Goal: Task Accomplishment & Management: Complete application form

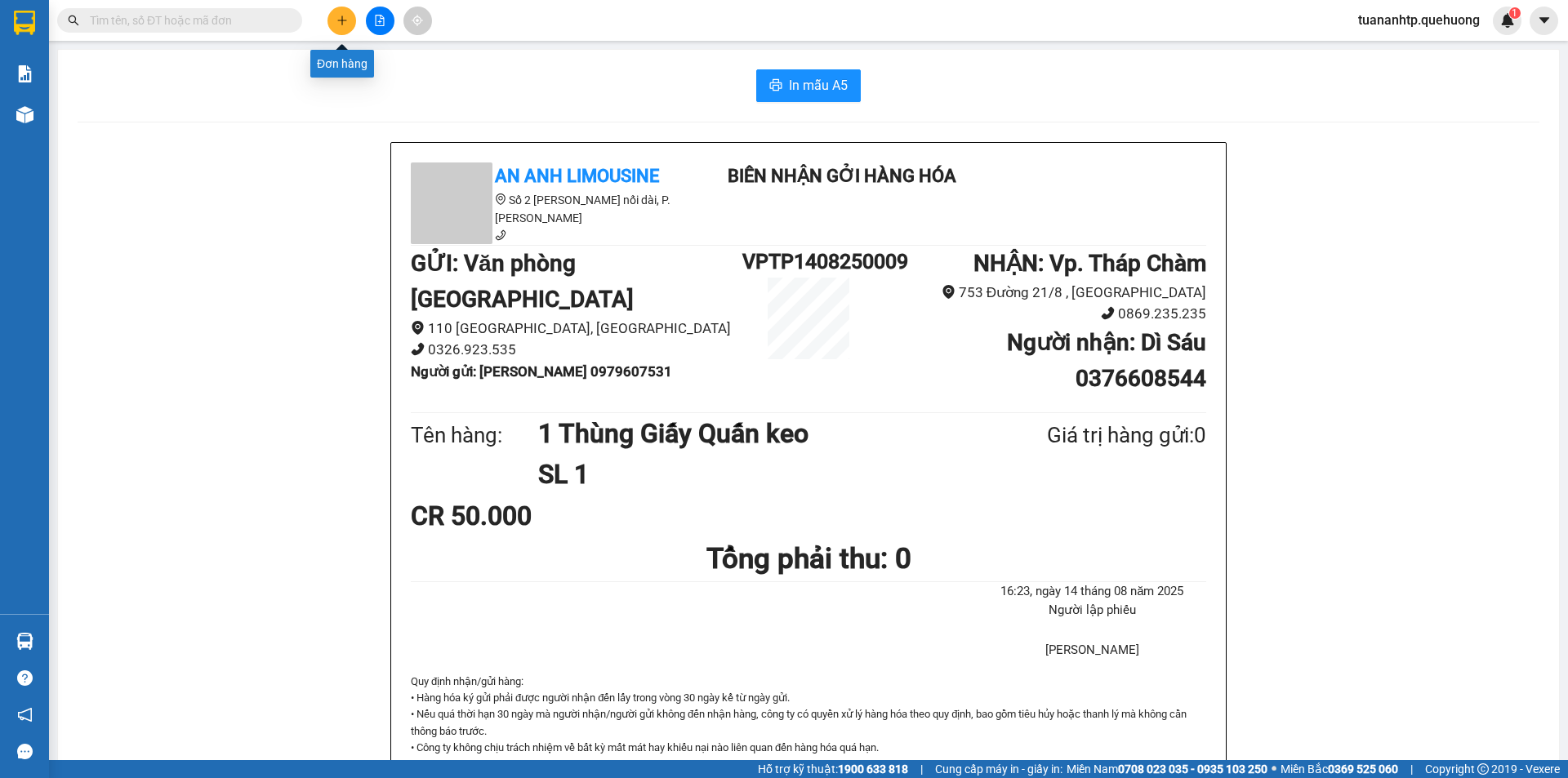
click at [333, 21] on button at bounding box center [342, 21] width 29 height 29
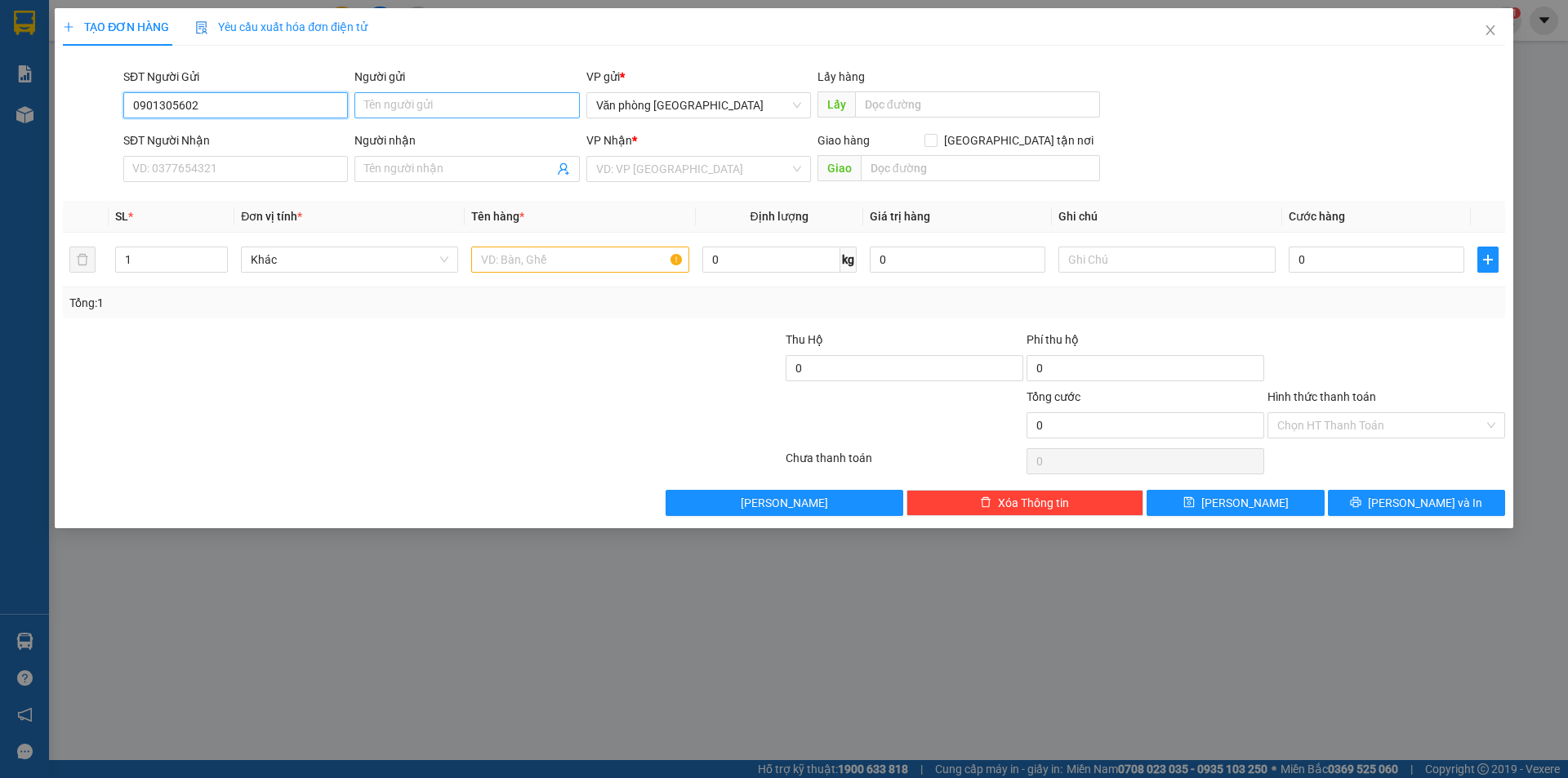
type input "0901305602"
click at [419, 107] on input "Người gửi" at bounding box center [466, 105] width 225 height 26
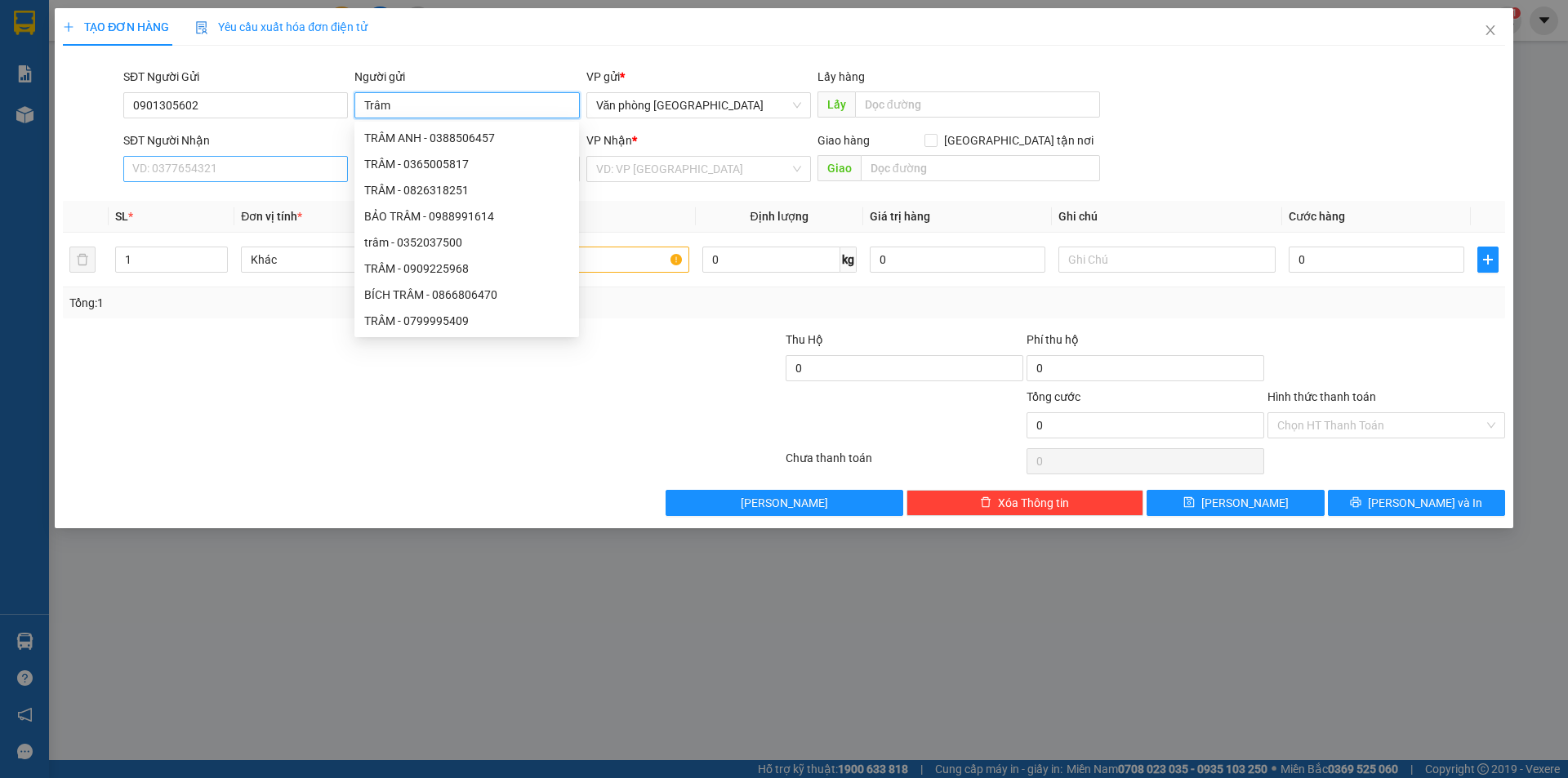
type input "Trâm"
click at [278, 179] on input "SĐT Người Nhận" at bounding box center [236, 169] width 225 height 26
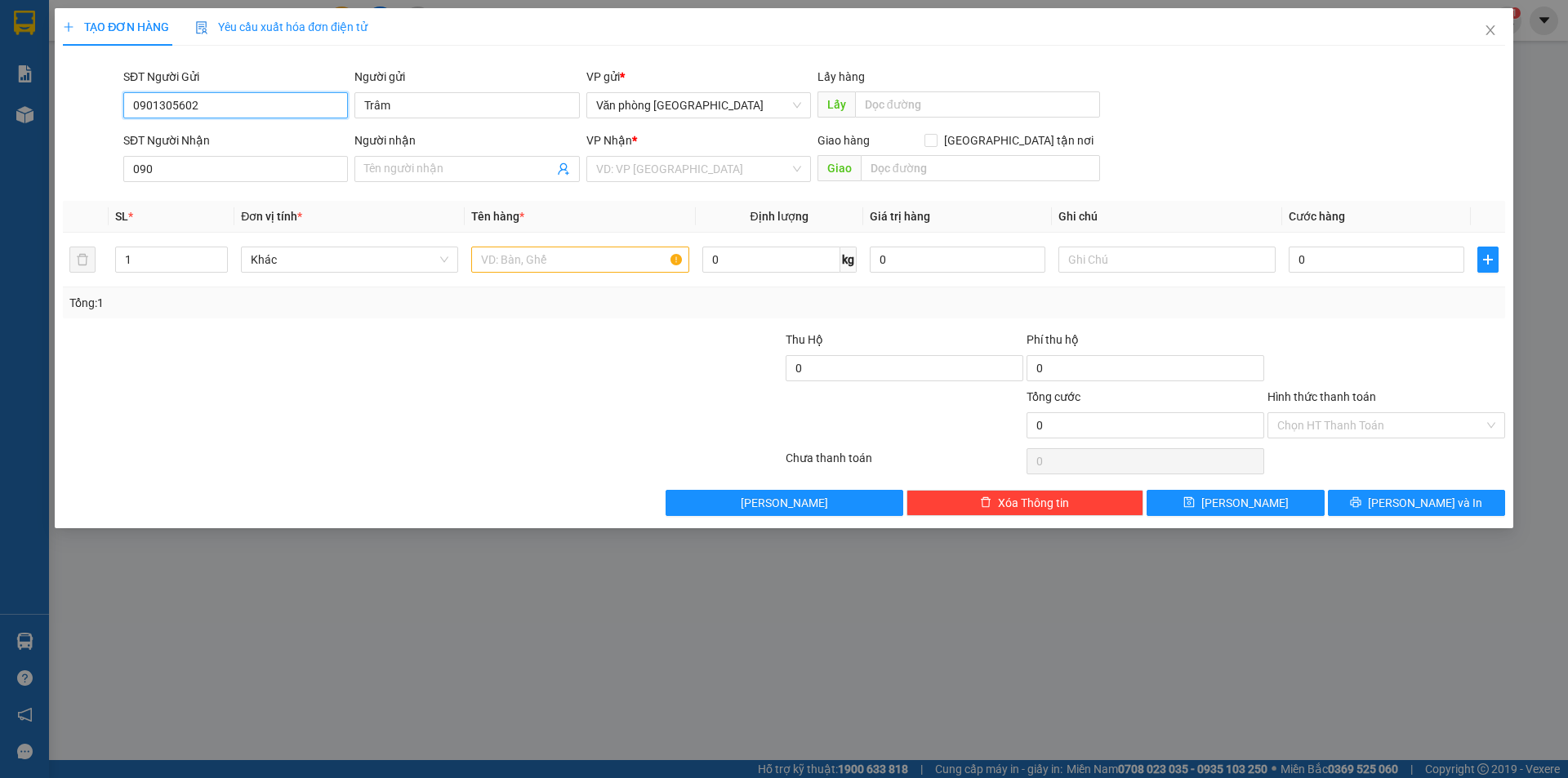
click at [269, 105] on input "0901305602" at bounding box center [236, 105] width 225 height 26
click at [256, 163] on input "090" at bounding box center [236, 169] width 225 height 26
click at [256, 165] on input "090" at bounding box center [236, 169] width 225 height 26
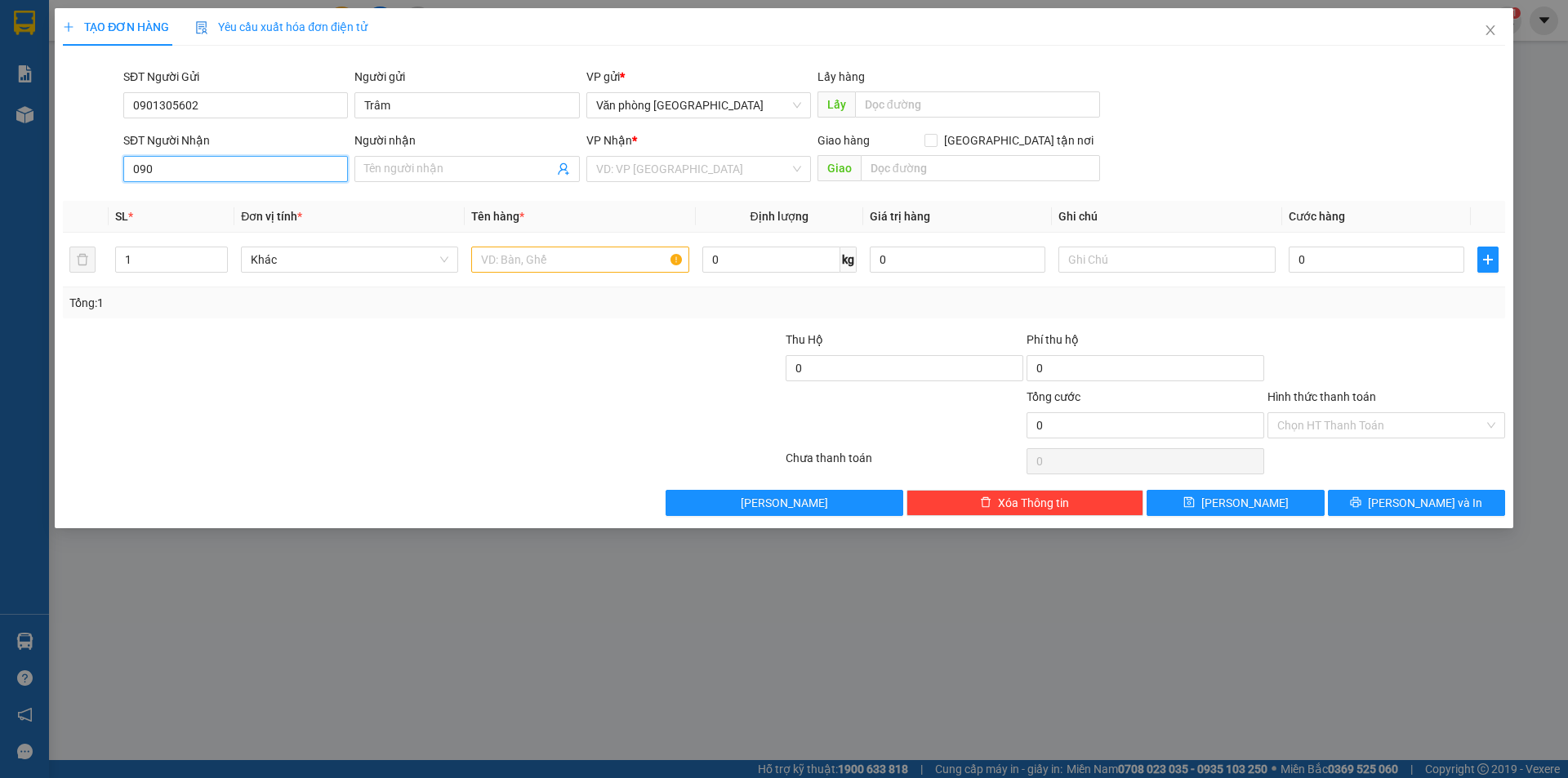
paste input "1305602"
type input "0901305602"
drag, startPoint x: 417, startPoint y: 89, endPoint x: 408, endPoint y: 92, distance: 9.5
click at [412, 90] on div "Người gửi" at bounding box center [466, 80] width 225 height 25
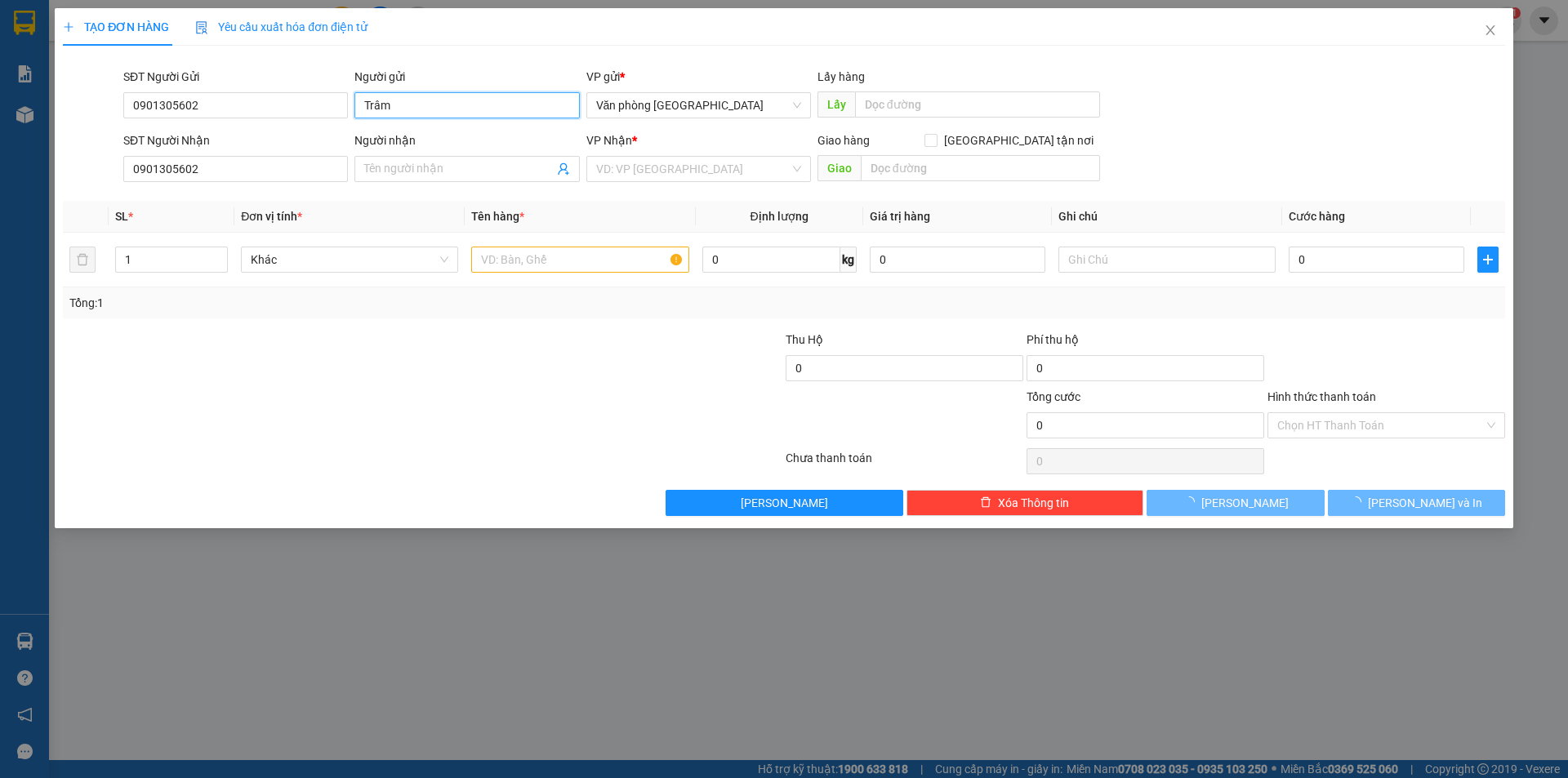
click at [407, 94] on input "Trâm" at bounding box center [466, 105] width 225 height 26
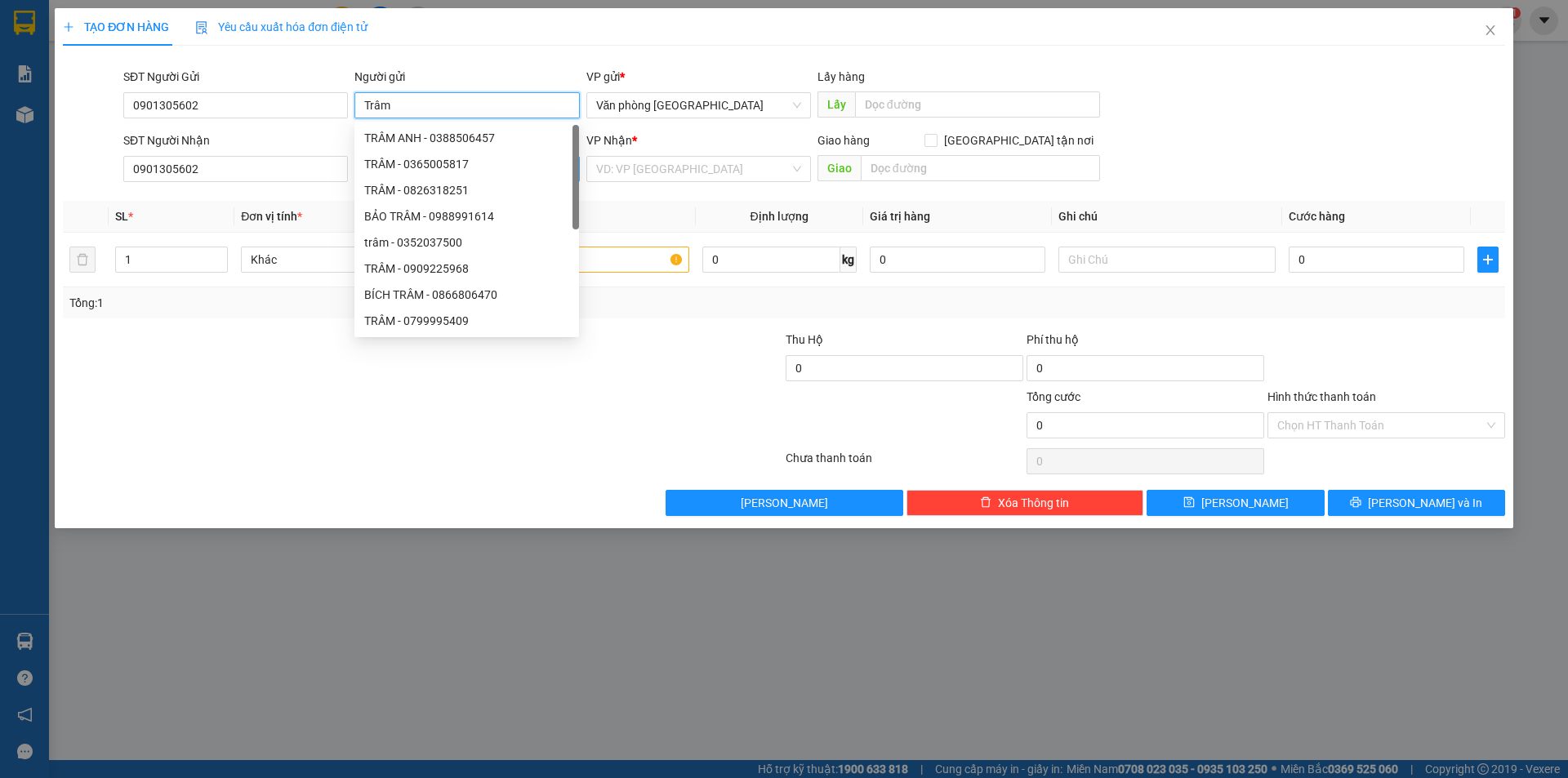
click at [394, 168] on div "TRÂM - 0365005817" at bounding box center [466, 164] width 205 height 18
type input "0365005817"
paste input "Trâm"
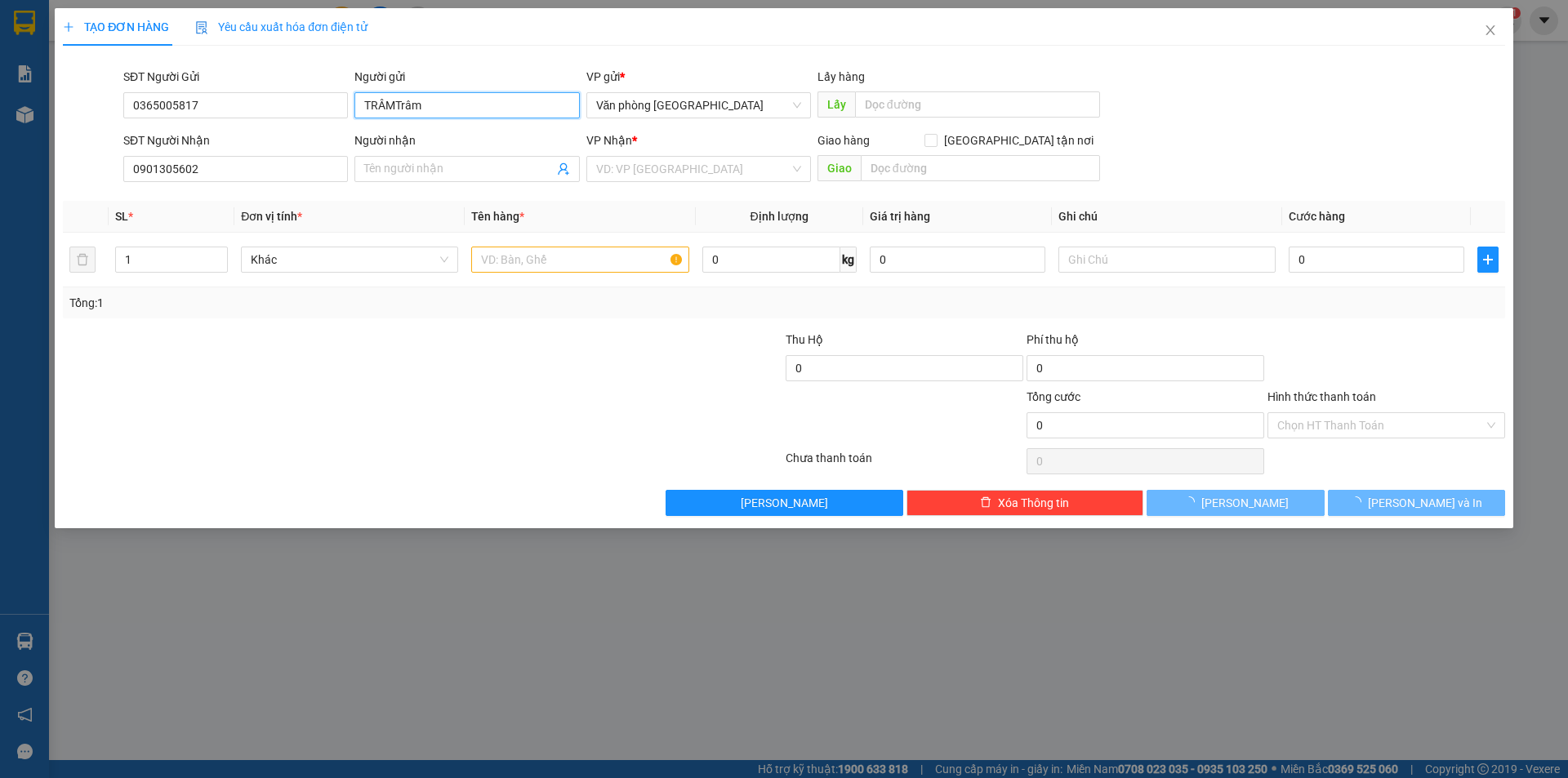
type input "TRÂMTrâm"
click at [437, 91] on div "Người gửi" at bounding box center [466, 80] width 225 height 25
click at [436, 95] on input "TRÂMTrâm" at bounding box center [466, 105] width 225 height 26
click at [433, 98] on input "TRÂMTrâm" at bounding box center [466, 105] width 225 height 26
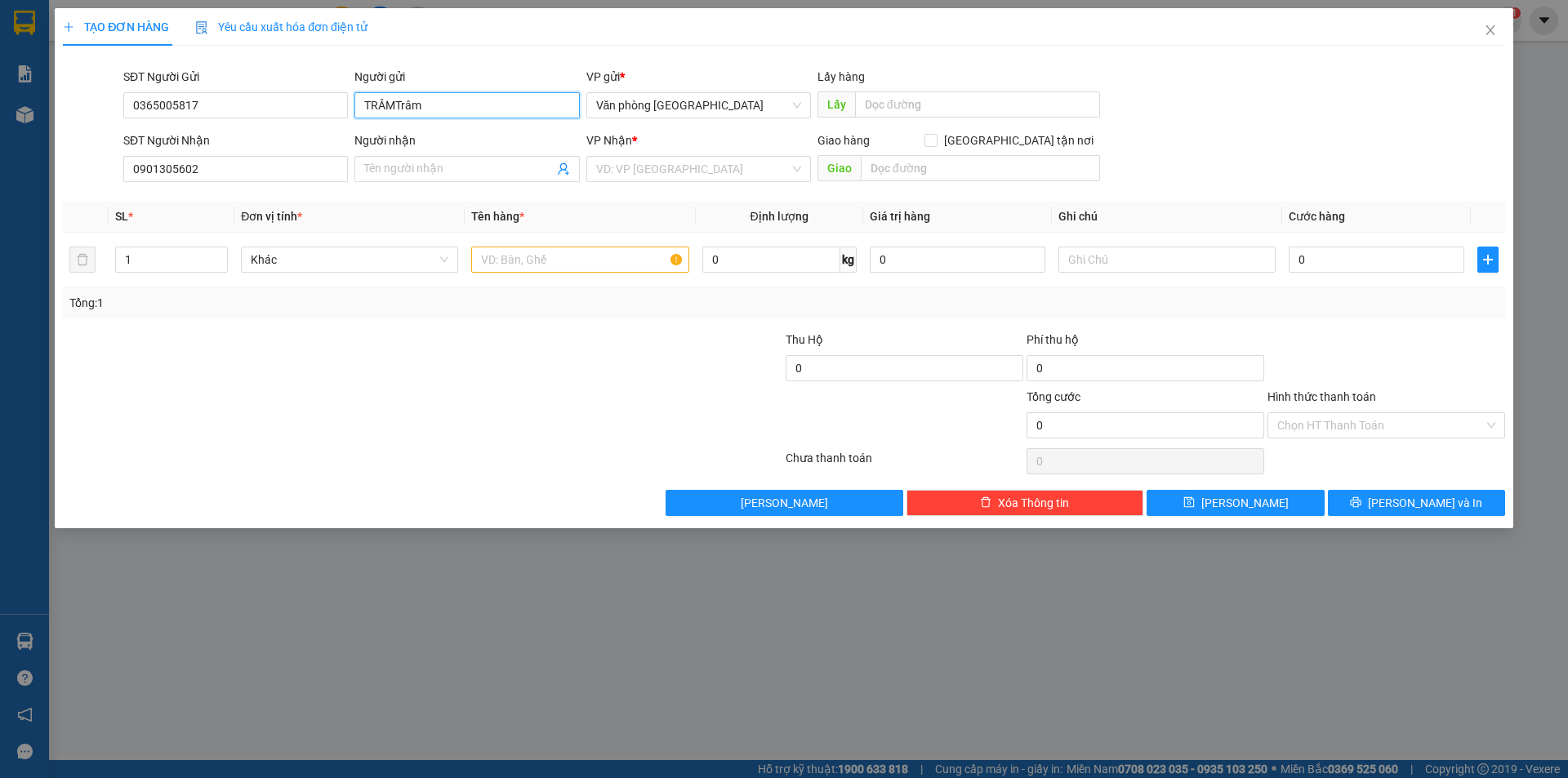
click at [433, 98] on input "TRÂMTrâm" at bounding box center [466, 105] width 225 height 26
click at [401, 162] on span at bounding box center [466, 169] width 225 height 26
paste input "Trâm"
type input "Trâm"
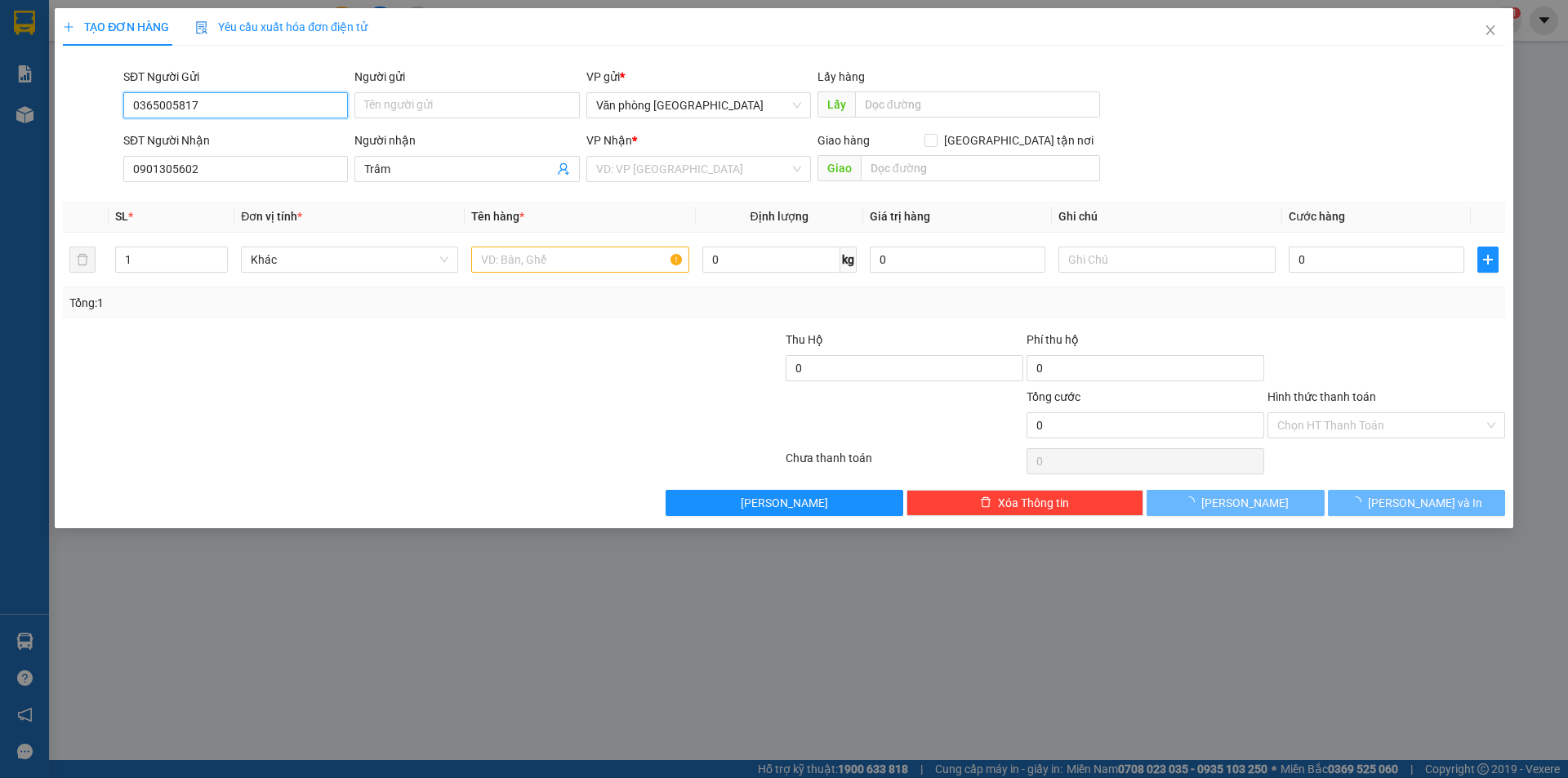
click at [250, 98] on input "0365005817" at bounding box center [236, 105] width 225 height 26
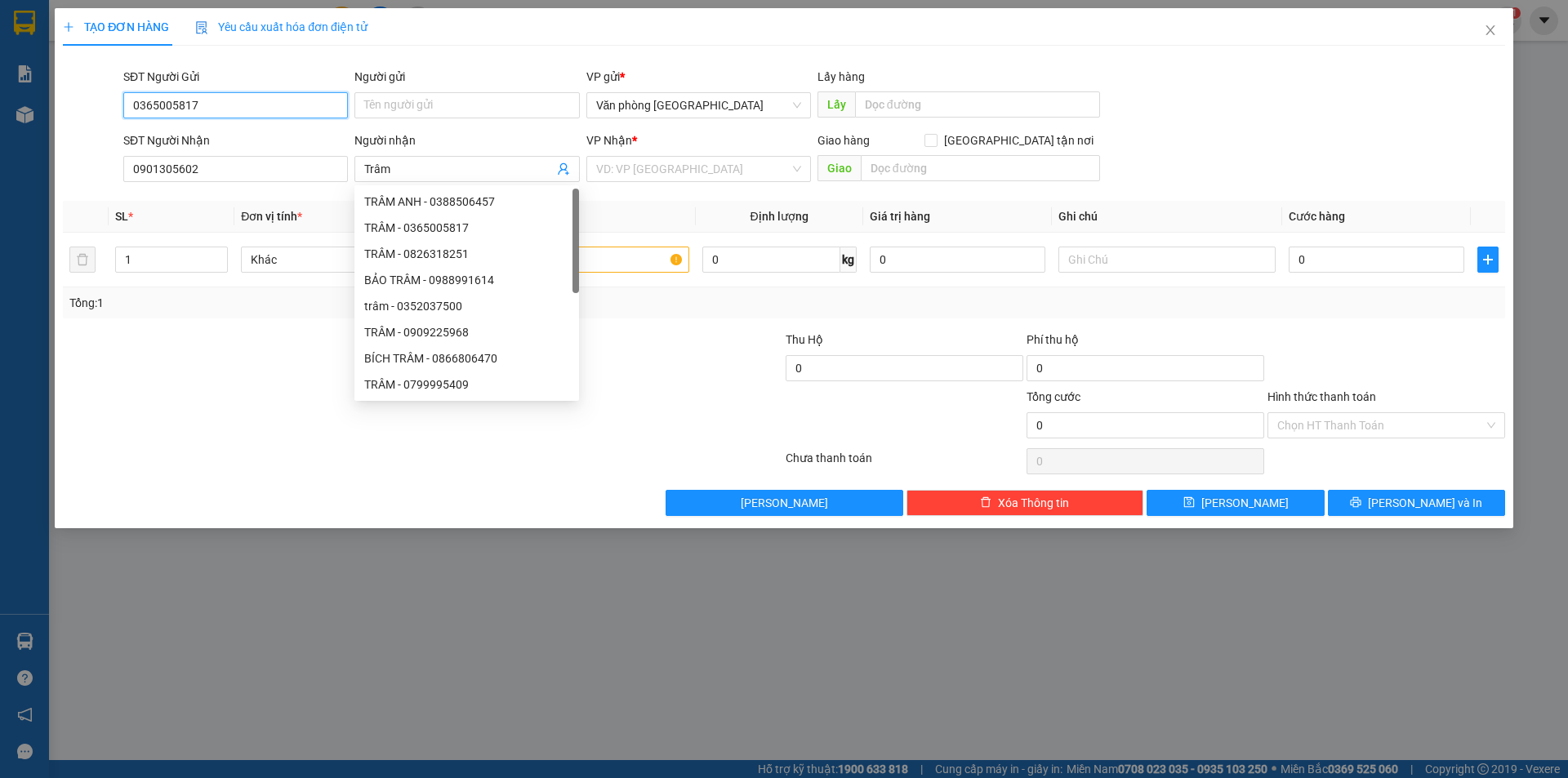
click at [250, 98] on input "0365005817" at bounding box center [236, 105] width 225 height 26
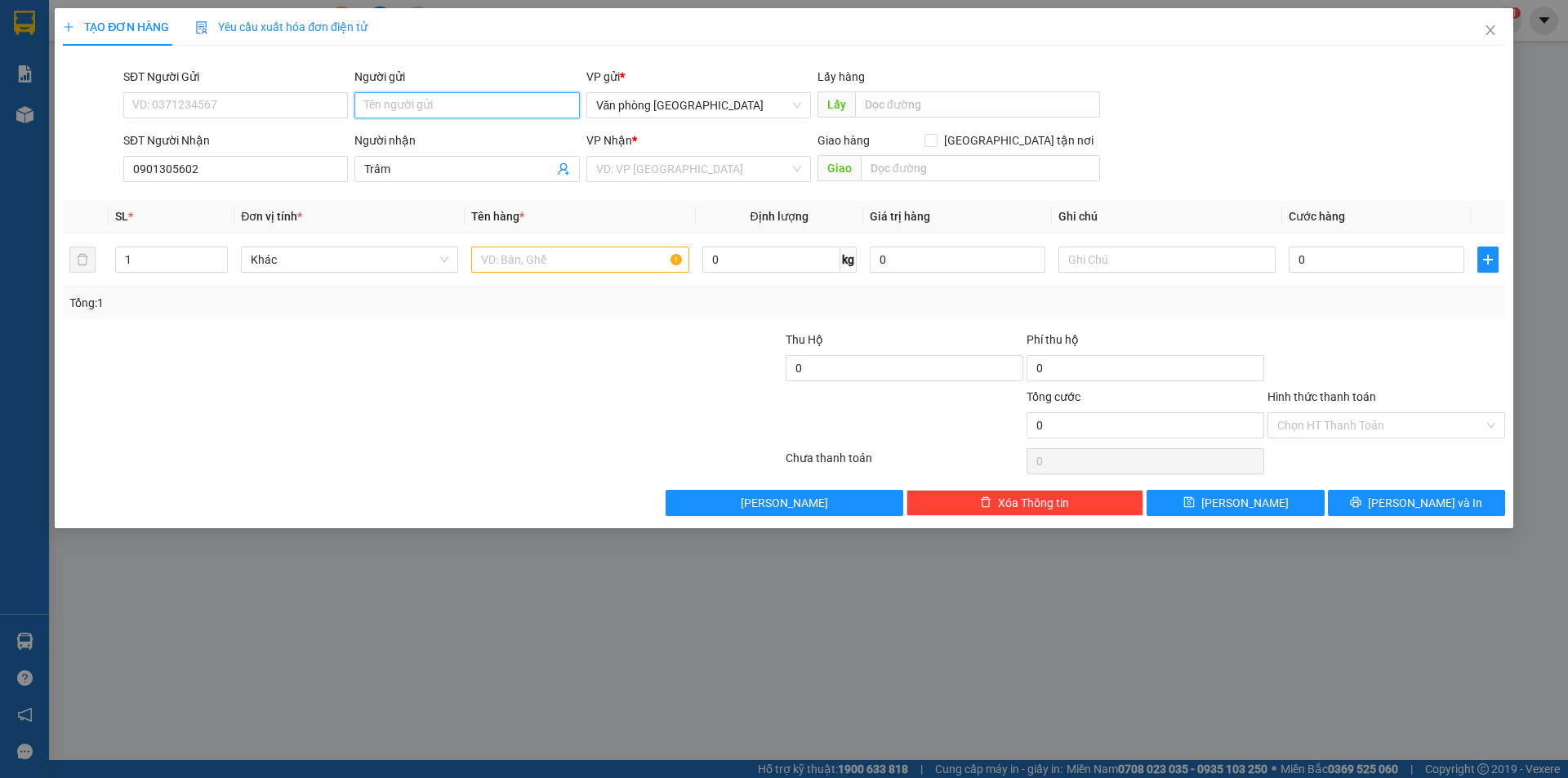
click at [404, 104] on input "Người gửi" at bounding box center [466, 105] width 225 height 26
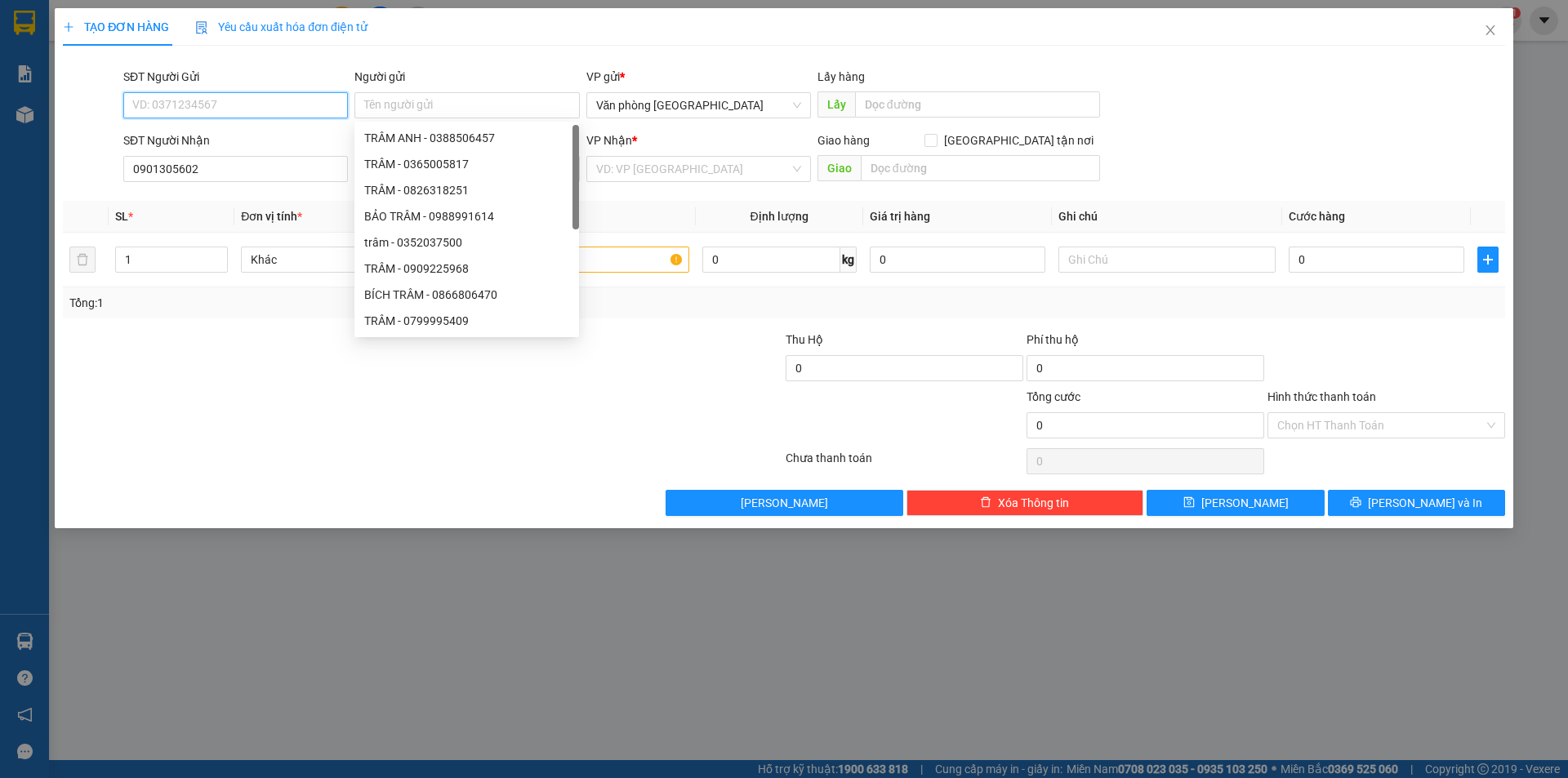
click at [259, 103] on input "SĐT Người Gửi" at bounding box center [236, 105] width 225 height 26
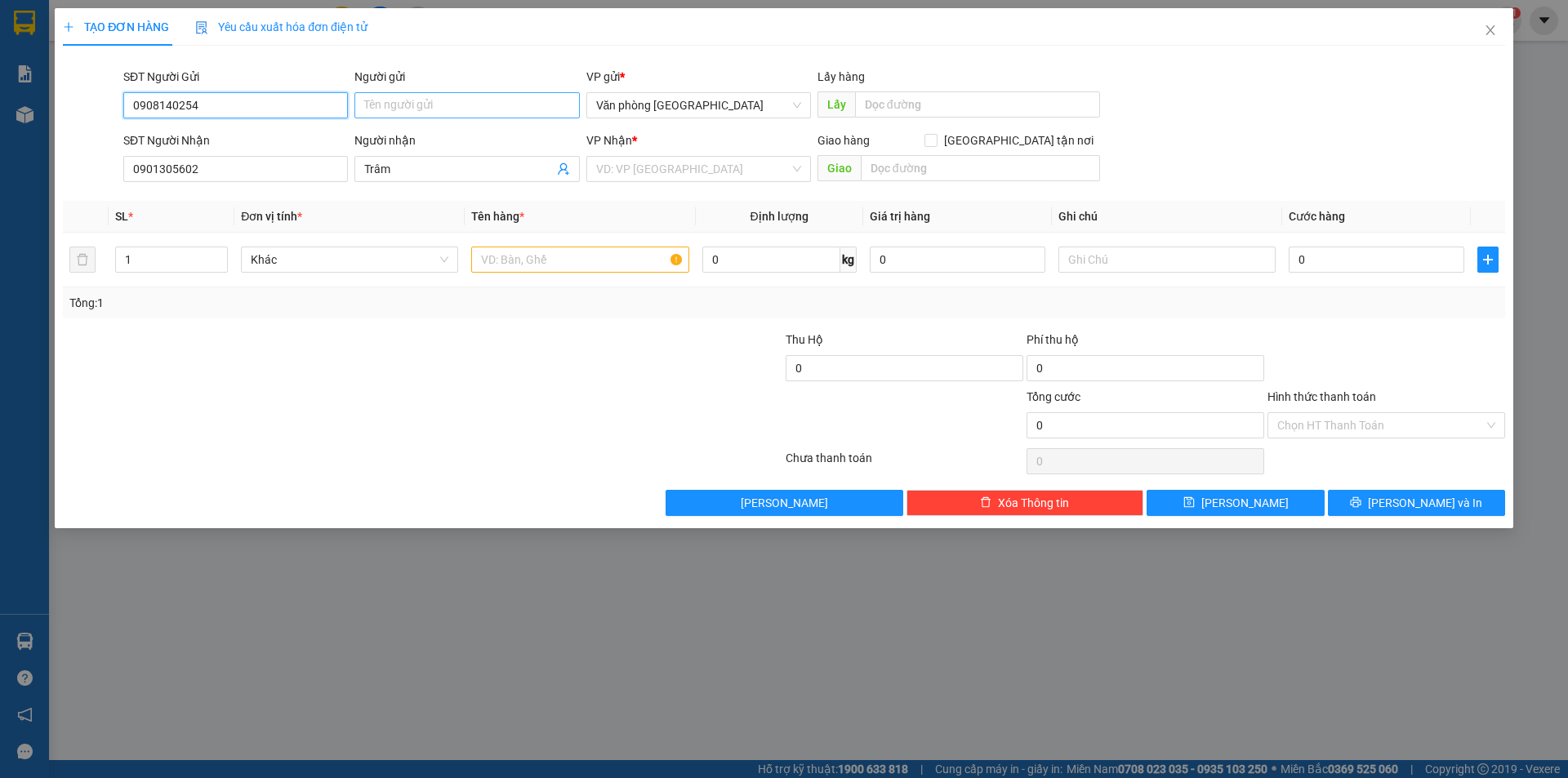
type input "0908140254"
click at [437, 105] on input "Người gửi" at bounding box center [466, 105] width 225 height 26
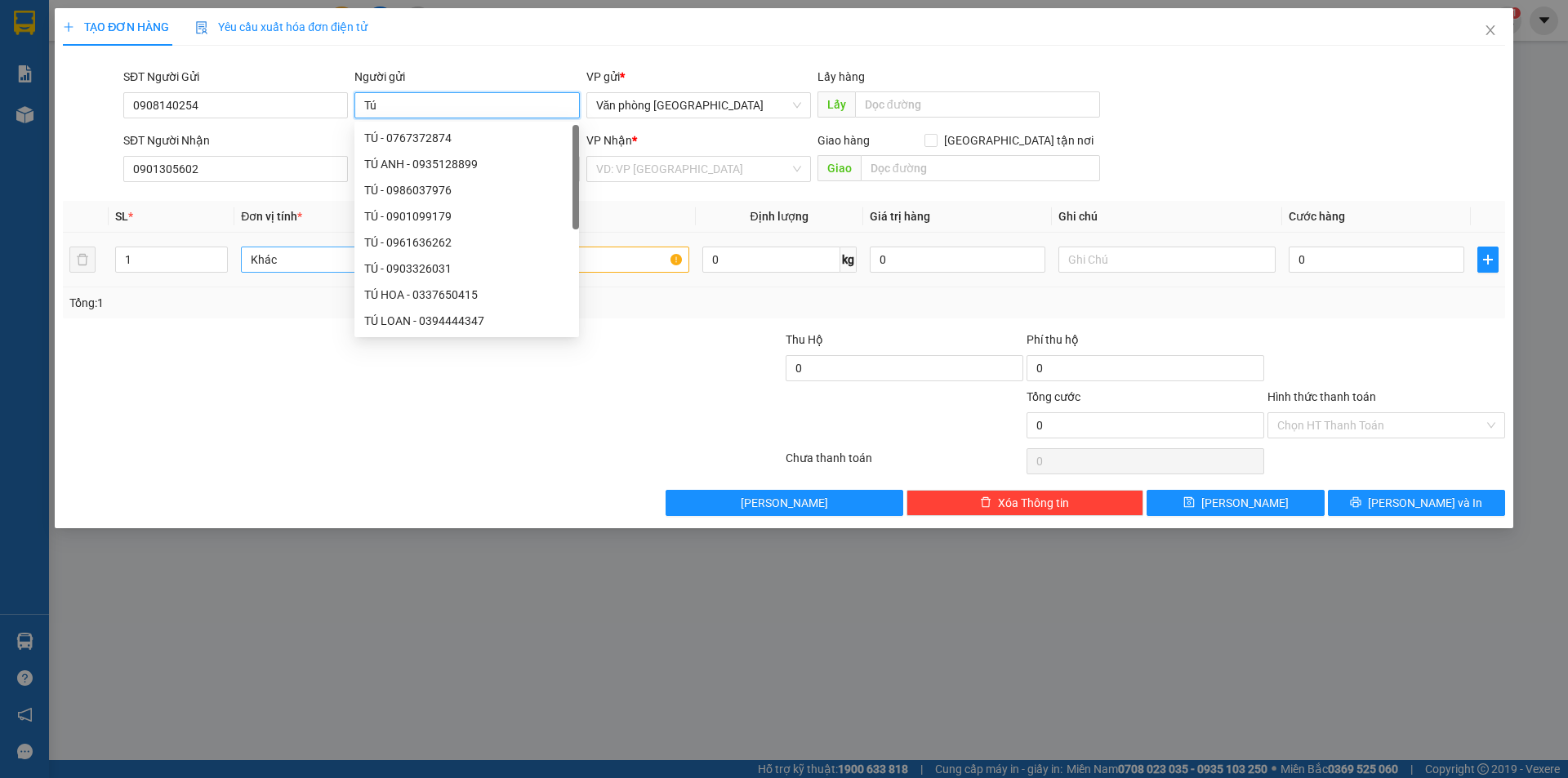
click at [267, 260] on span "Khác" at bounding box center [349, 259] width 198 height 25
type input "Tú"
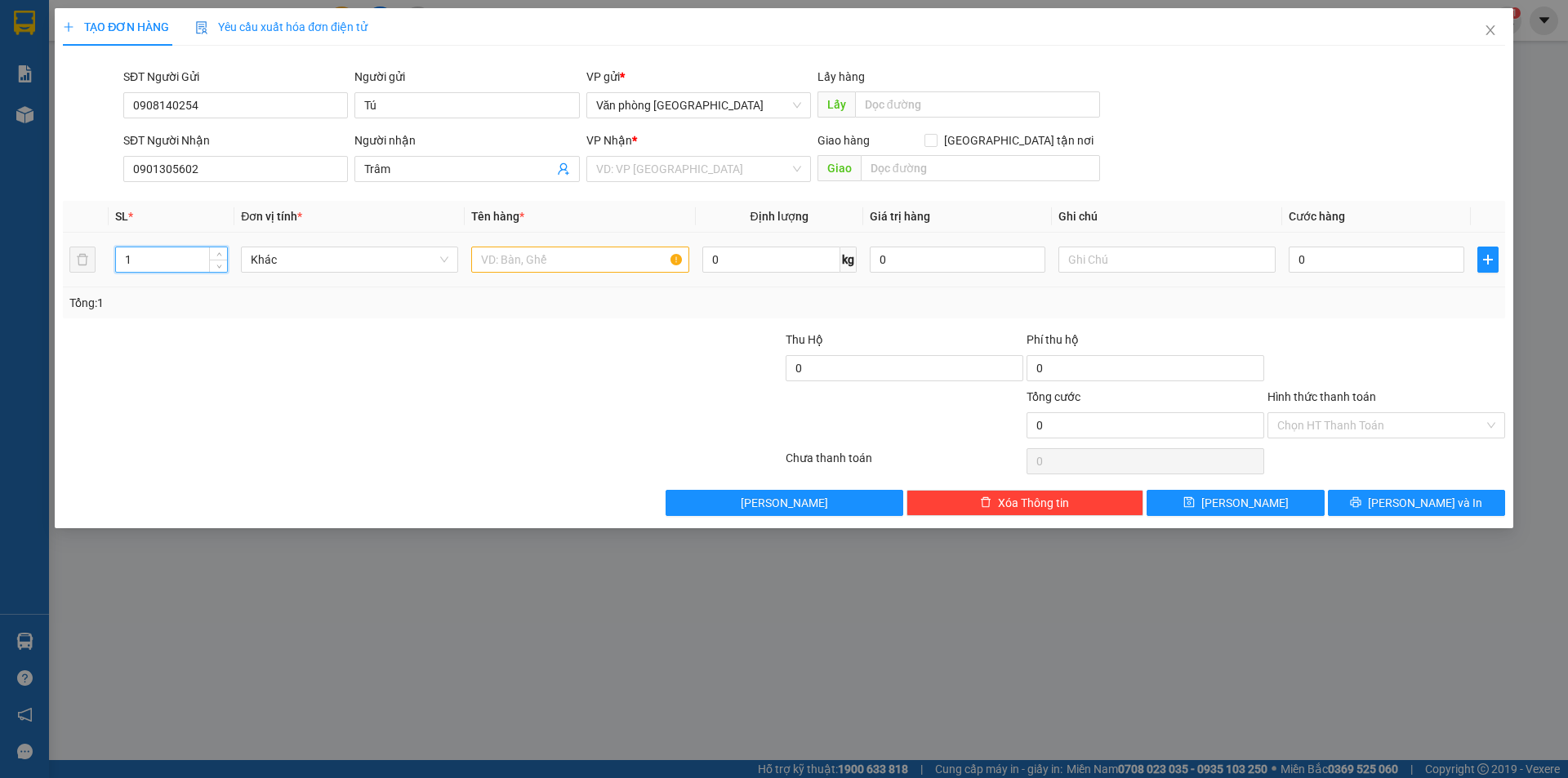
click at [184, 256] on input "1" at bounding box center [171, 259] width 111 height 25
click at [515, 263] on input "text" at bounding box center [580, 259] width 217 height 26
type input "q"
type input "1 thùng xốp lớn"
click at [627, 170] on input "search" at bounding box center [693, 169] width 194 height 25
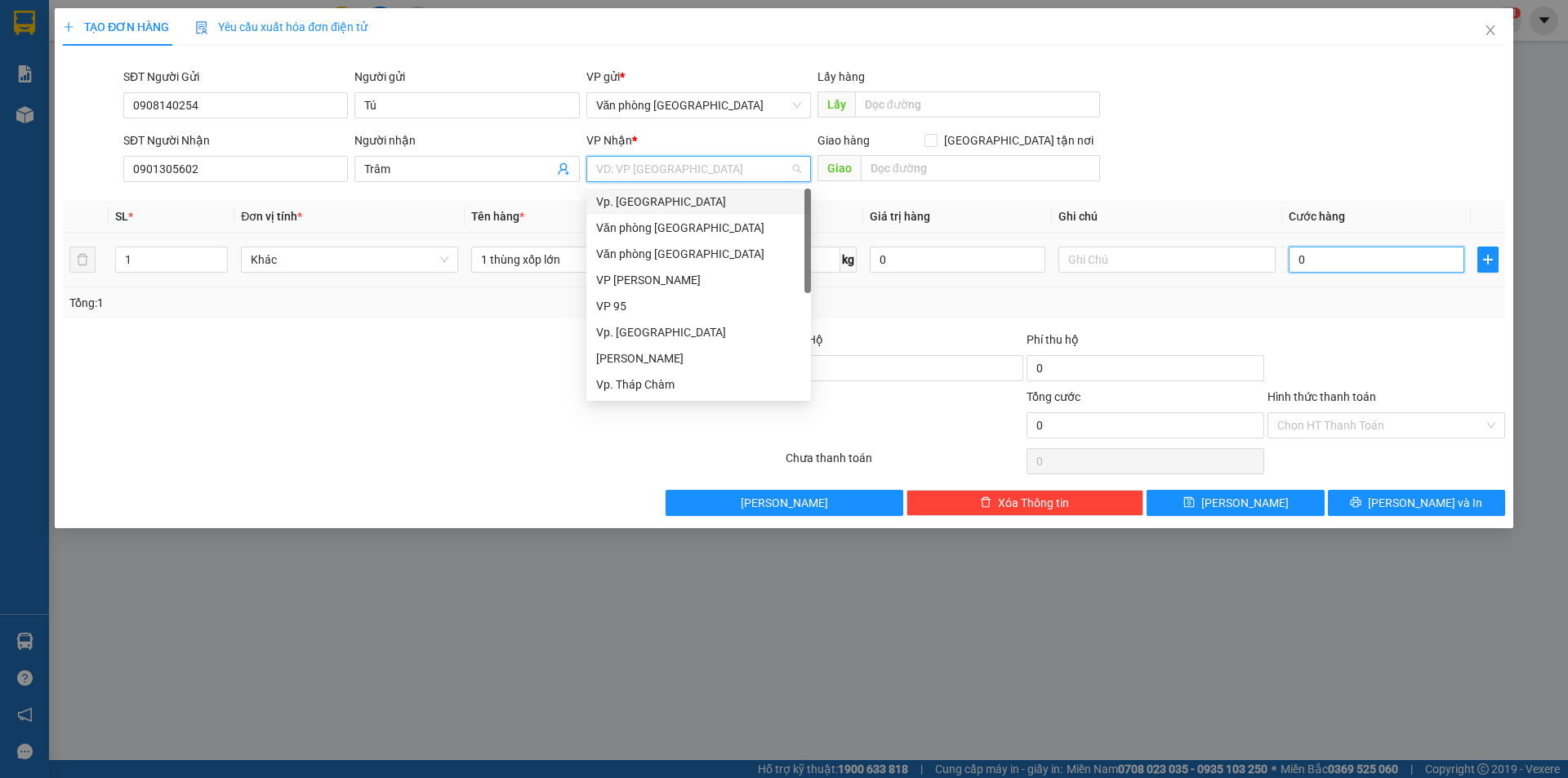
click at [1325, 267] on input "0" at bounding box center [1376, 259] width 175 height 26
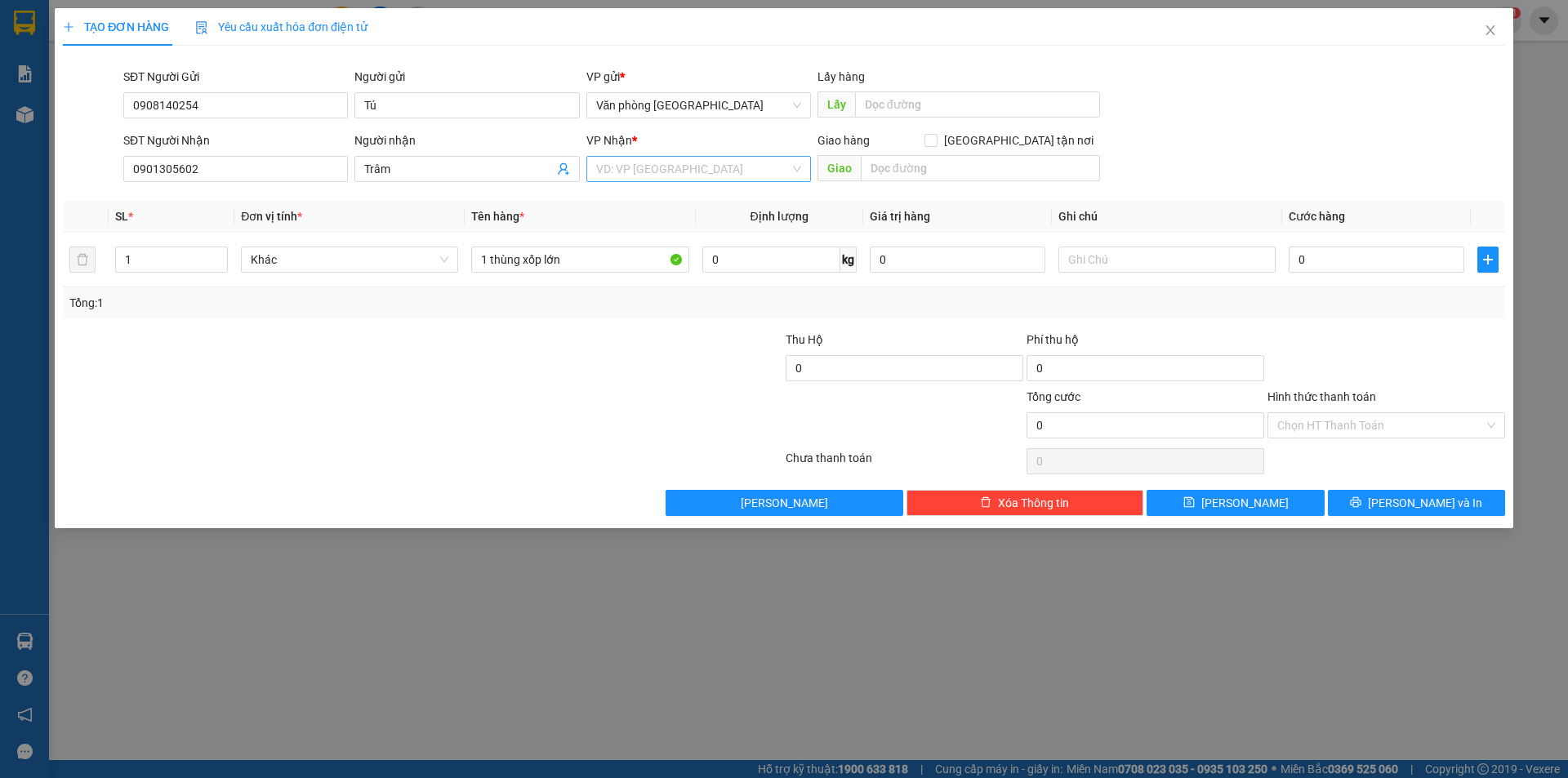
click at [711, 176] on input "search" at bounding box center [693, 169] width 194 height 25
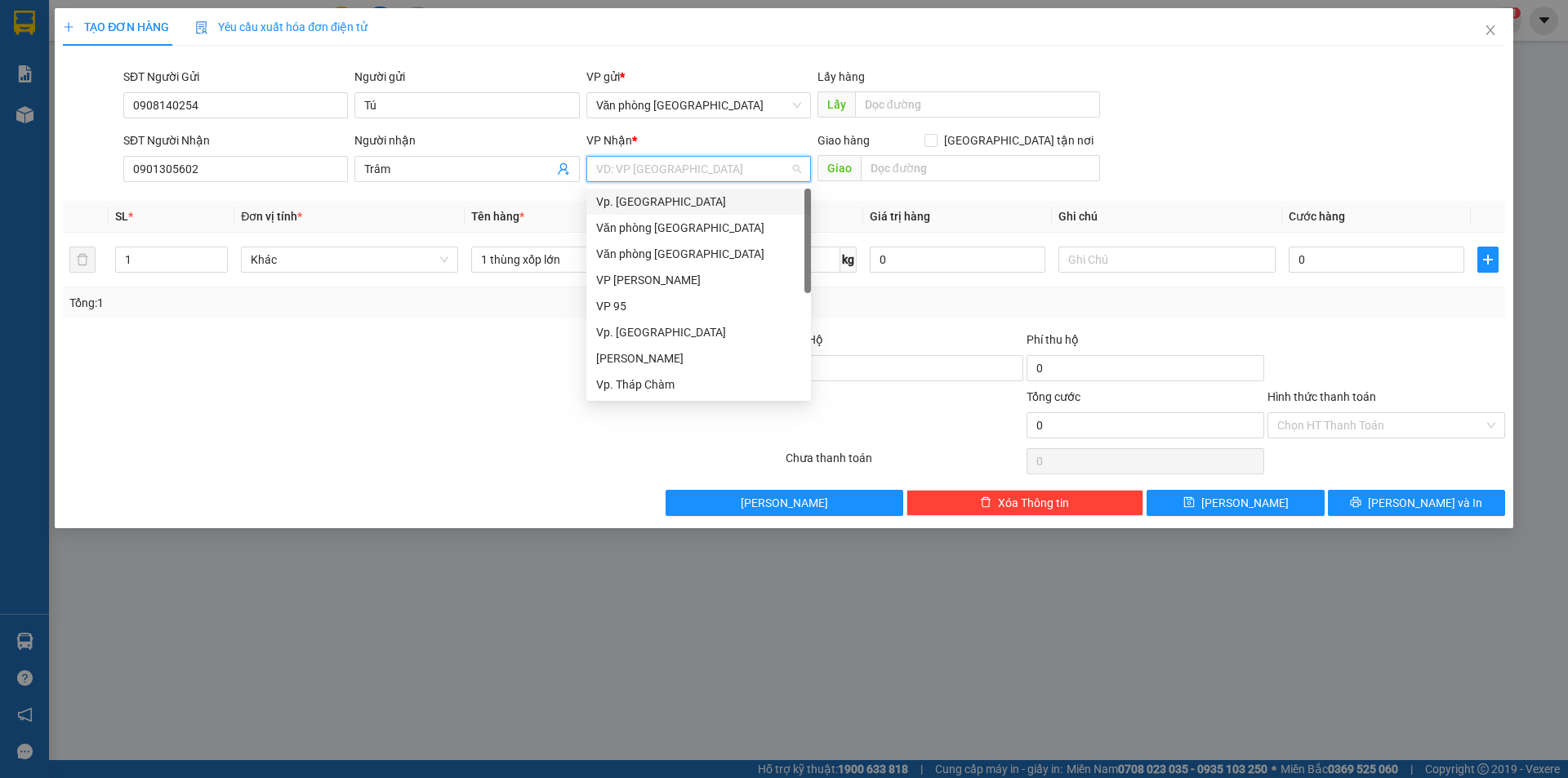
click at [694, 197] on div "Vp. [GEOGRAPHIC_DATA]" at bounding box center [698, 202] width 205 height 18
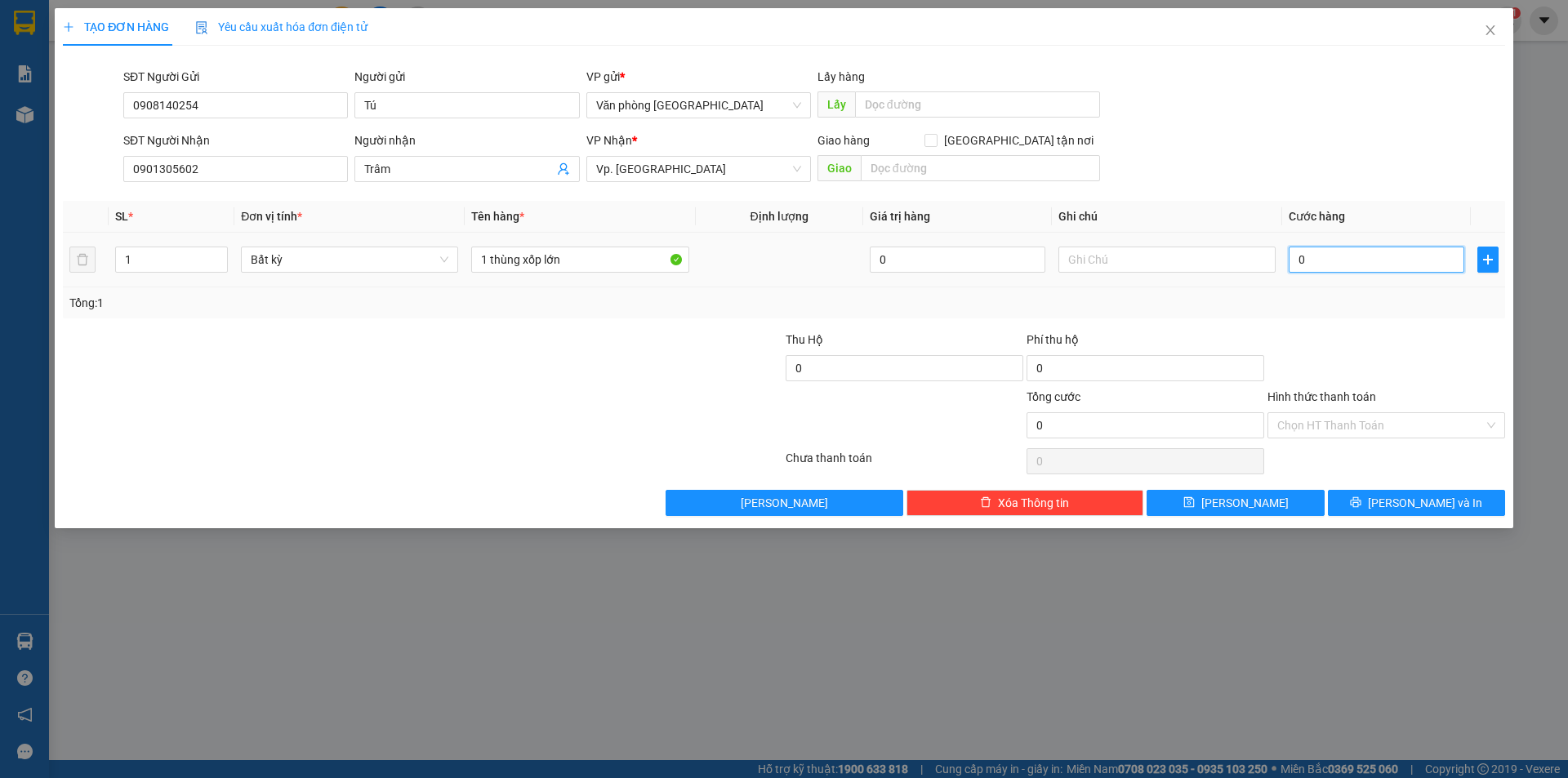
click at [1324, 264] on input "0" at bounding box center [1376, 259] width 175 height 26
type input "07"
type input "7"
type input "070"
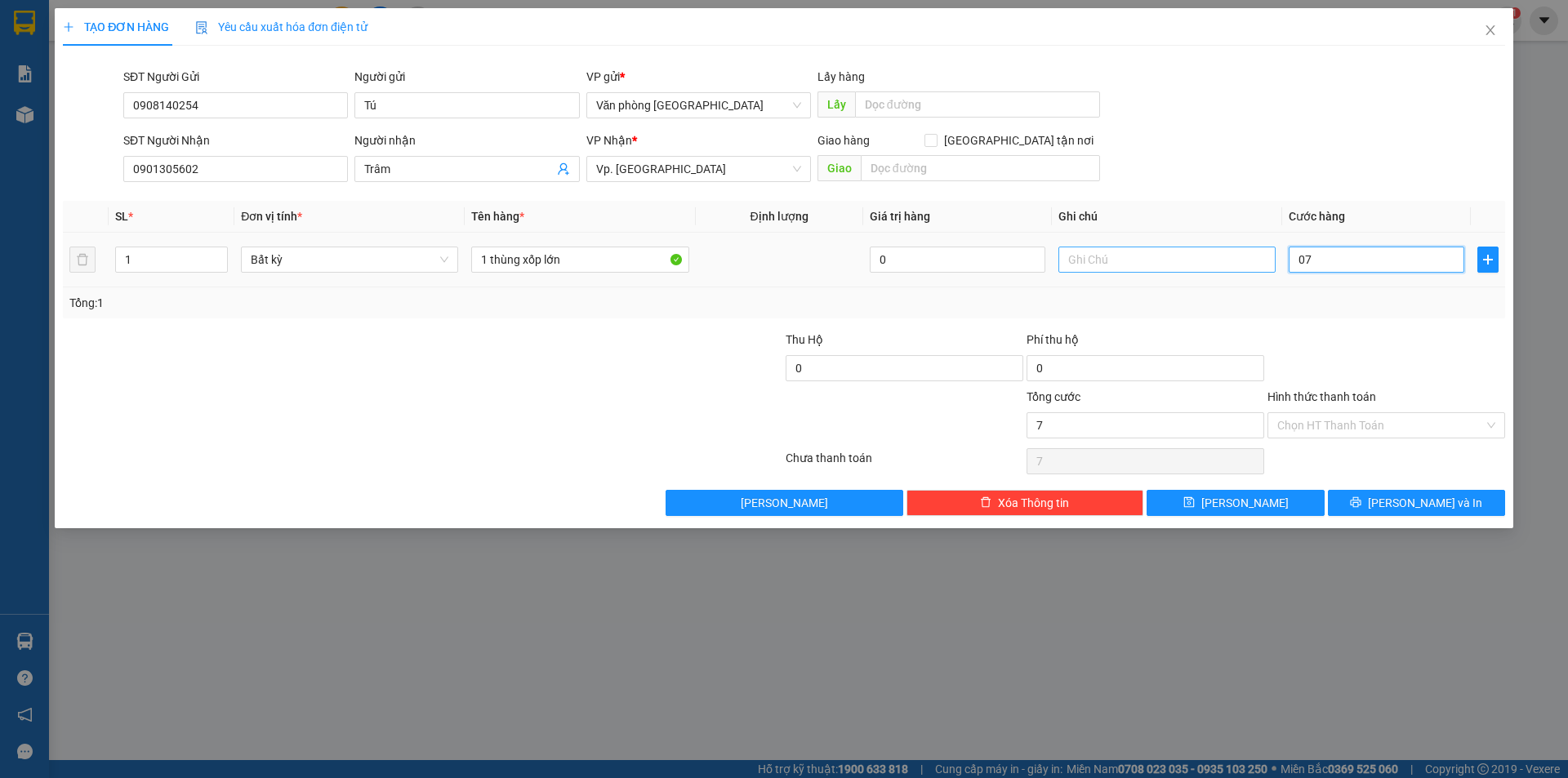
type input "70"
click at [1305, 254] on input "070" at bounding box center [1376, 259] width 175 height 26
type input "0=70"
type input "0"
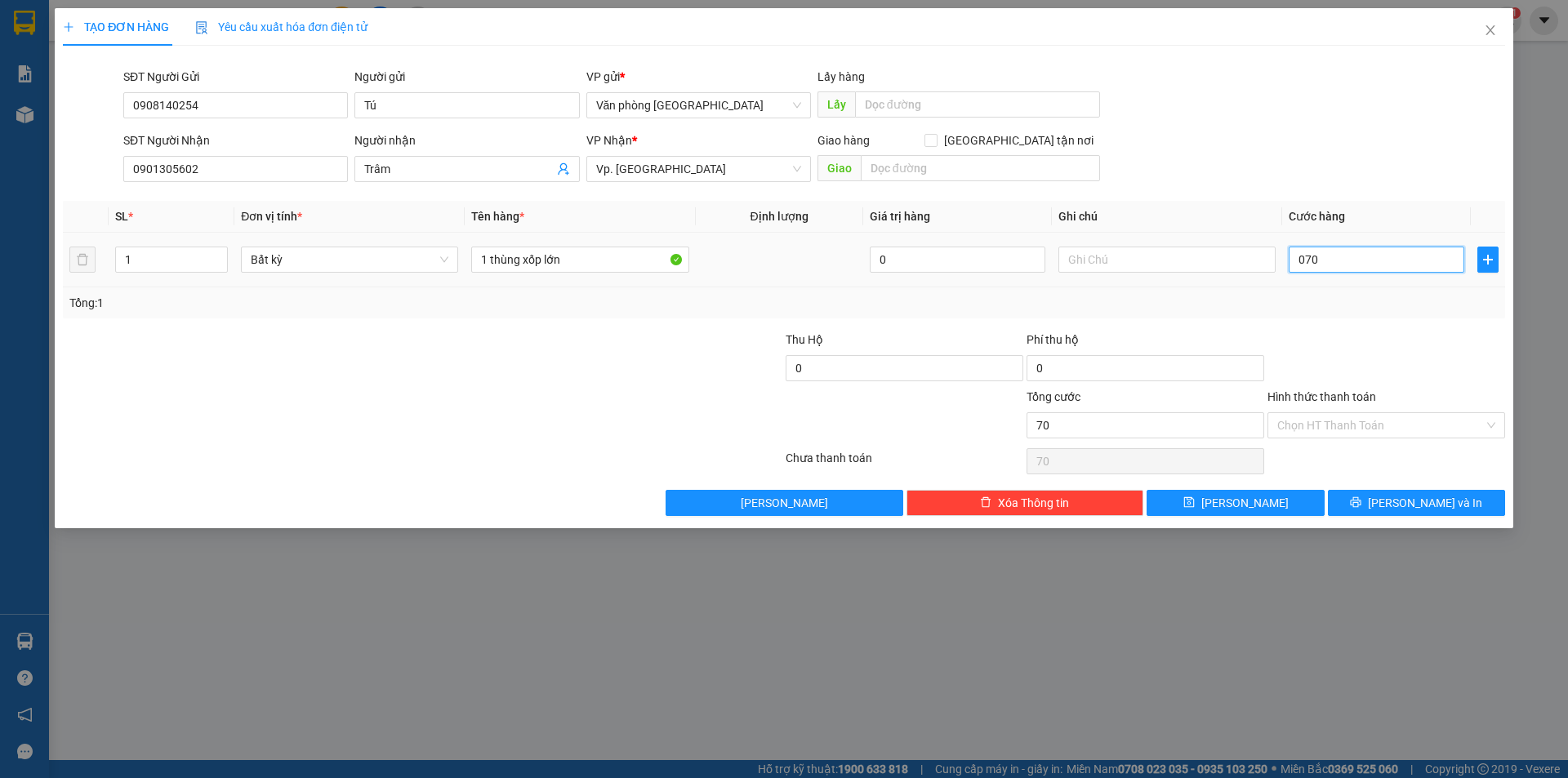
type input "0"
type input "070"
type input "70"
click at [1323, 257] on input "70" at bounding box center [1376, 259] width 175 height 26
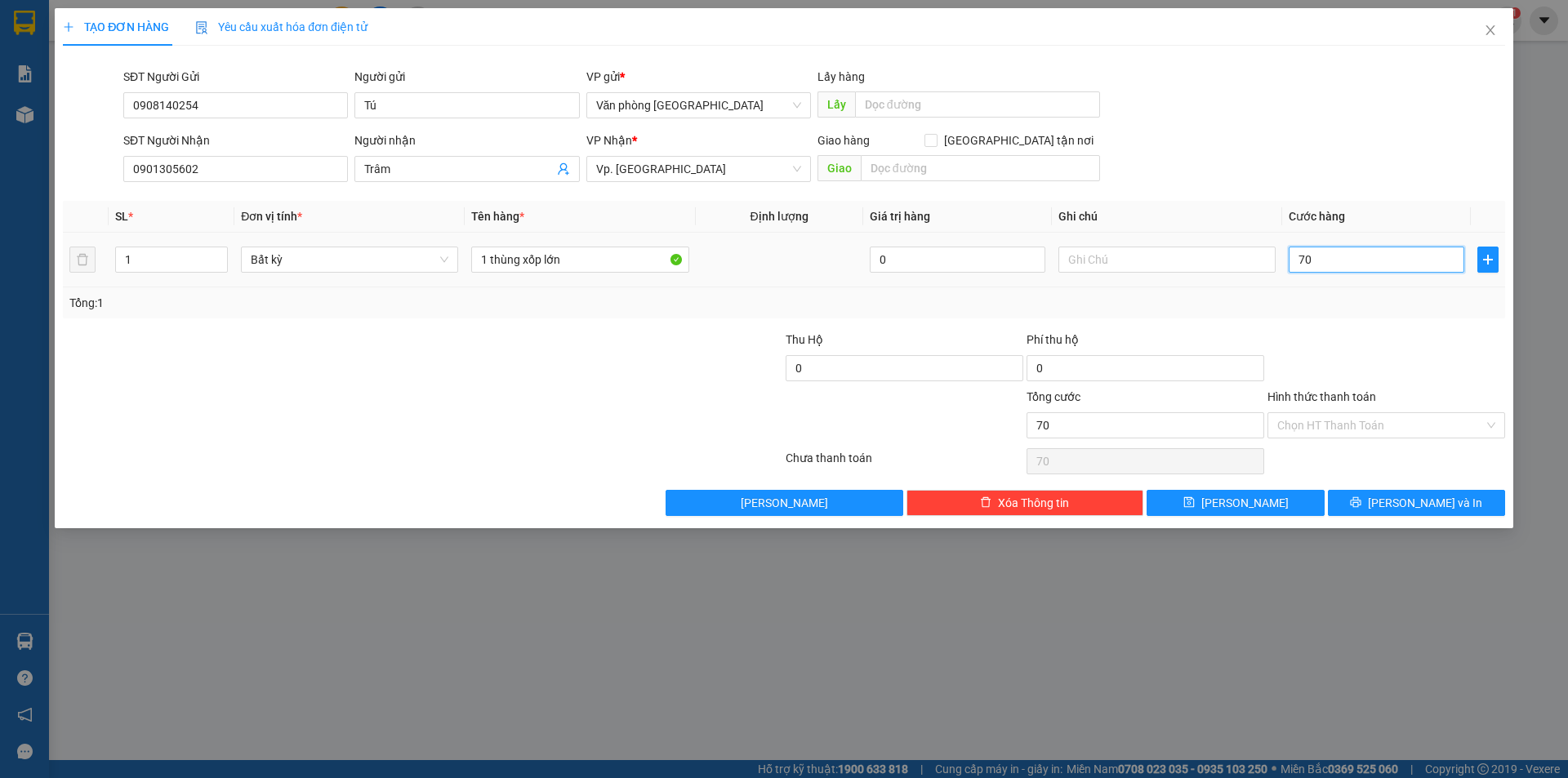
type input "700"
type input "7.000"
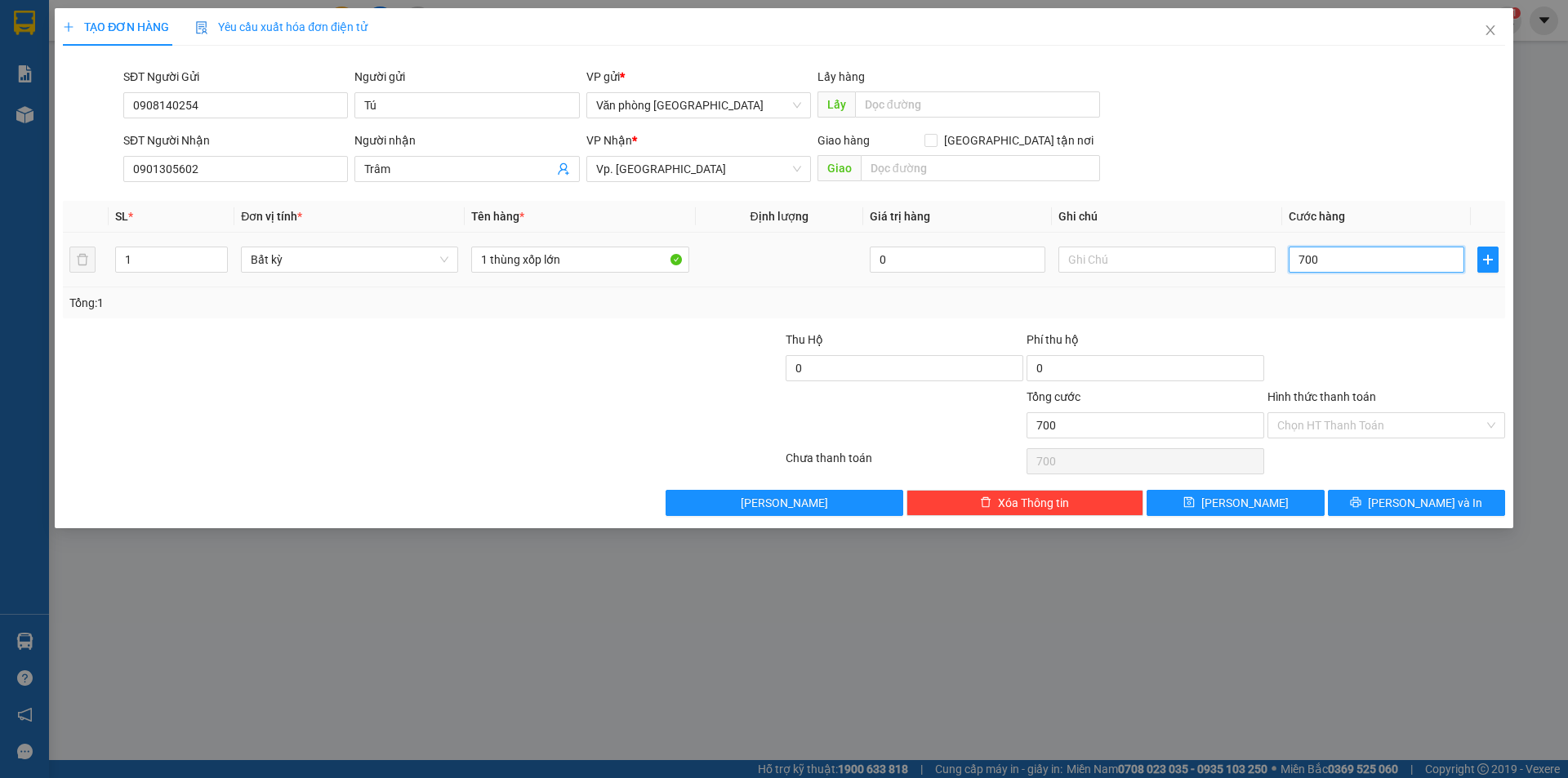
type input "7.000"
type input "70.000"
type input "700.000"
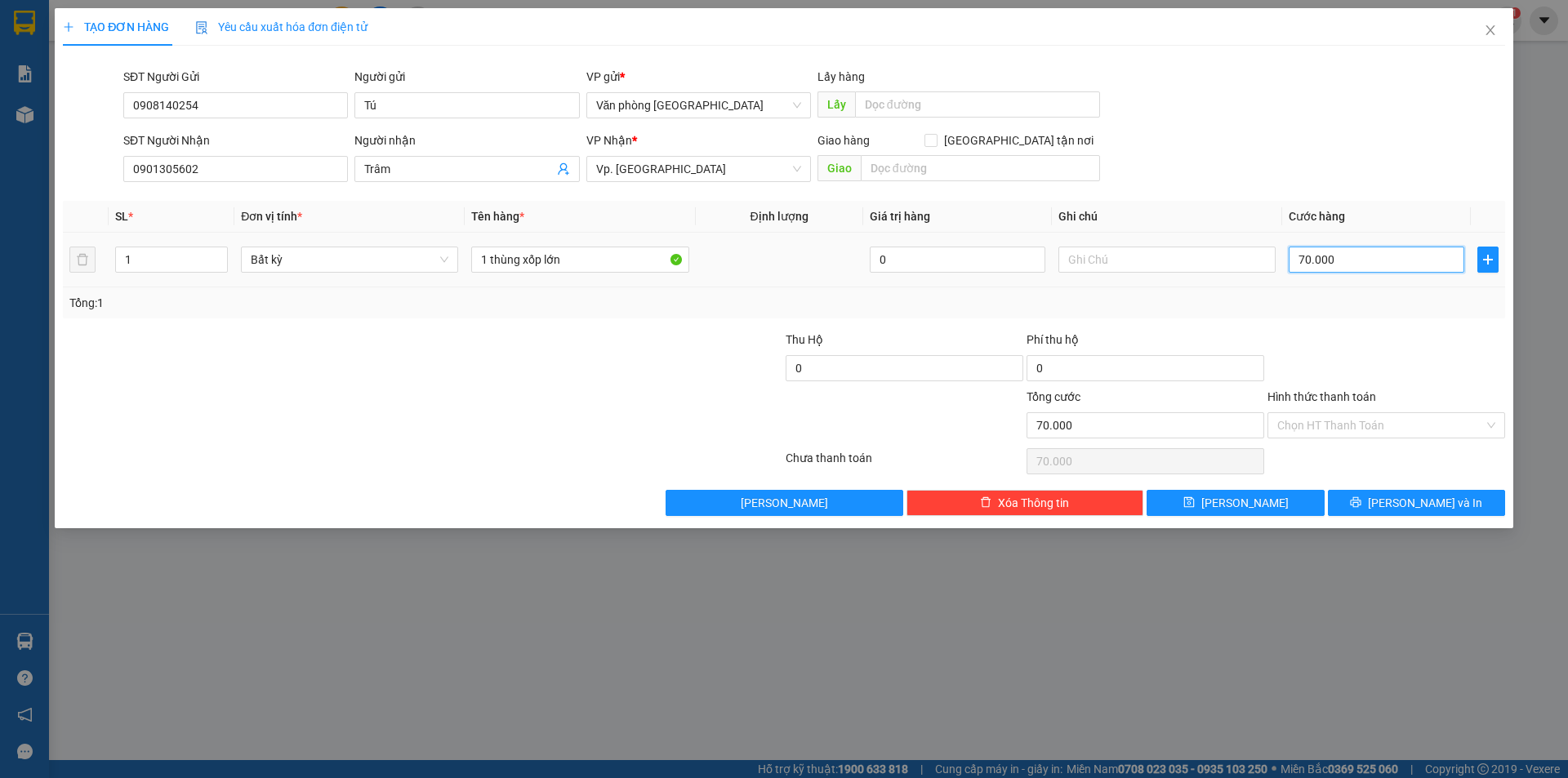
type input "700.000"
type input "70.000"
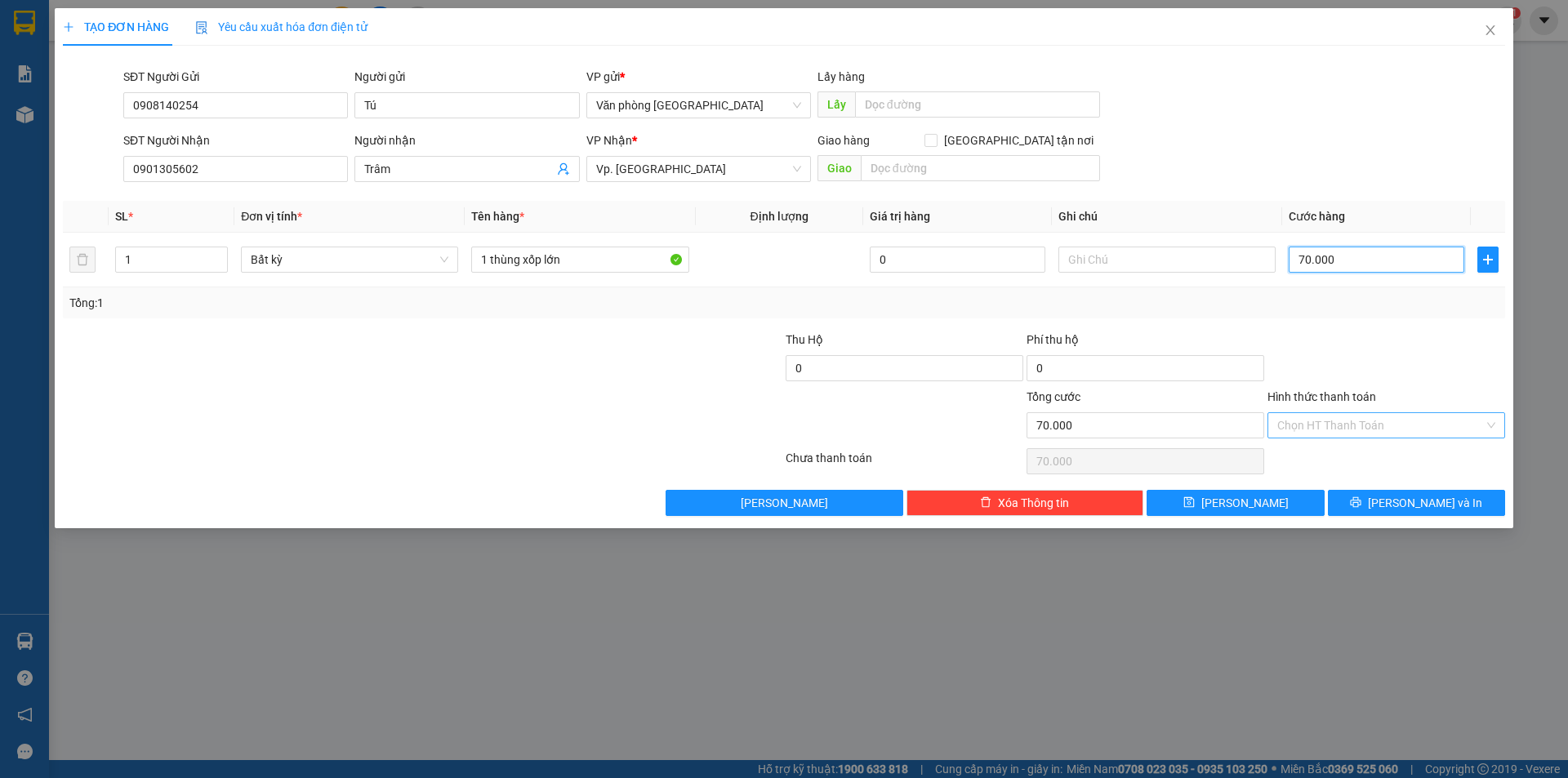
type input "70.000"
click at [1352, 421] on input "Hình thức thanh toán" at bounding box center [1380, 426] width 207 height 25
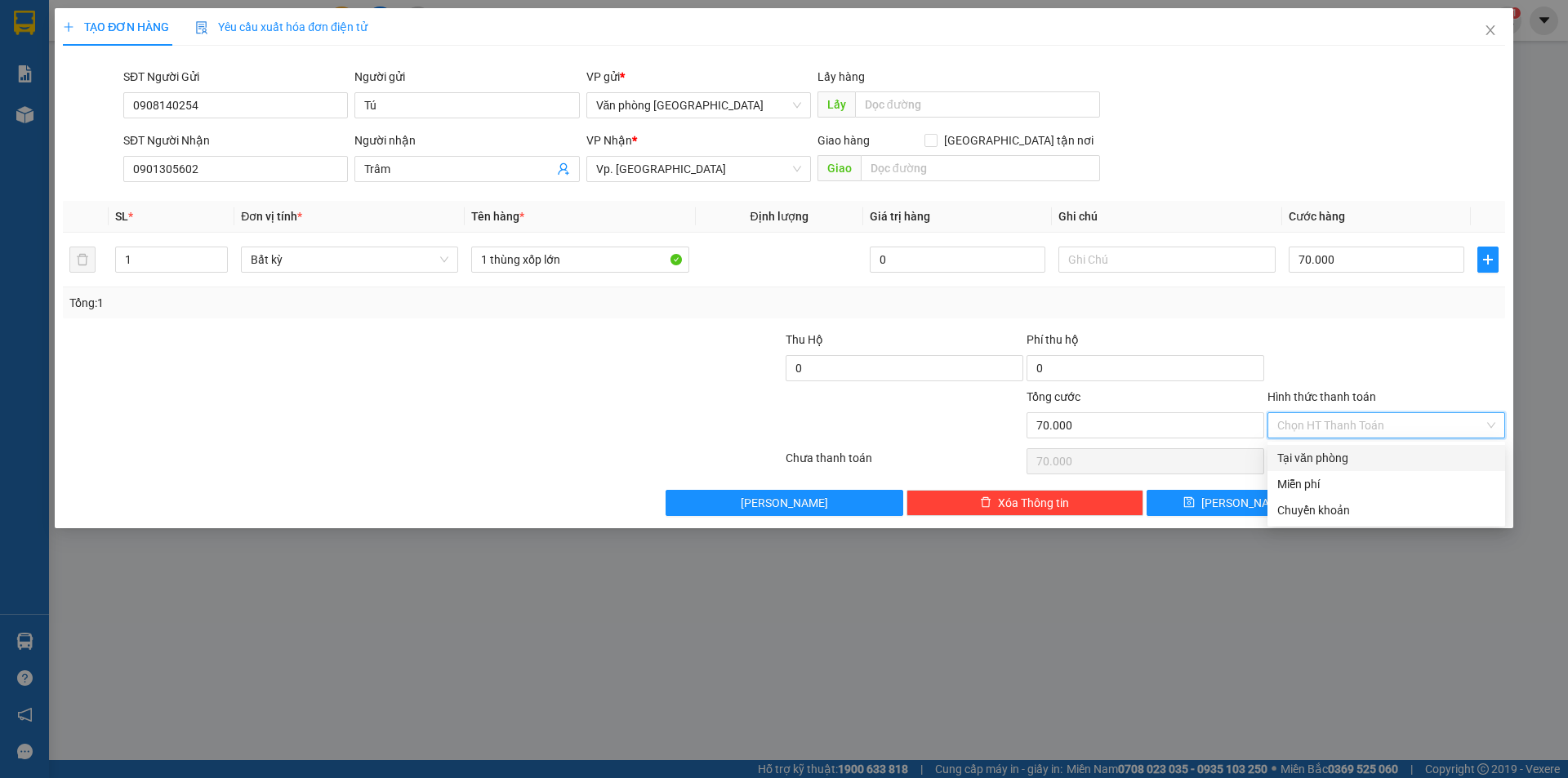
drag, startPoint x: 1334, startPoint y: 454, endPoint x: 1350, endPoint y: 477, distance: 28.0
click at [1334, 454] on div "Tại văn phòng" at bounding box center [1386, 458] width 218 height 18
type input "0"
click at [1379, 503] on button "[PERSON_NAME] và In" at bounding box center [1416, 503] width 177 height 26
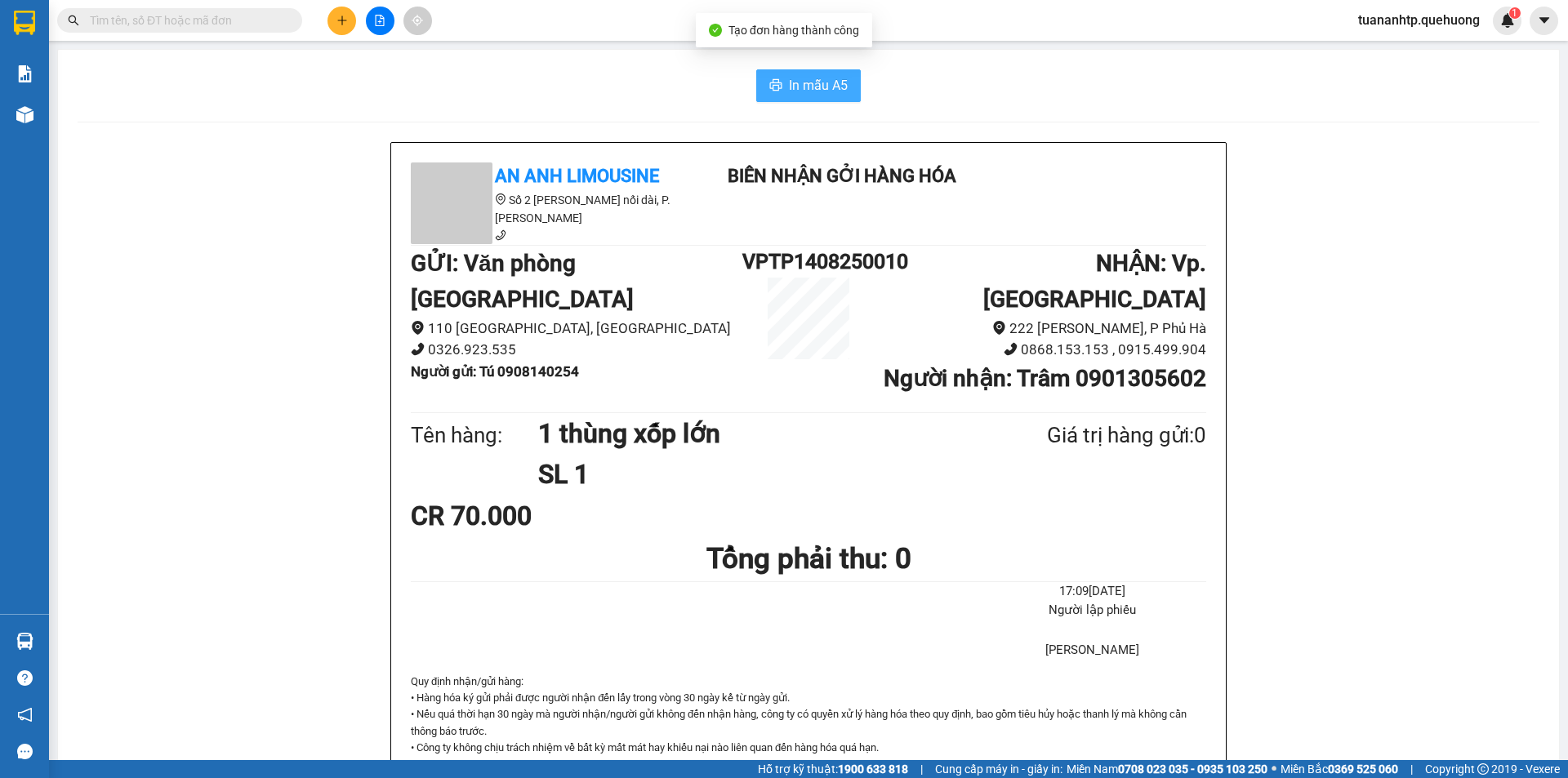
click at [819, 96] on button "In mẫu A5" at bounding box center [808, 86] width 105 height 33
click at [334, 21] on button at bounding box center [342, 21] width 29 height 29
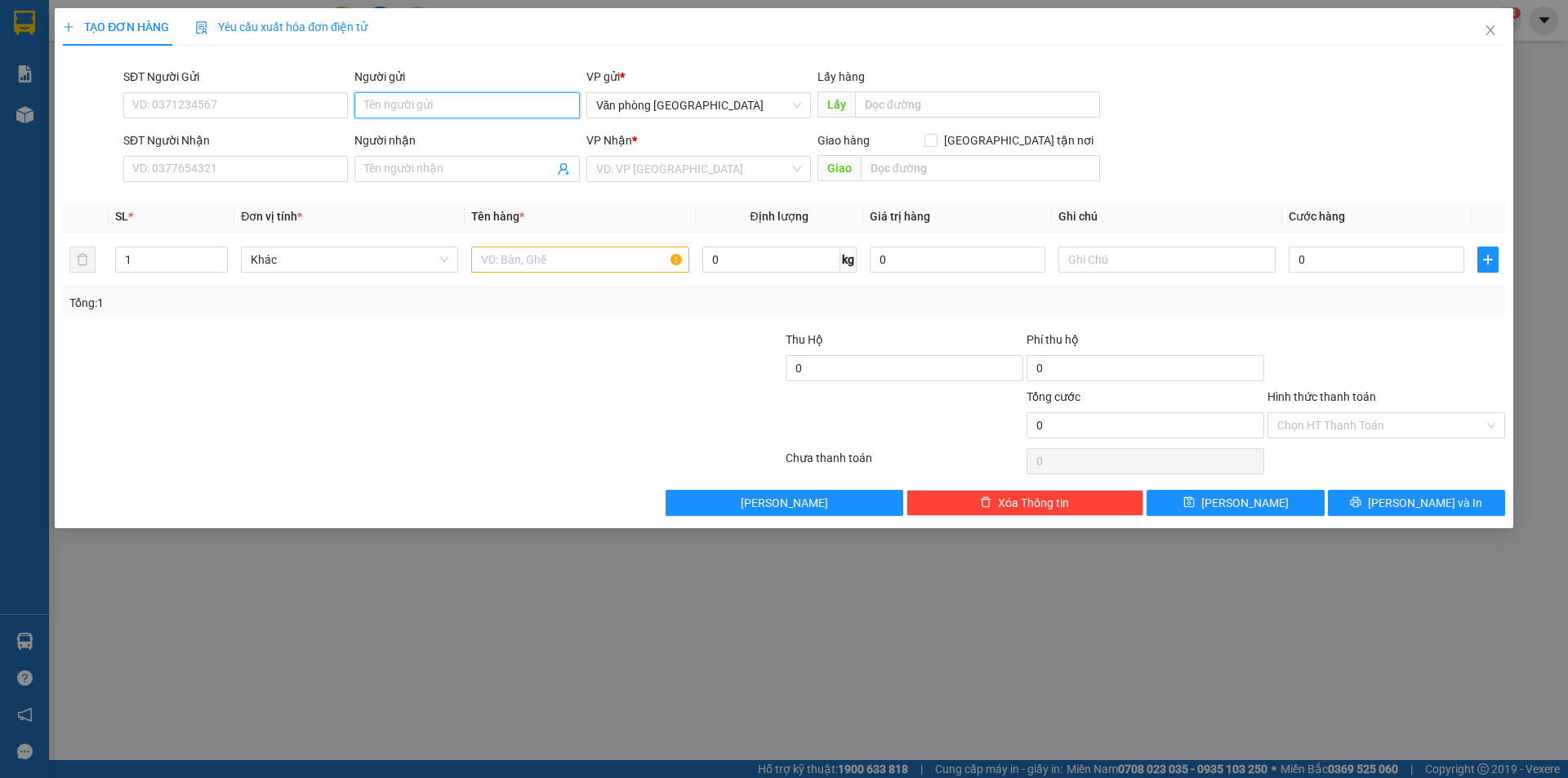
click at [380, 107] on input "Người gửi" at bounding box center [466, 105] width 225 height 26
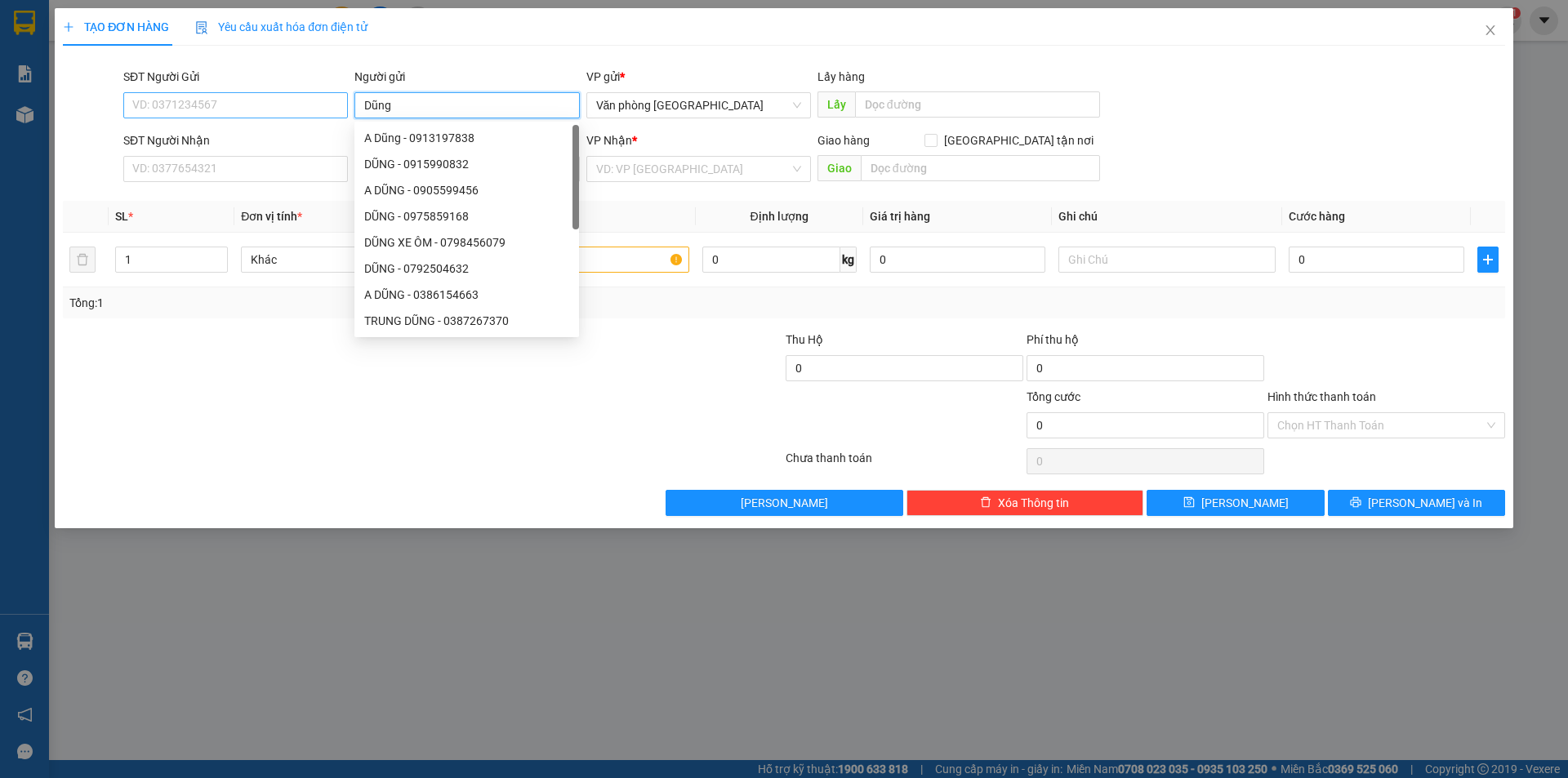
type input "Dũng"
click at [237, 99] on input "SĐT Người Gửi" at bounding box center [236, 105] width 225 height 26
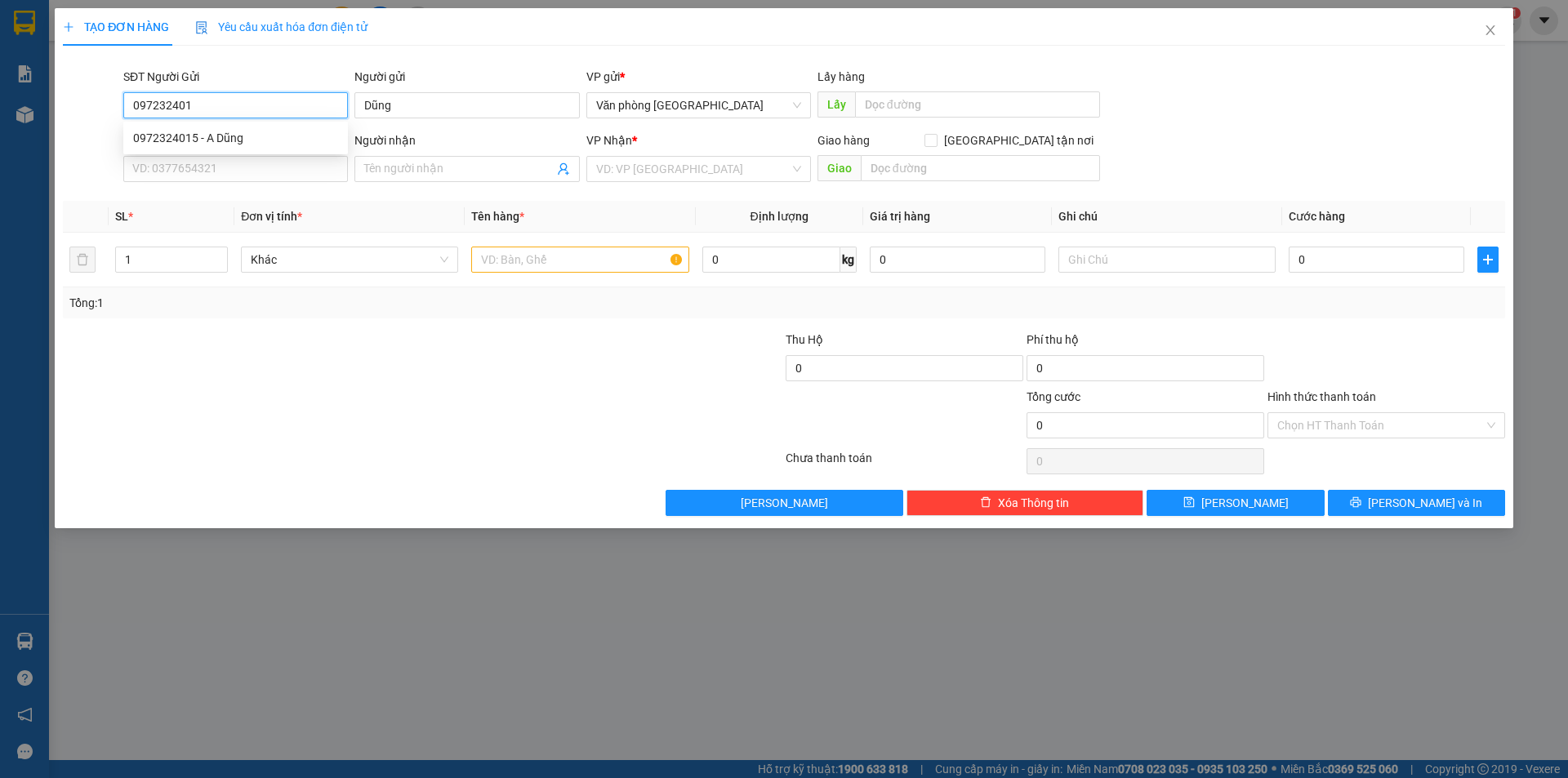
type input "0972324015"
click at [235, 138] on div "0972324015 - A Dũng" at bounding box center [236, 138] width 205 height 18
type input "A Dũng"
type input "0944248425"
type input "A Hiệp"
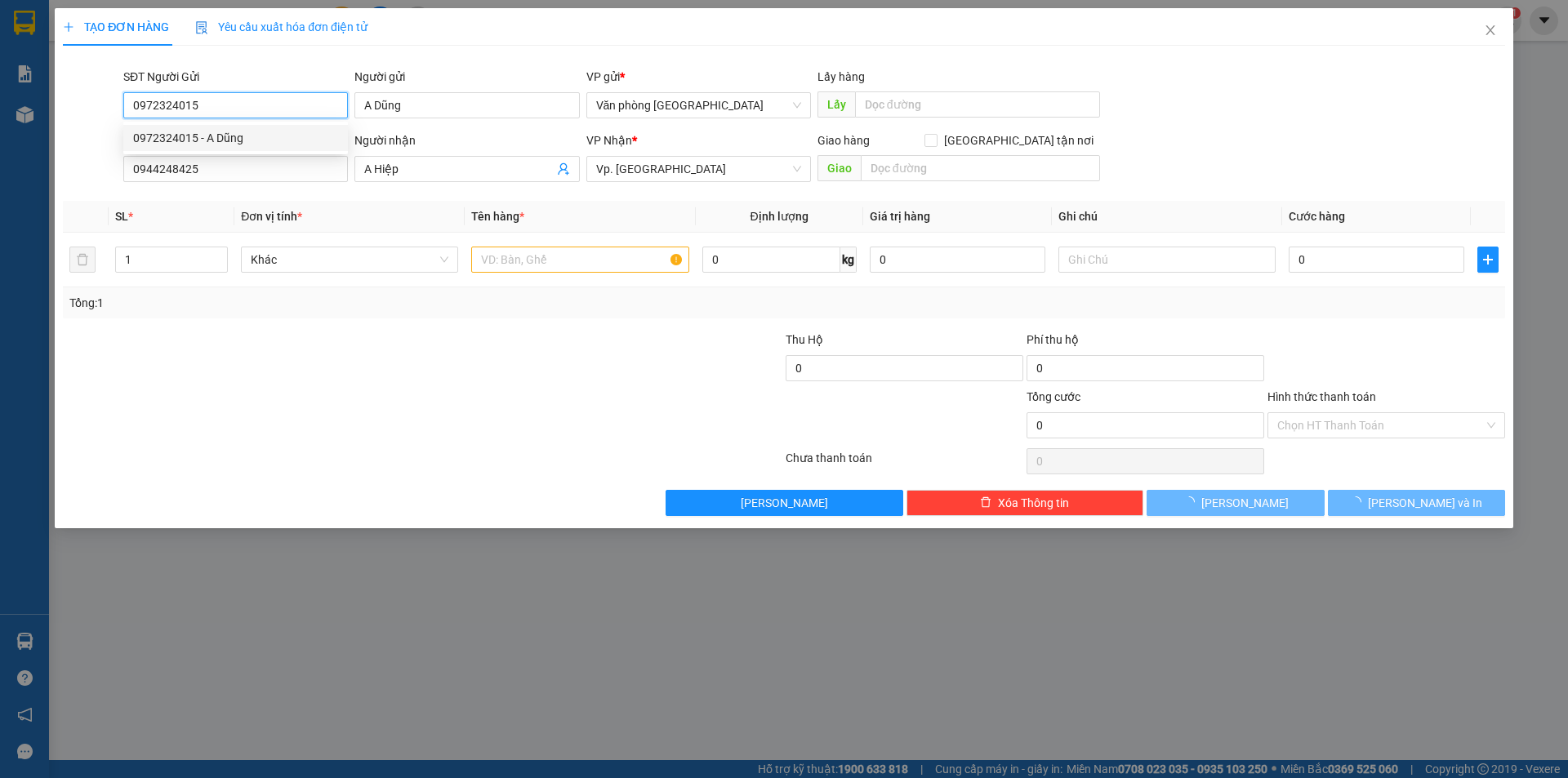
type input "70.000"
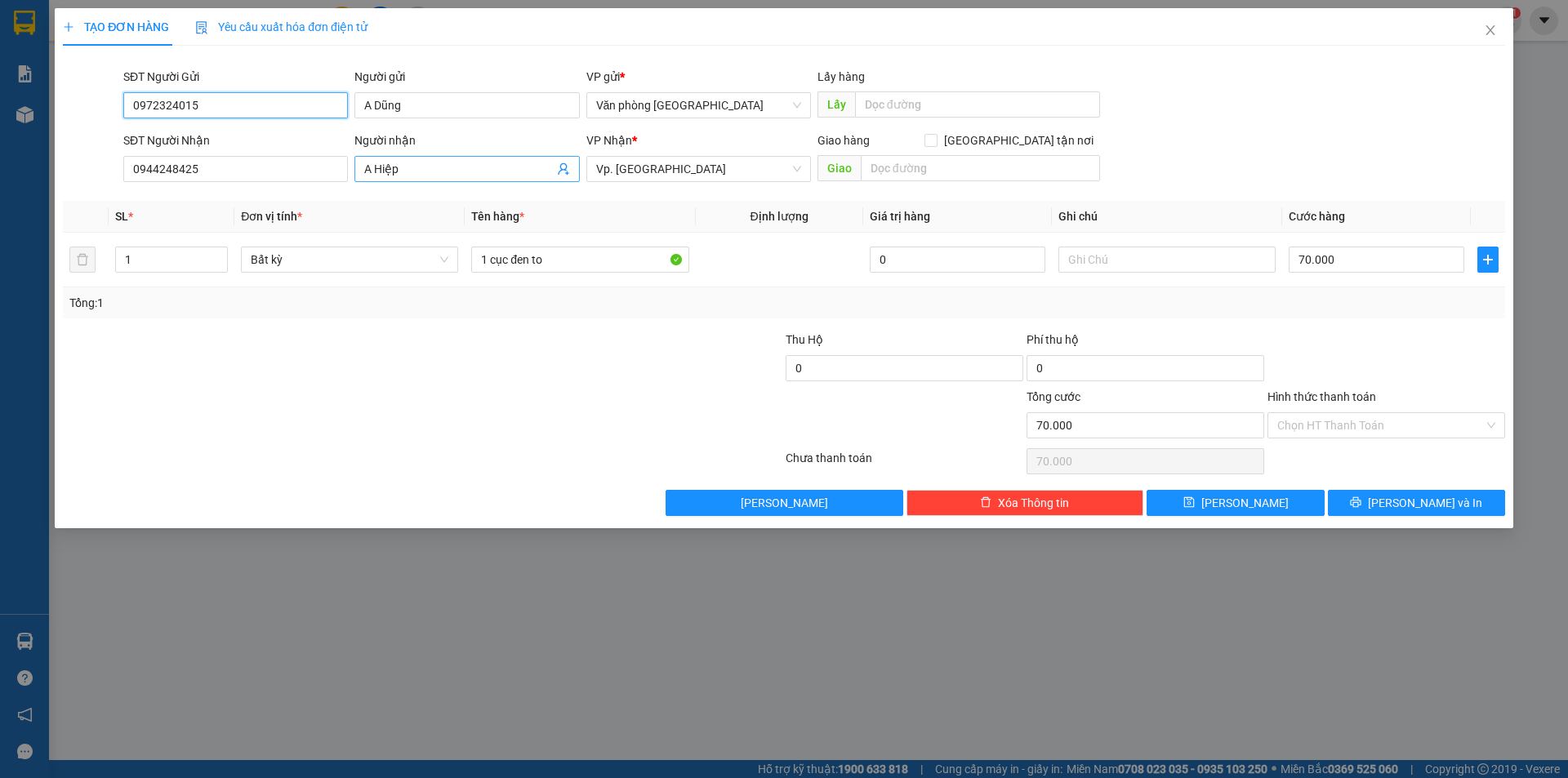
type input "0972324015"
click at [417, 161] on input "A Hiệp" at bounding box center [458, 169] width 189 height 18
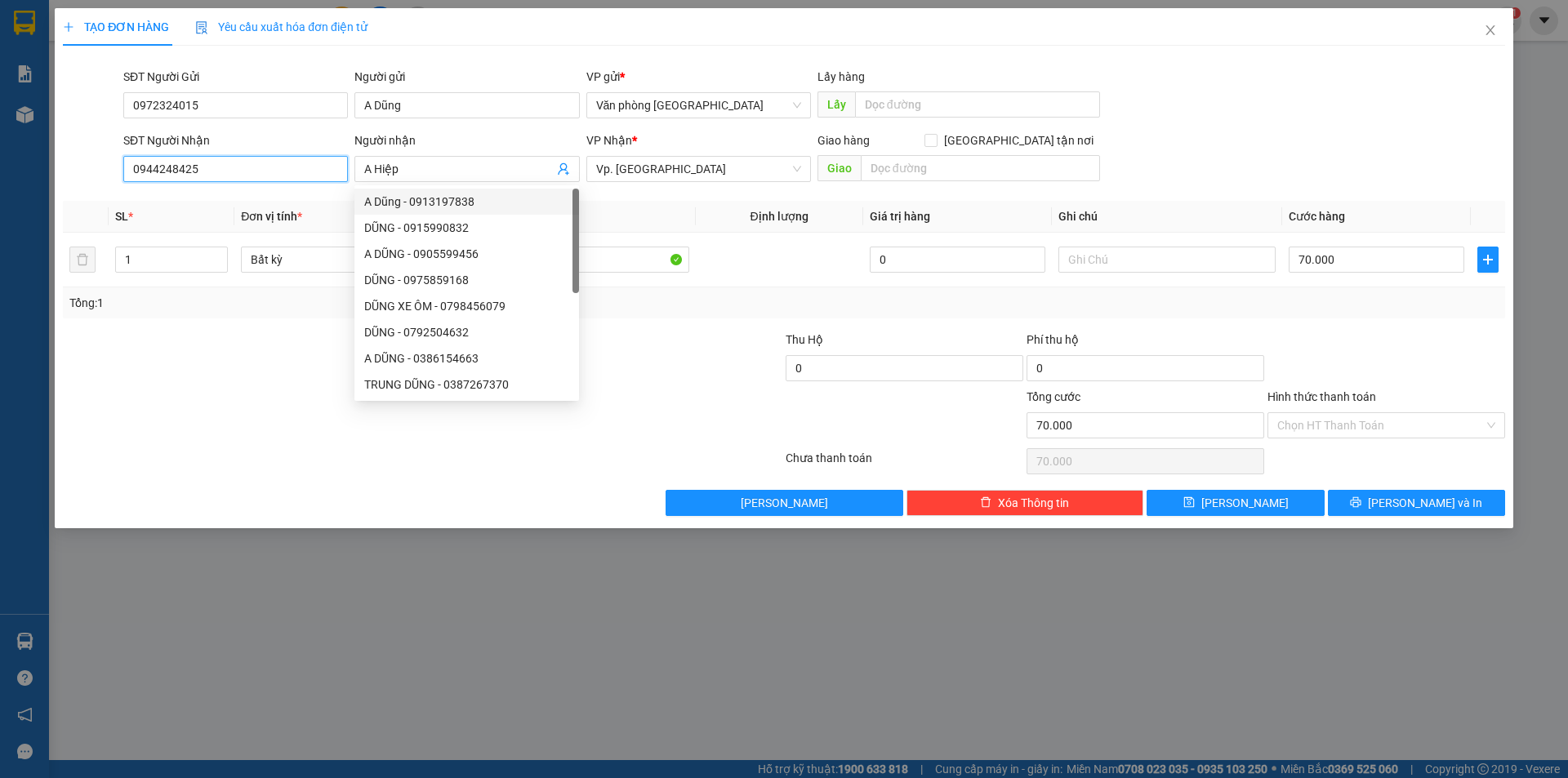
click at [286, 175] on input "0944248425" at bounding box center [236, 169] width 225 height 26
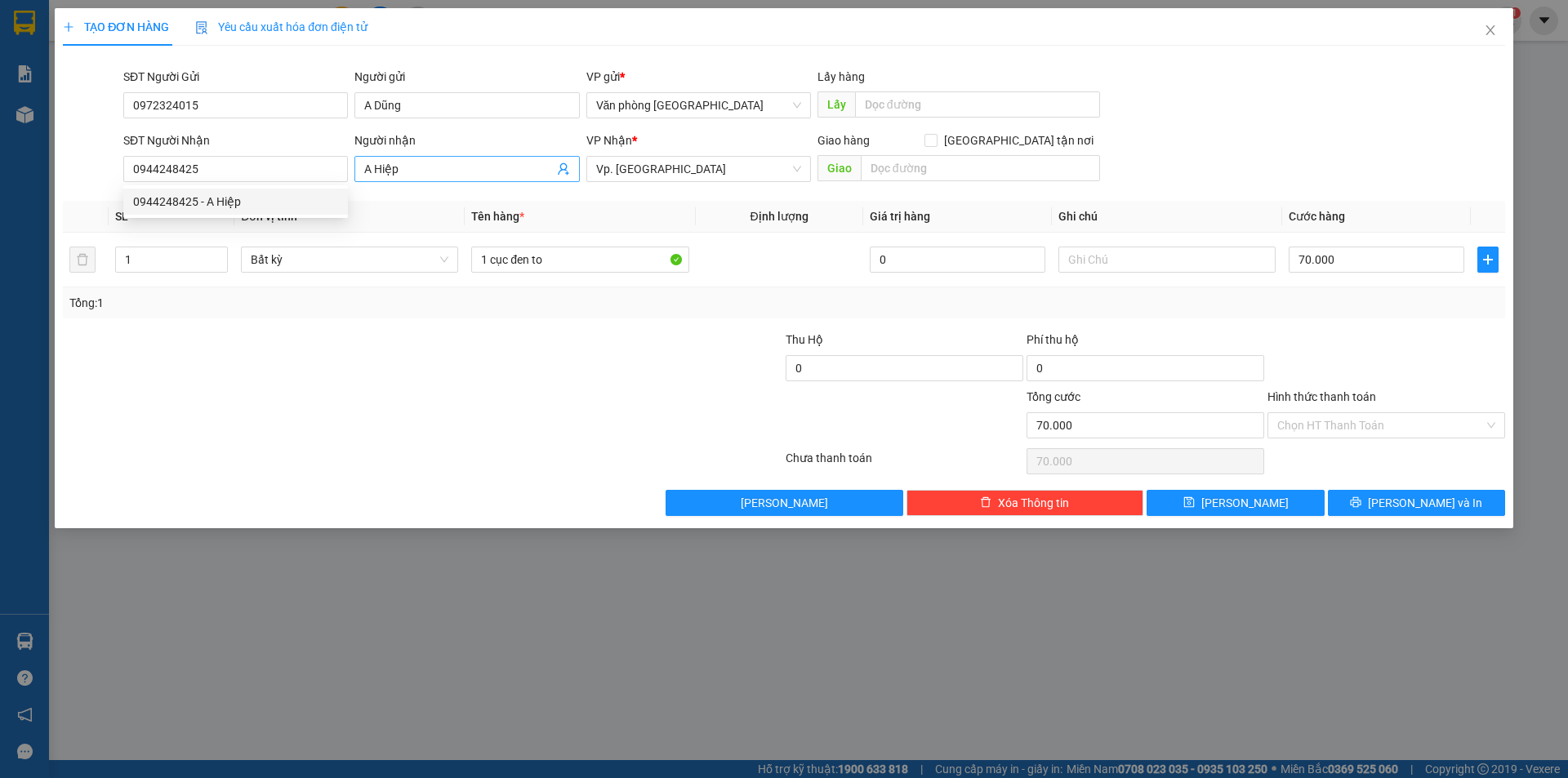
click at [466, 177] on input "A Hiệp" at bounding box center [458, 169] width 189 height 18
click at [467, 177] on input "Người nhận" at bounding box center [458, 169] width 189 height 18
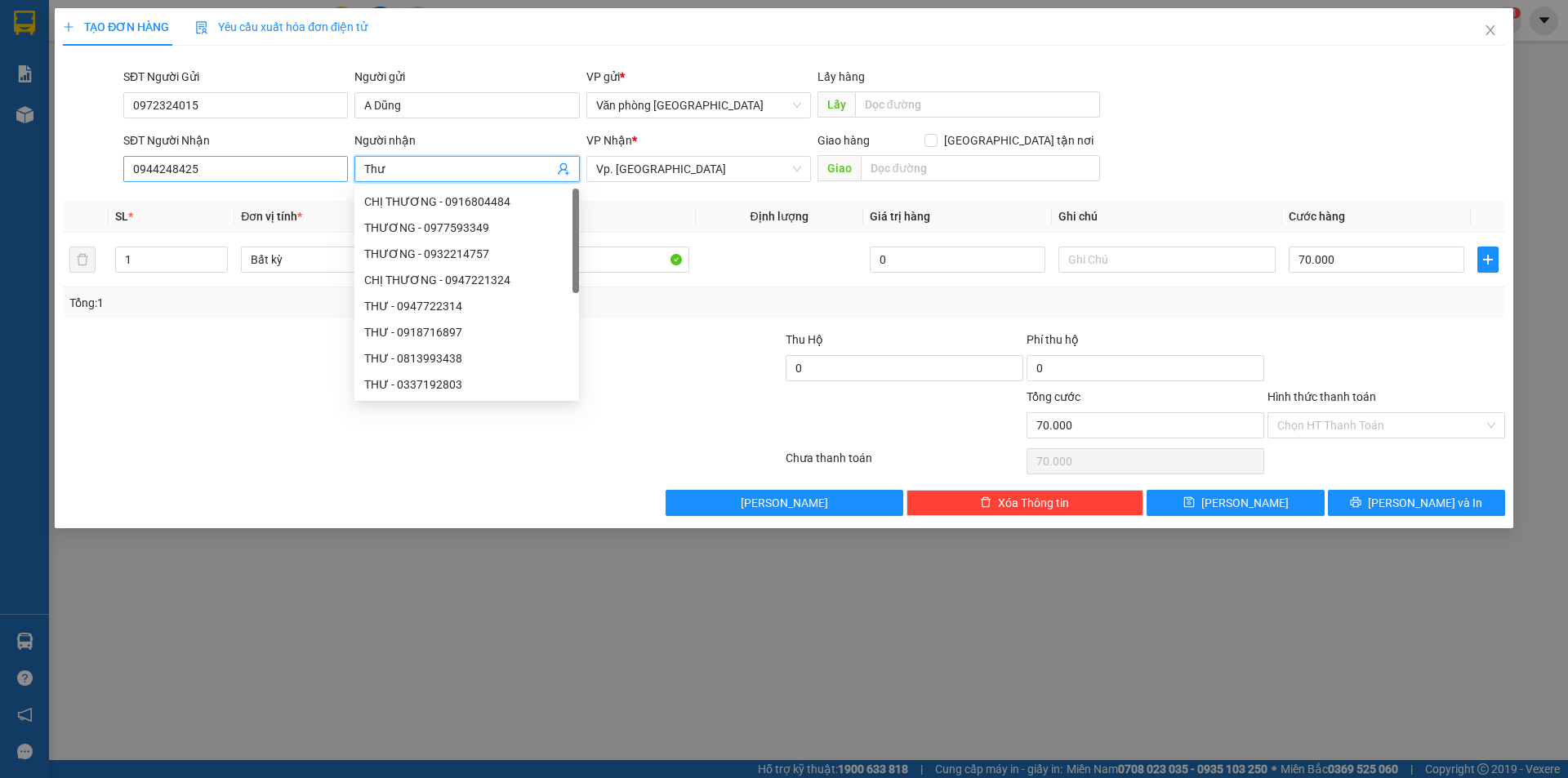
type input "Thư"
click at [238, 165] on input "0944248425" at bounding box center [236, 169] width 225 height 26
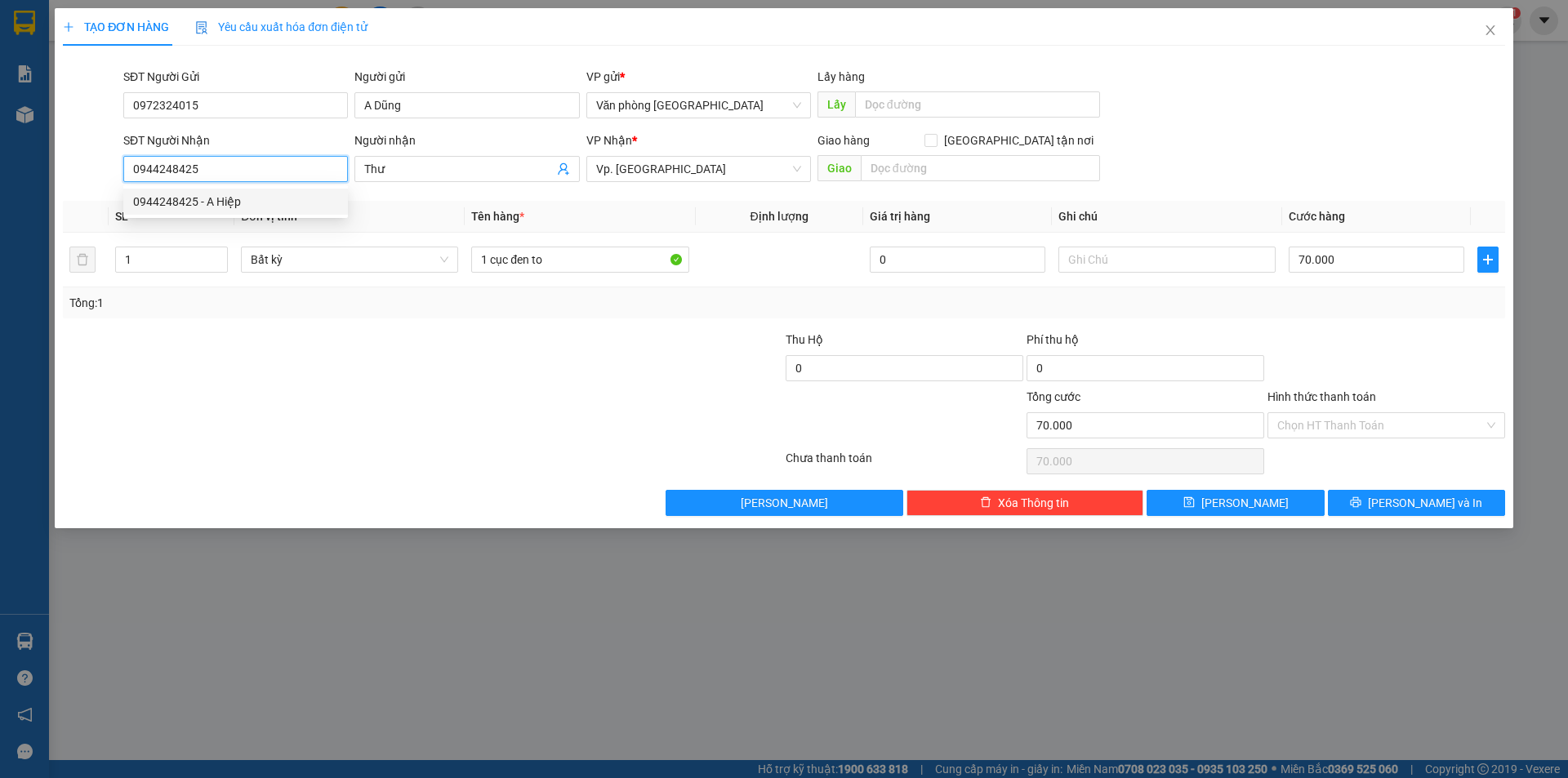
click at [237, 164] on input "0944248425" at bounding box center [236, 169] width 225 height 26
click at [236, 164] on input "0944248425" at bounding box center [236, 169] width 225 height 26
type input "0908908947"
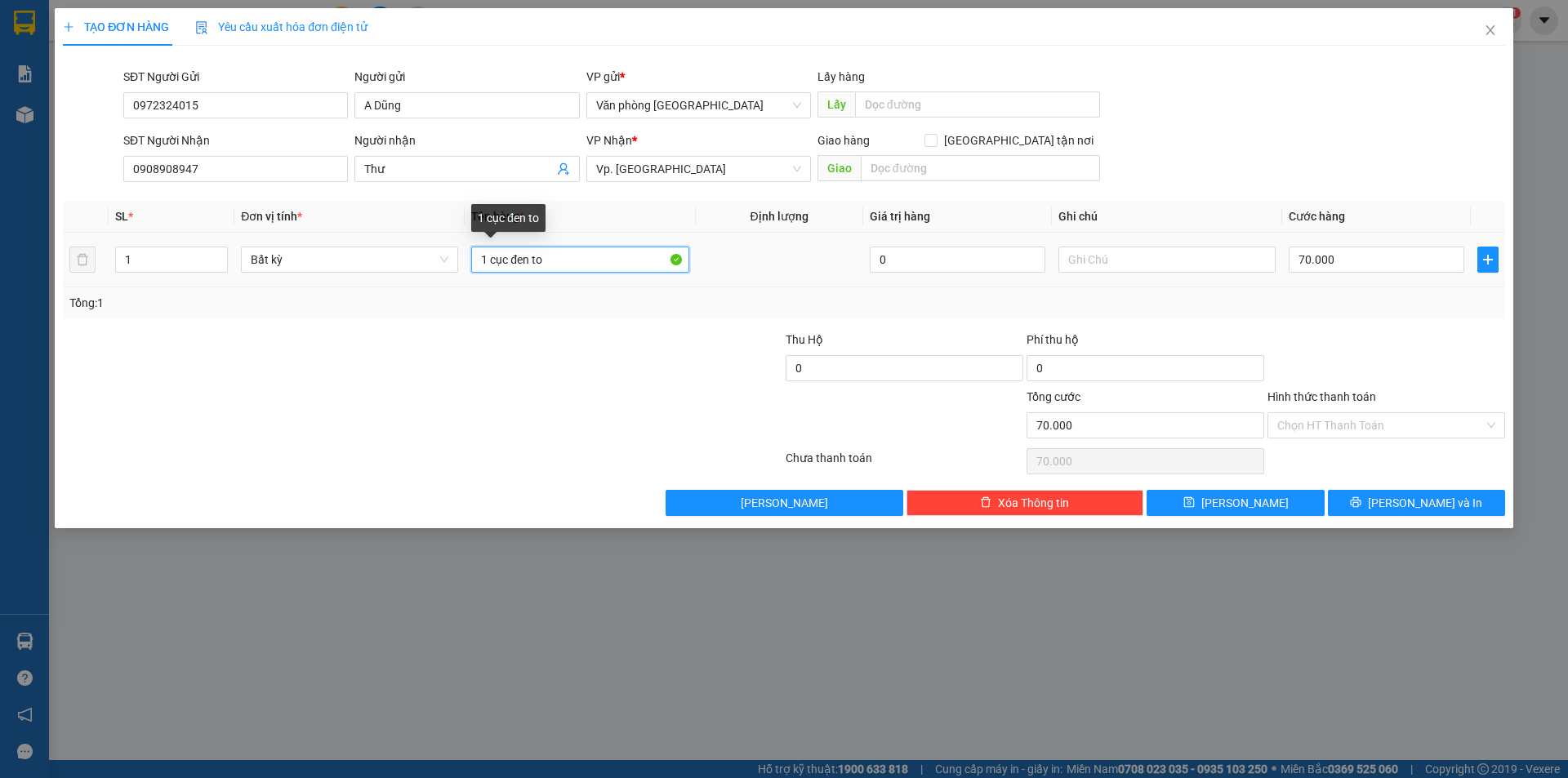
click at [565, 255] on input "1 cục đen to" at bounding box center [580, 259] width 217 height 26
click at [565, 254] on input "1 cục đen to" at bounding box center [580, 259] width 217 height 26
type input "1 bao xanh"
click at [1346, 253] on input "70.000" at bounding box center [1376, 259] width 175 height 26
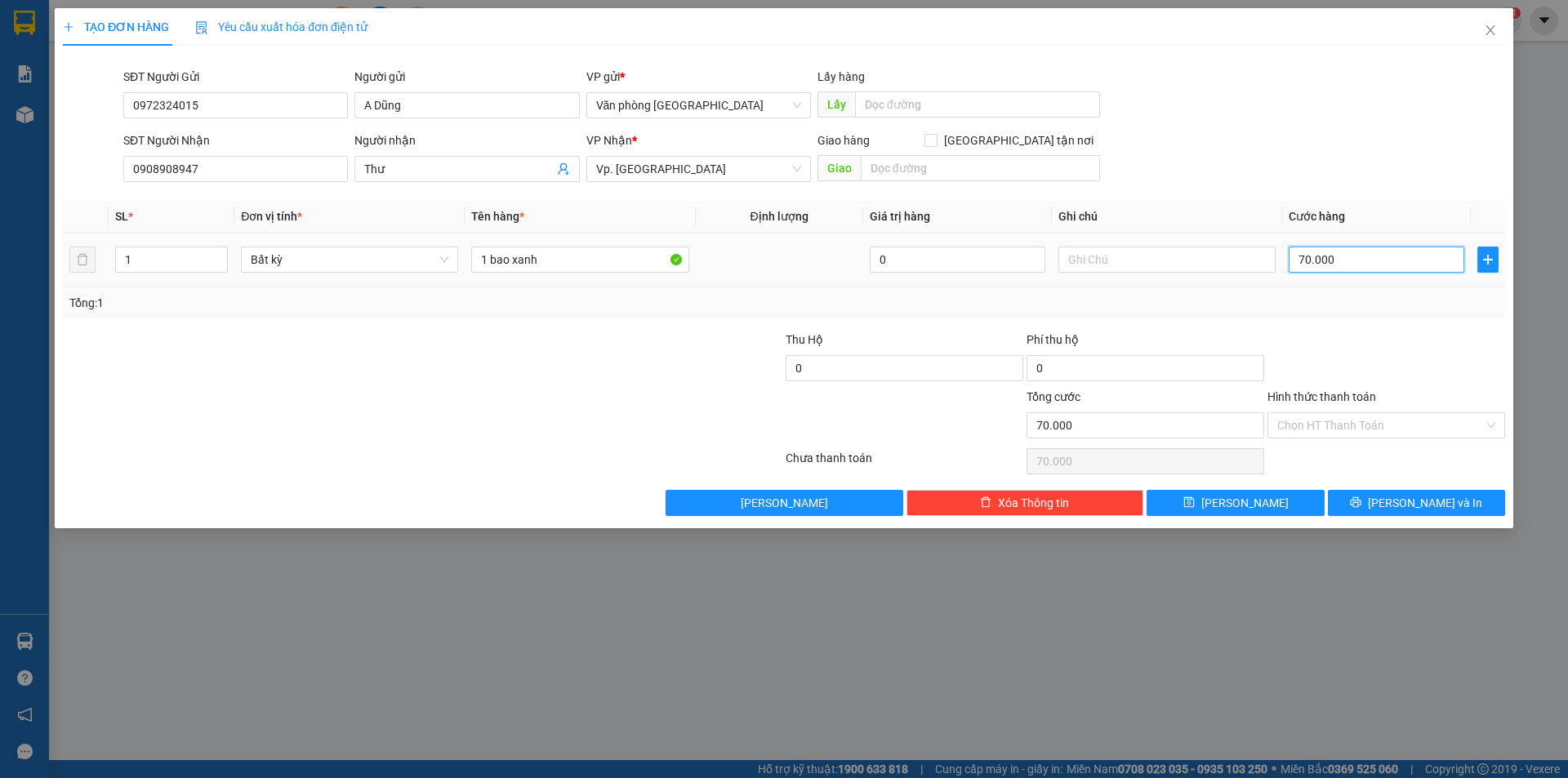
click at [1346, 253] on input "70.000" at bounding box center [1376, 259] width 175 height 26
click at [1304, 258] on input "70.000" at bounding box center [1376, 259] width 175 height 26
click at [1304, 257] on input "70.000" at bounding box center [1376, 259] width 175 height 26
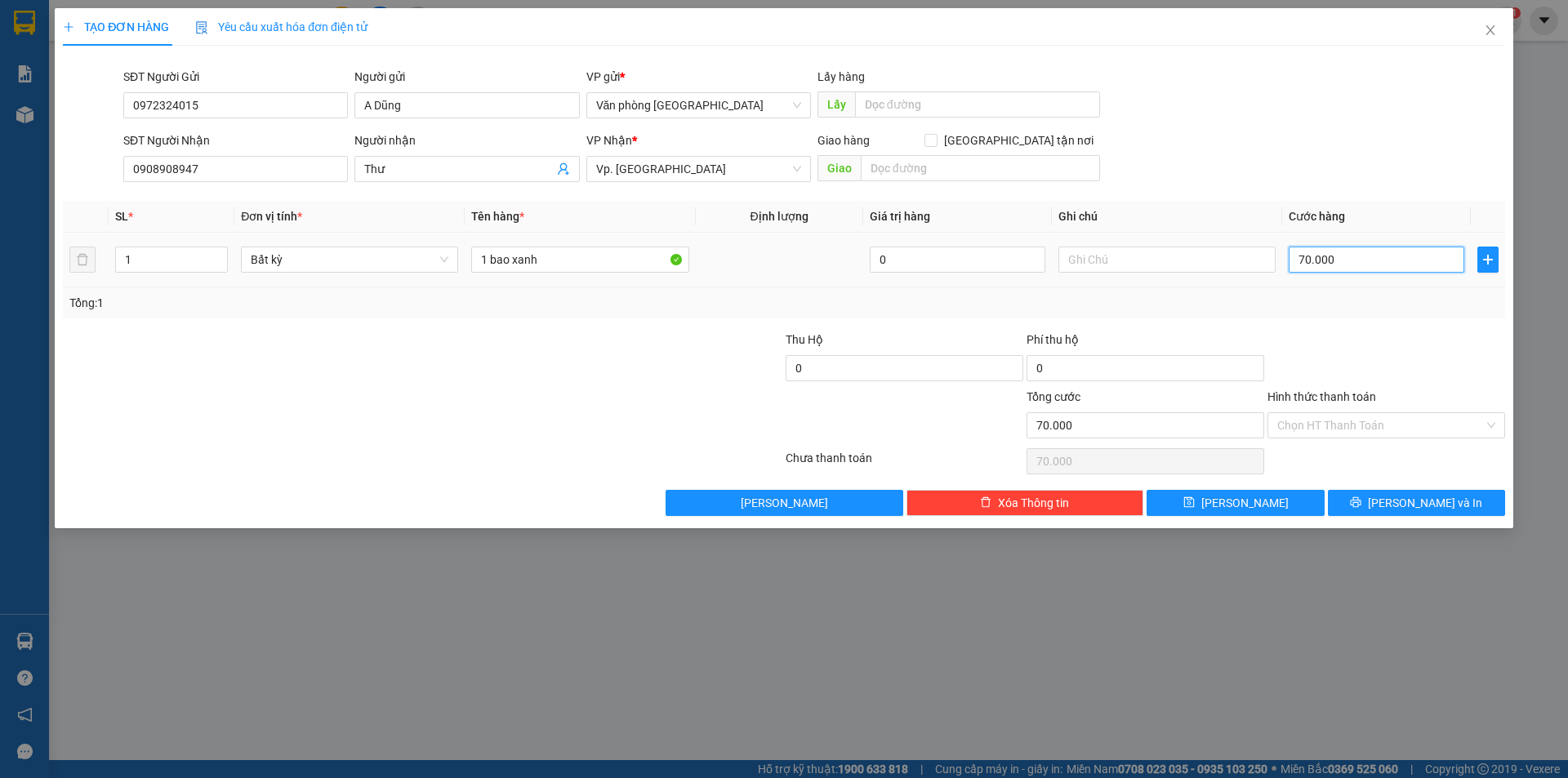
click at [1304, 257] on input "70.000" at bounding box center [1376, 259] width 175 height 26
click at [1344, 261] on input "70.000" at bounding box center [1376, 259] width 175 height 26
click at [1305, 259] on input "70.000" at bounding box center [1376, 259] width 175 height 26
type input "0"
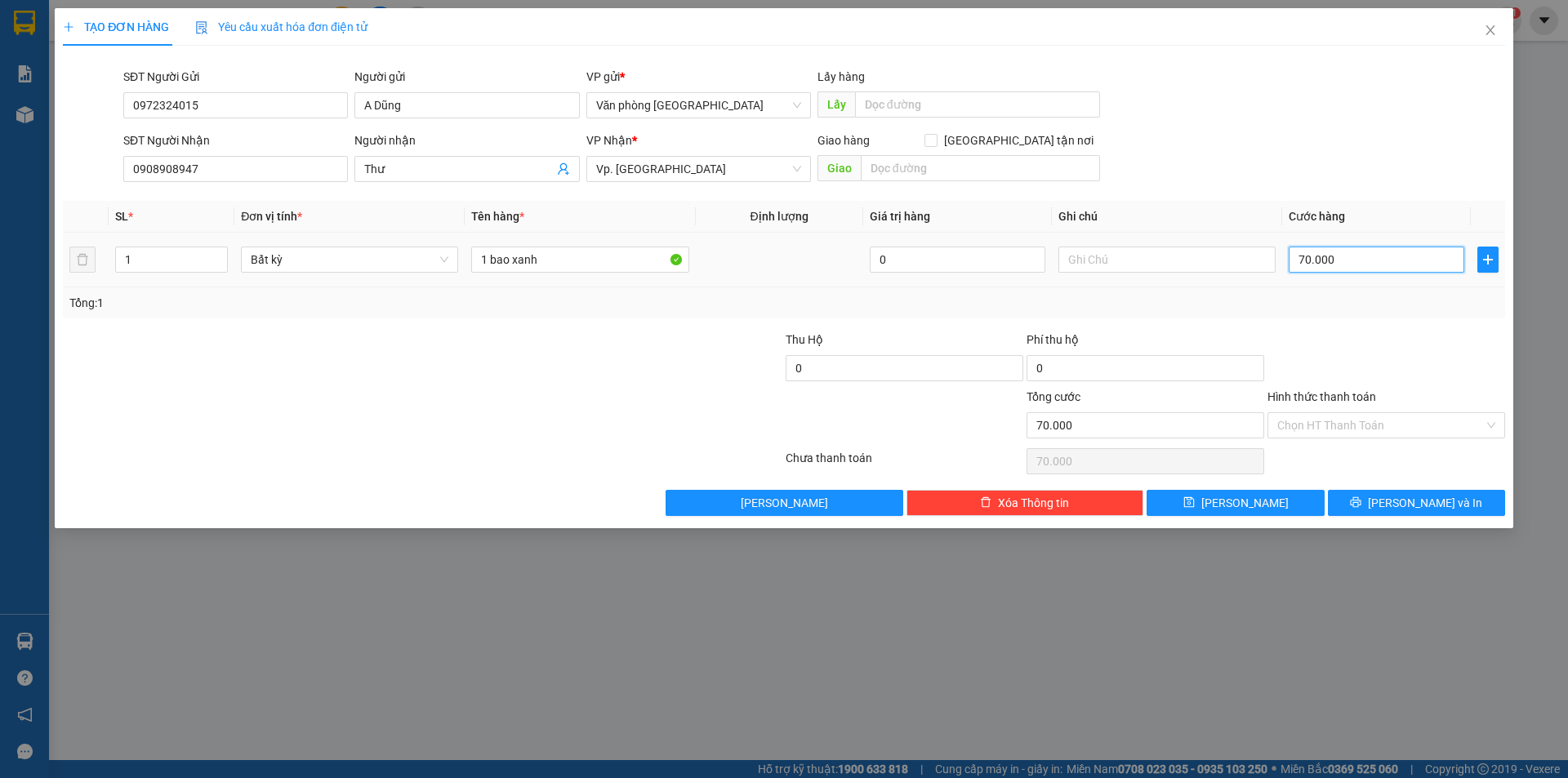
type input "0.000"
type input "80.000"
click at [1350, 426] on input "Hình thức thanh toán" at bounding box center [1380, 426] width 207 height 25
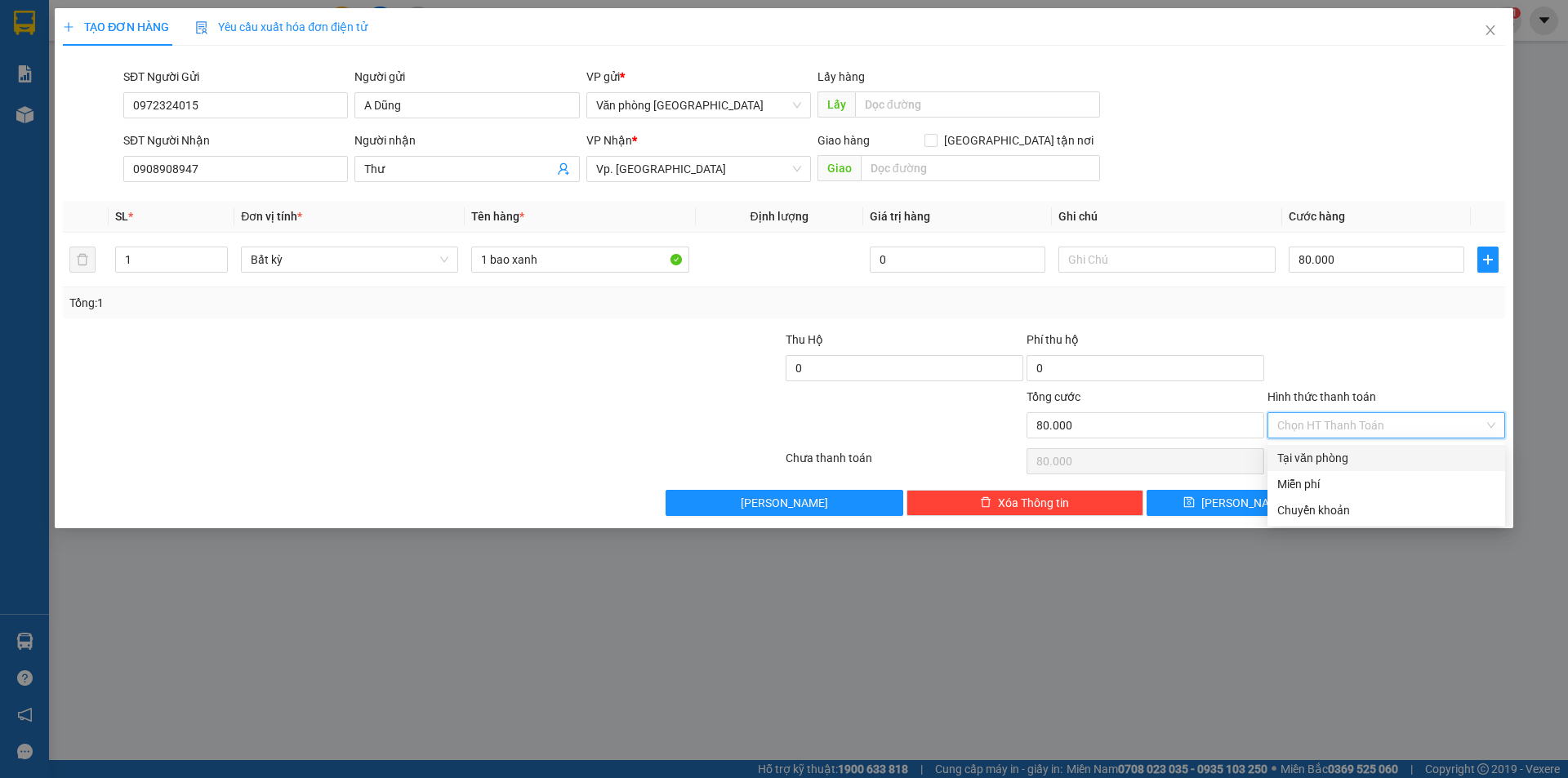
click at [1347, 454] on div "Tại văn phòng" at bounding box center [1386, 458] width 218 height 18
type input "0"
click at [1365, 500] on button "[PERSON_NAME] và In" at bounding box center [1416, 503] width 177 height 26
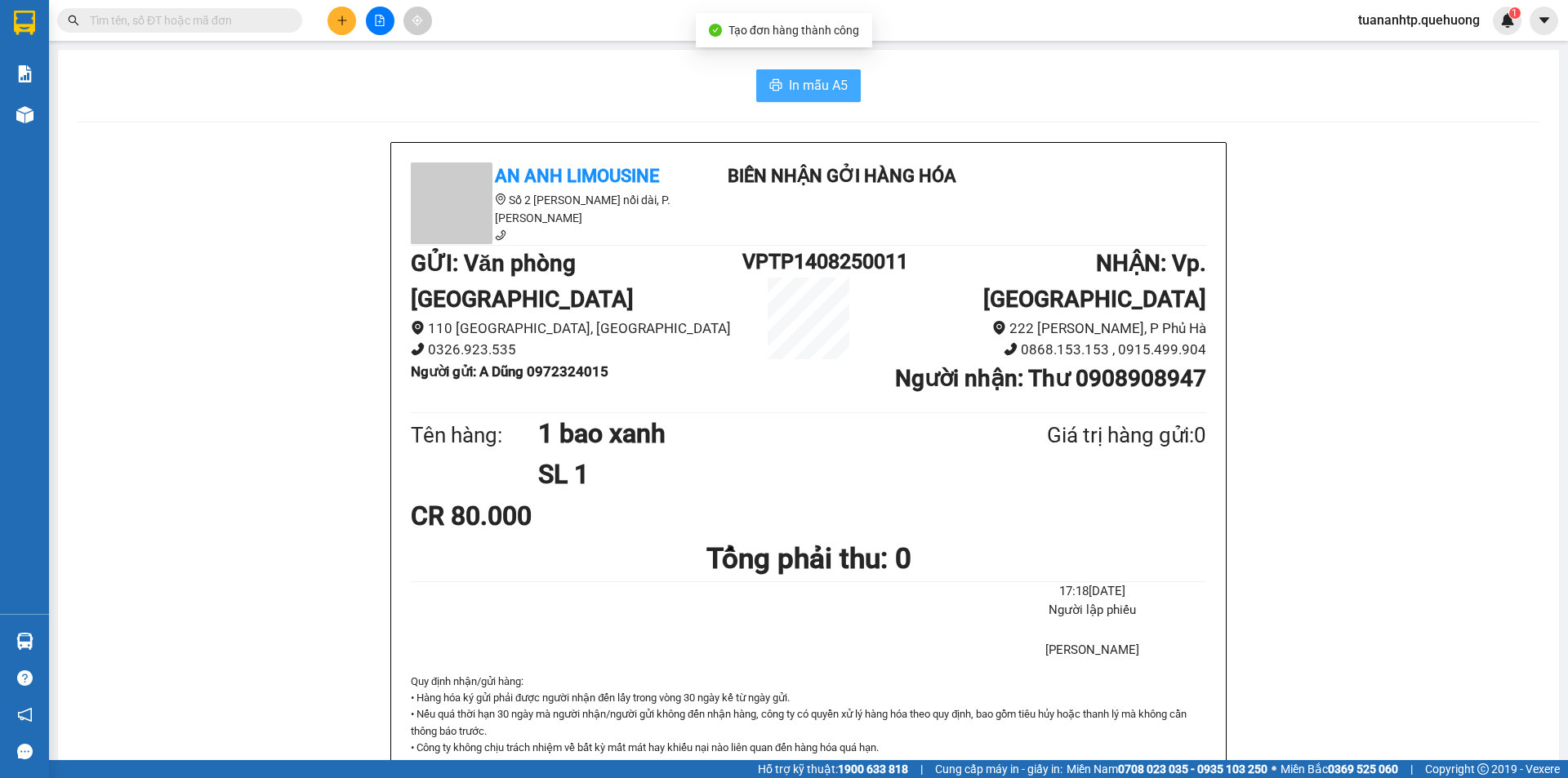
click at [847, 88] on button "In mẫu A5" at bounding box center [808, 86] width 105 height 33
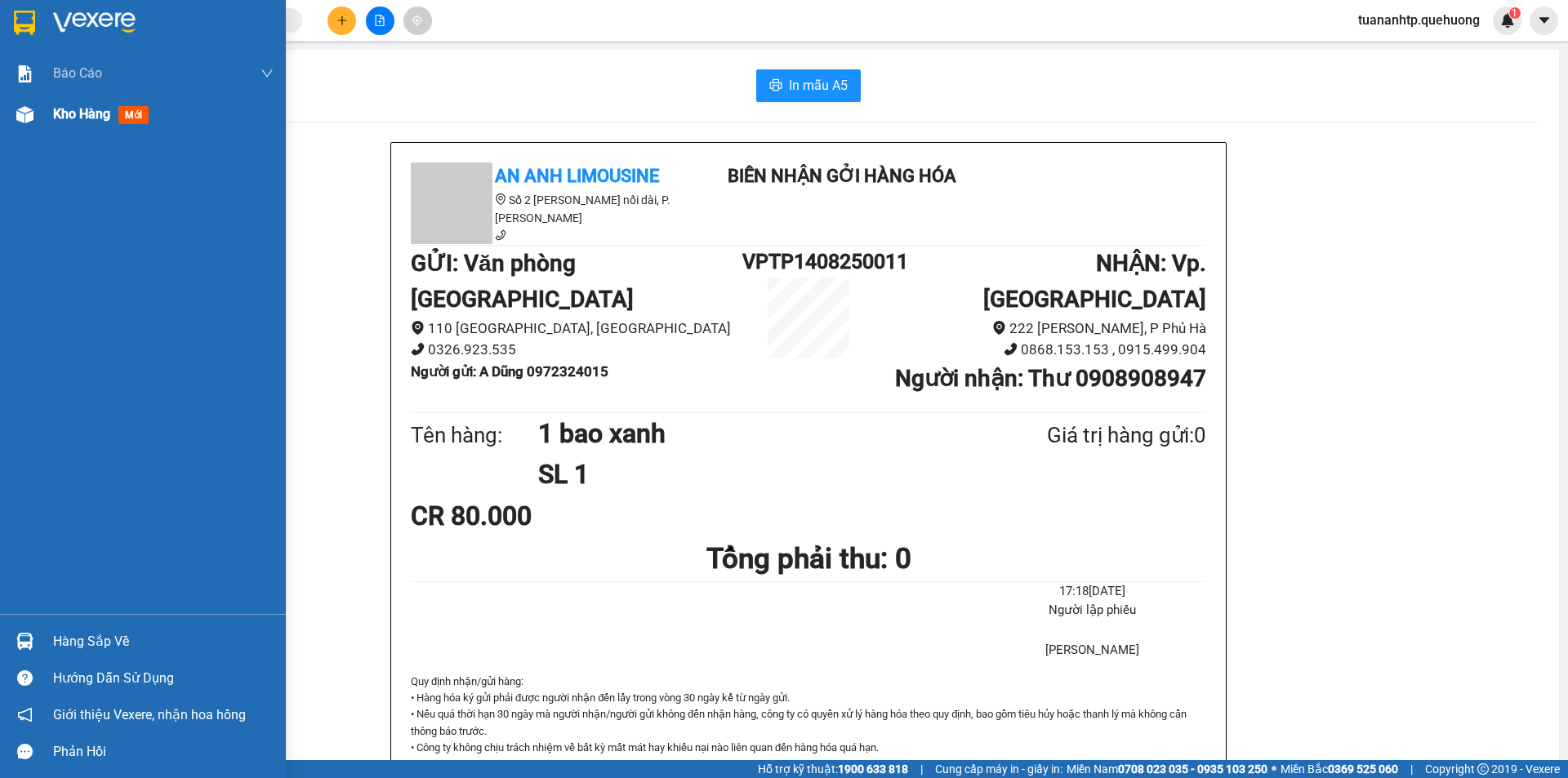
click at [21, 117] on img at bounding box center [25, 114] width 17 height 17
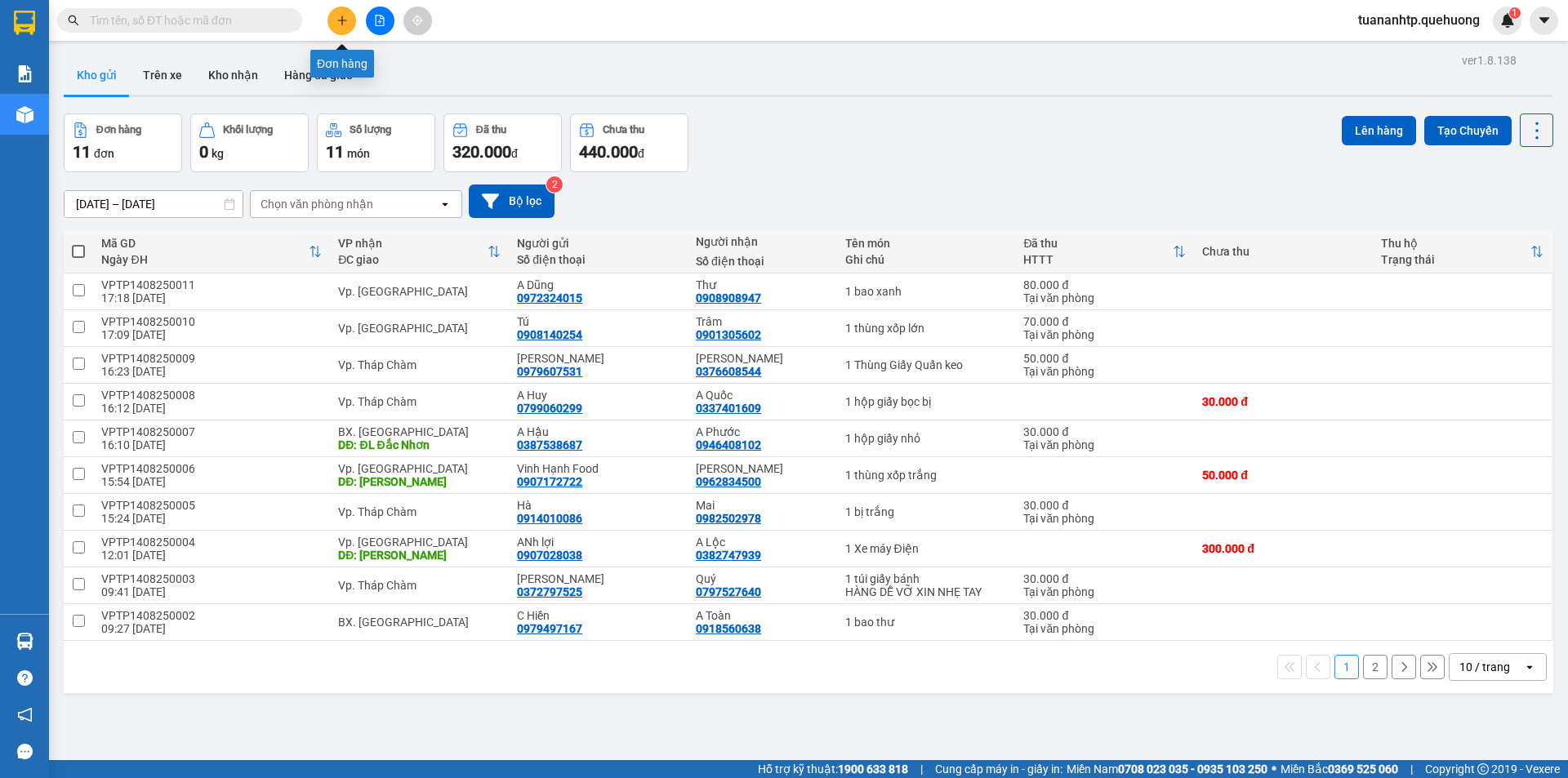
click at [339, 22] on icon "plus" at bounding box center [343, 21] width 12 height 12
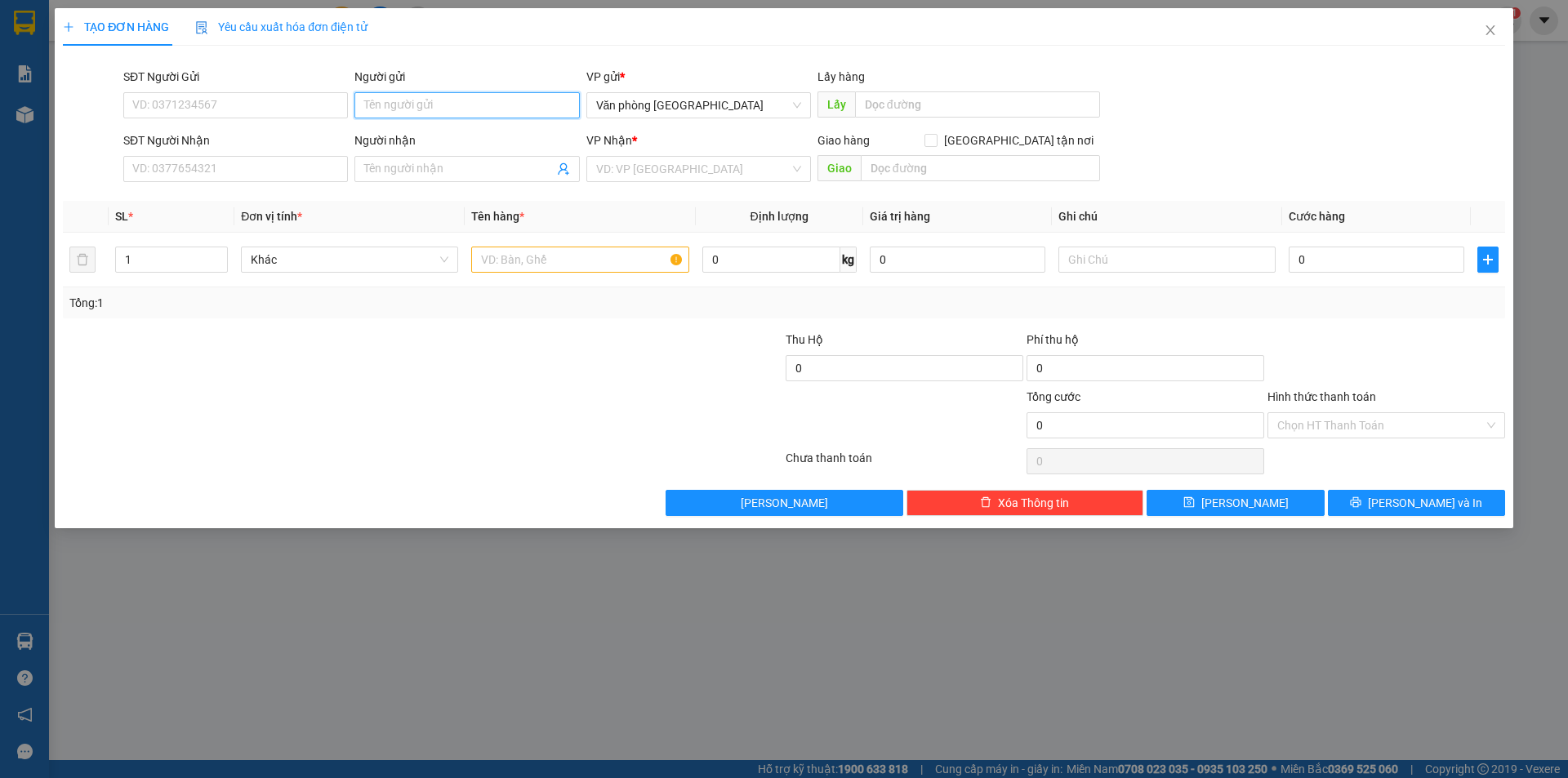
click at [387, 106] on input "Người gửi" at bounding box center [466, 105] width 225 height 26
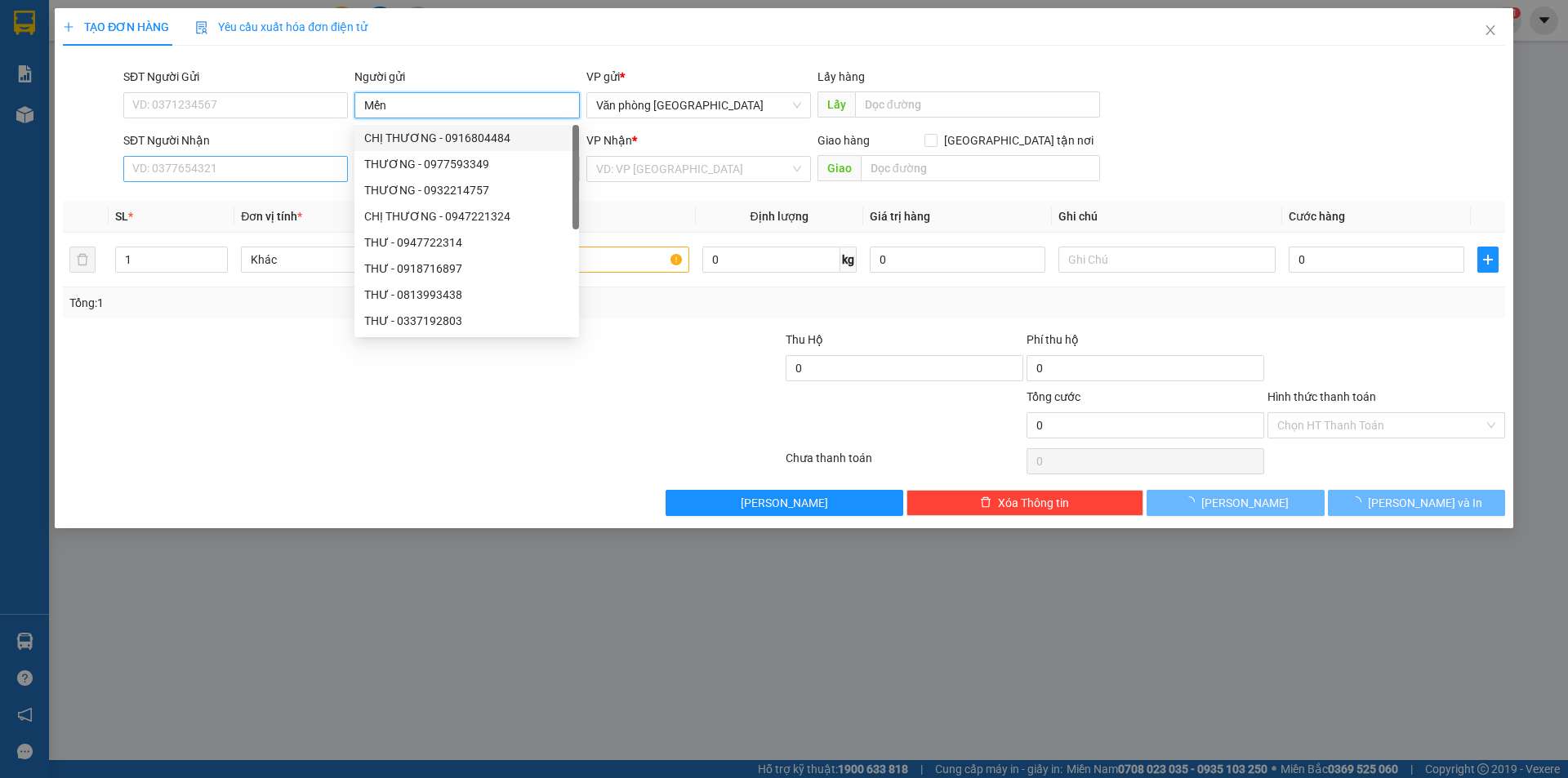
type input "Mến"
click at [282, 175] on input "SĐT Người Nhận" at bounding box center [236, 169] width 225 height 26
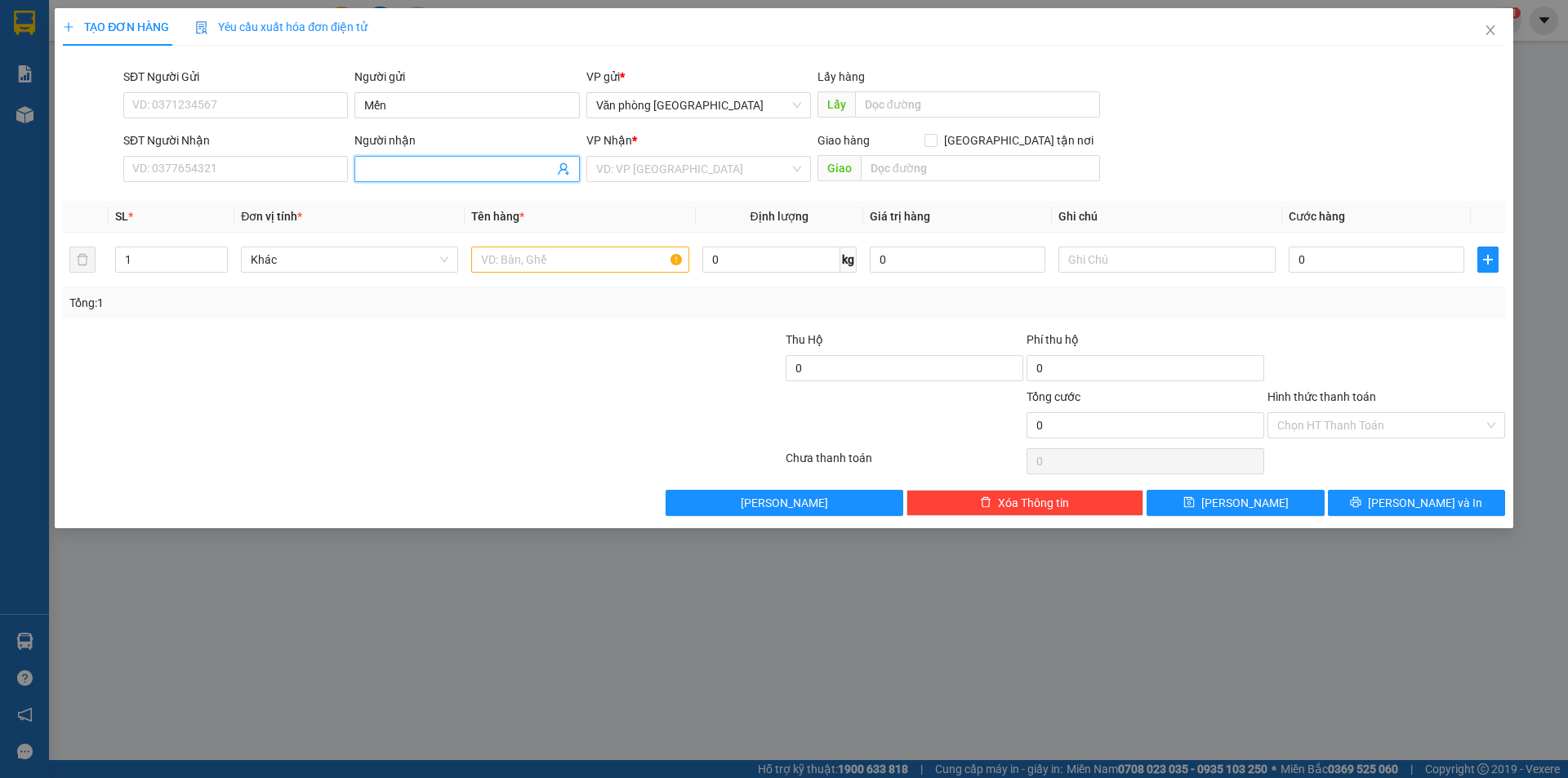
click at [471, 170] on input "Người nhận" at bounding box center [458, 169] width 189 height 18
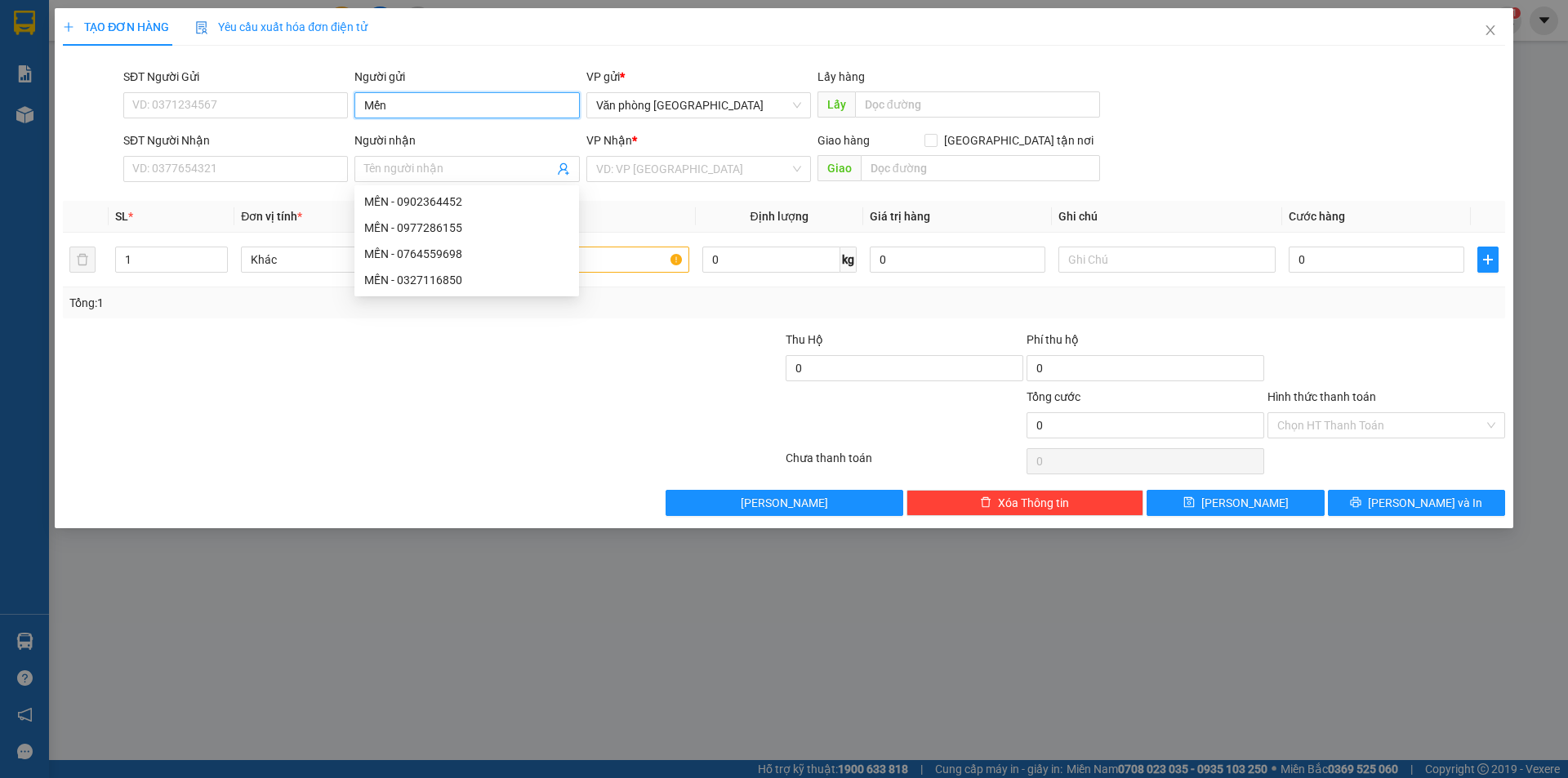
click at [458, 107] on input "Mến" at bounding box center [466, 105] width 225 height 26
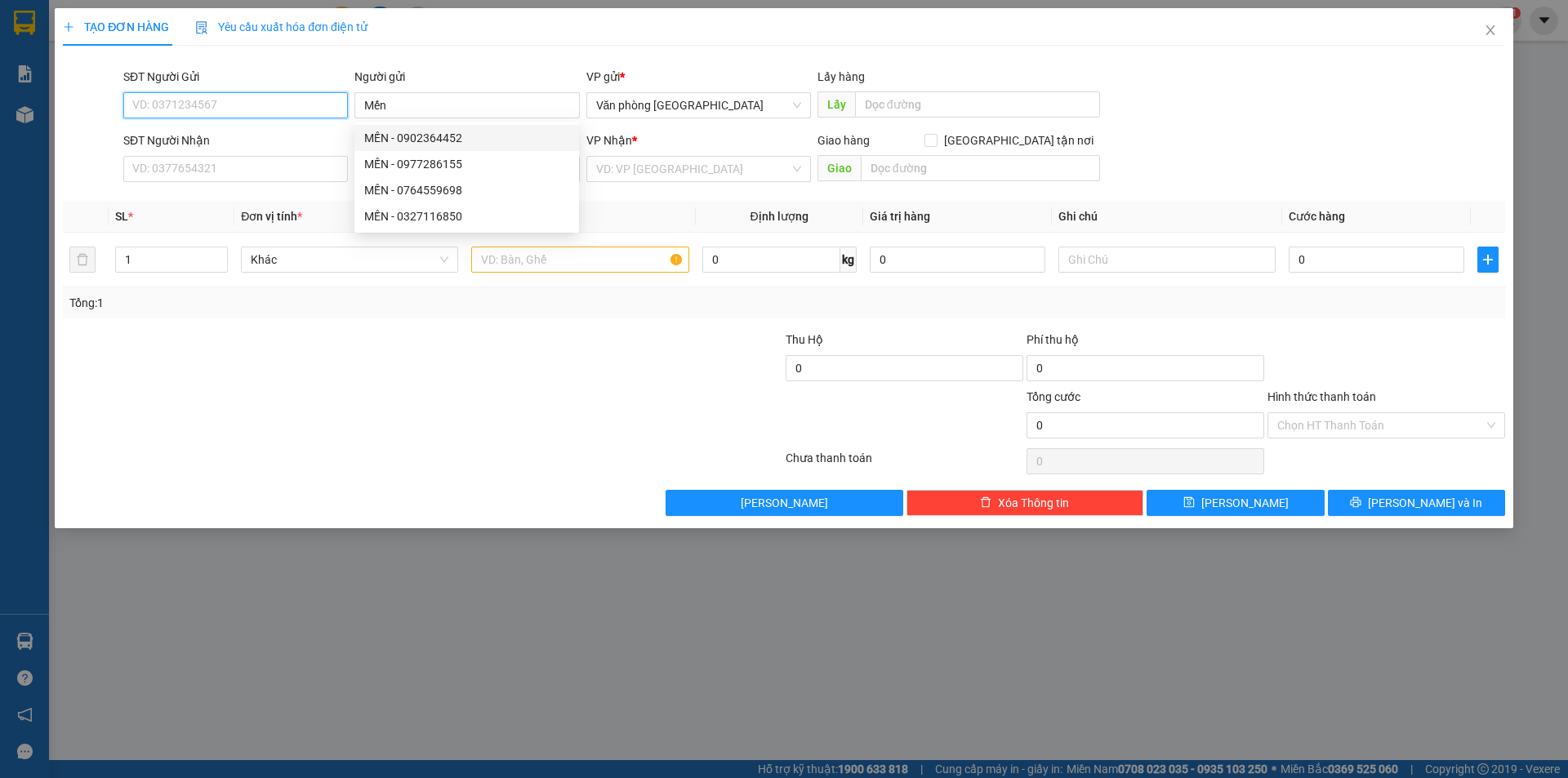
click at [283, 110] on input "SĐT Người Gửi" at bounding box center [236, 105] width 225 height 26
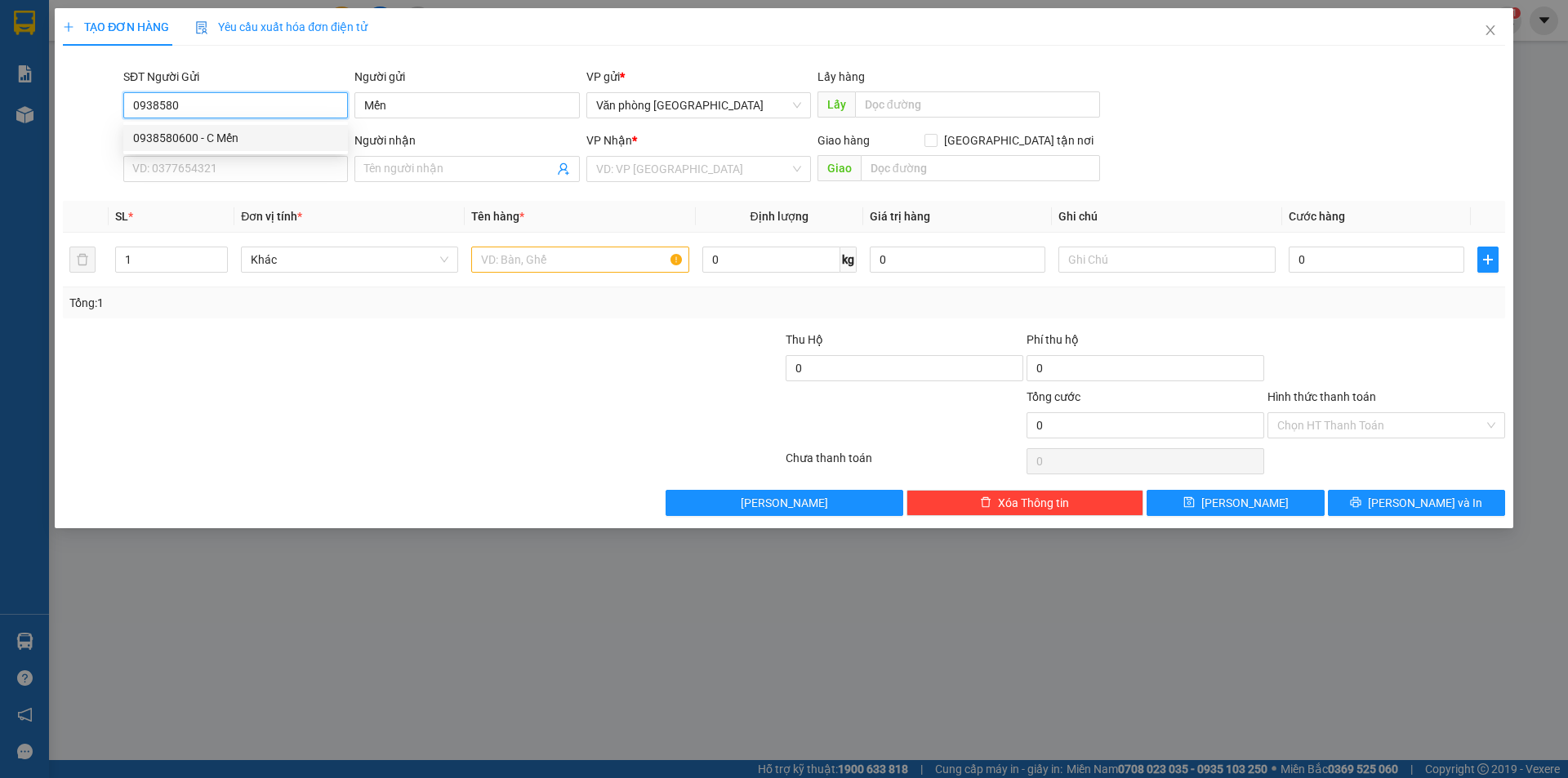
click at [287, 142] on div "0938580600 - C Mến" at bounding box center [236, 138] width 205 height 18
type input "0938580600"
type input "C Mến"
type input "0913230014"
type input "C Nhung"
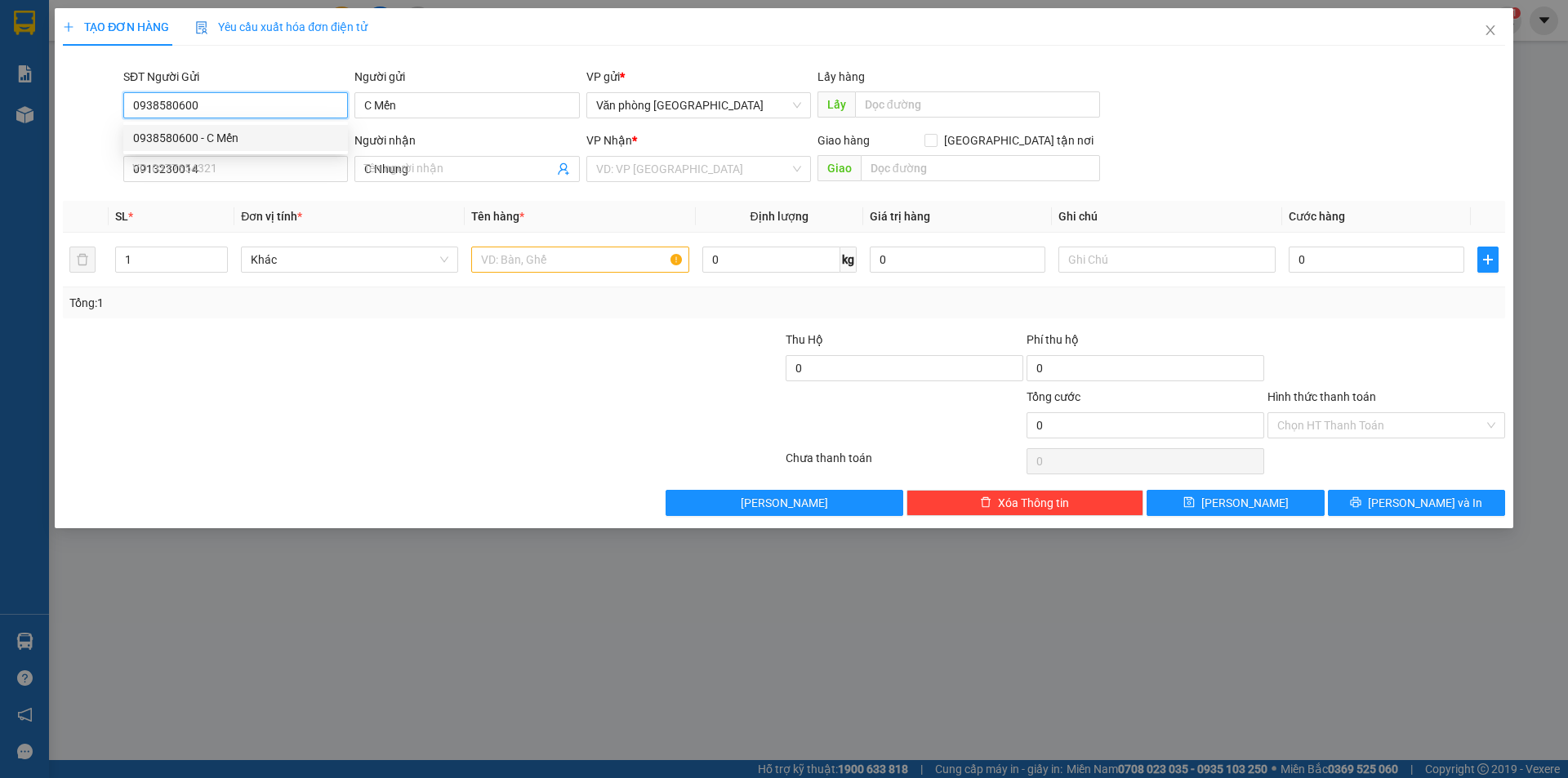
type input "150.000"
type input "0938580600"
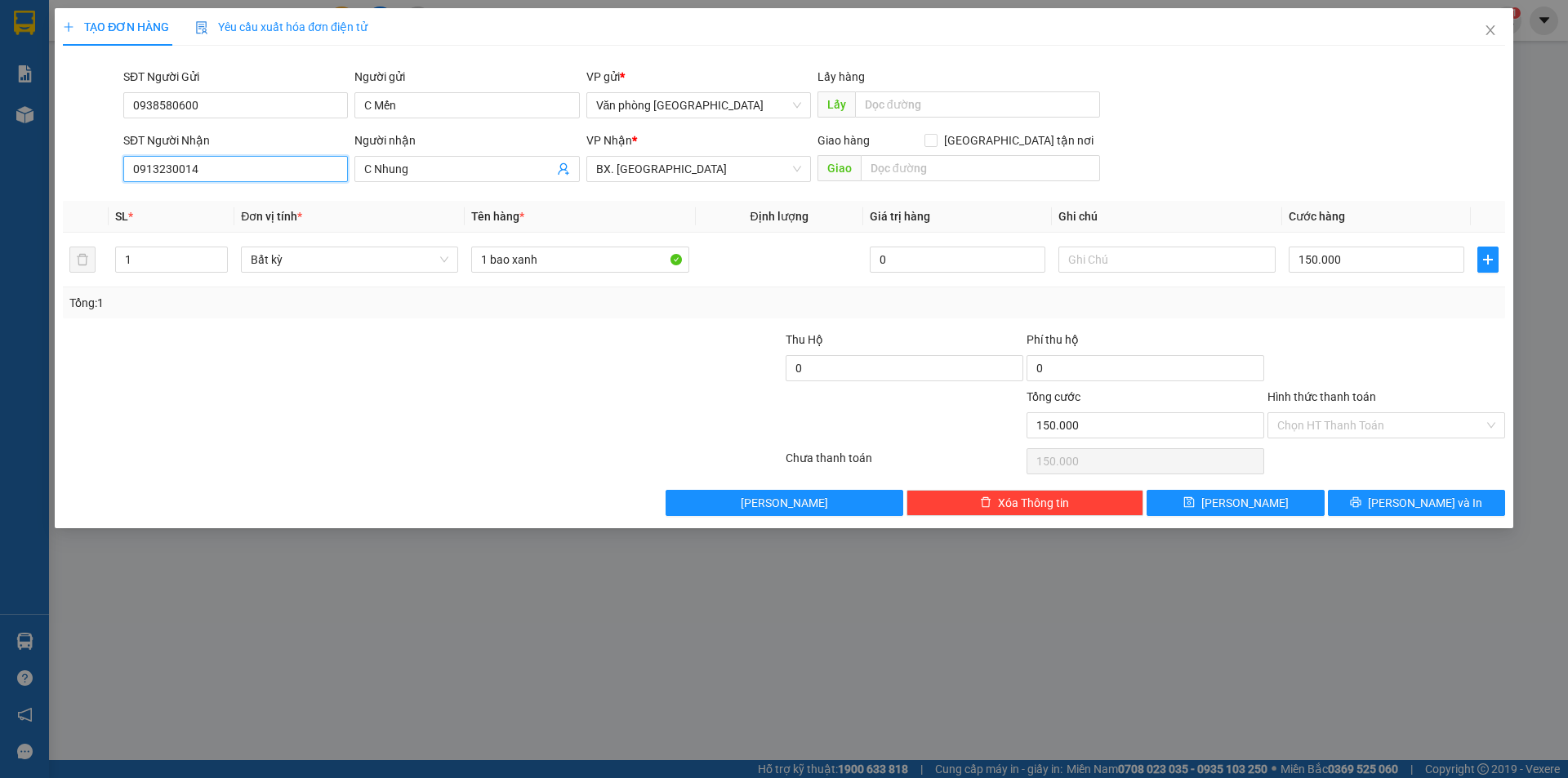
click at [245, 169] on input "0913230014" at bounding box center [236, 169] width 225 height 26
type input "0913230014"
click at [264, 161] on input "0913230014" at bounding box center [236, 169] width 225 height 26
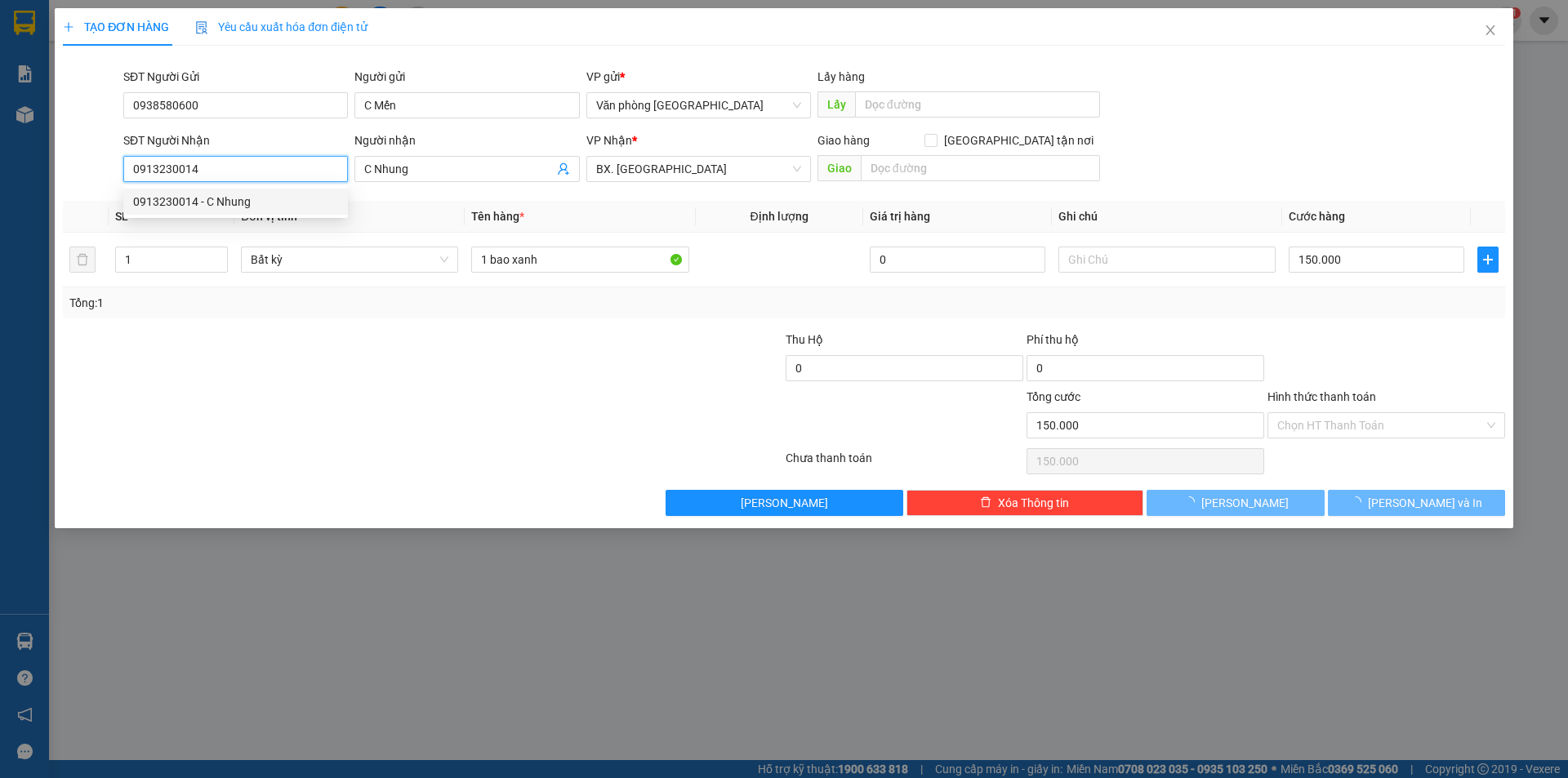
click at [258, 165] on input "0913230014" at bounding box center [236, 169] width 225 height 26
click at [1299, 422] on input "Hình thức thanh toán" at bounding box center [1380, 426] width 207 height 25
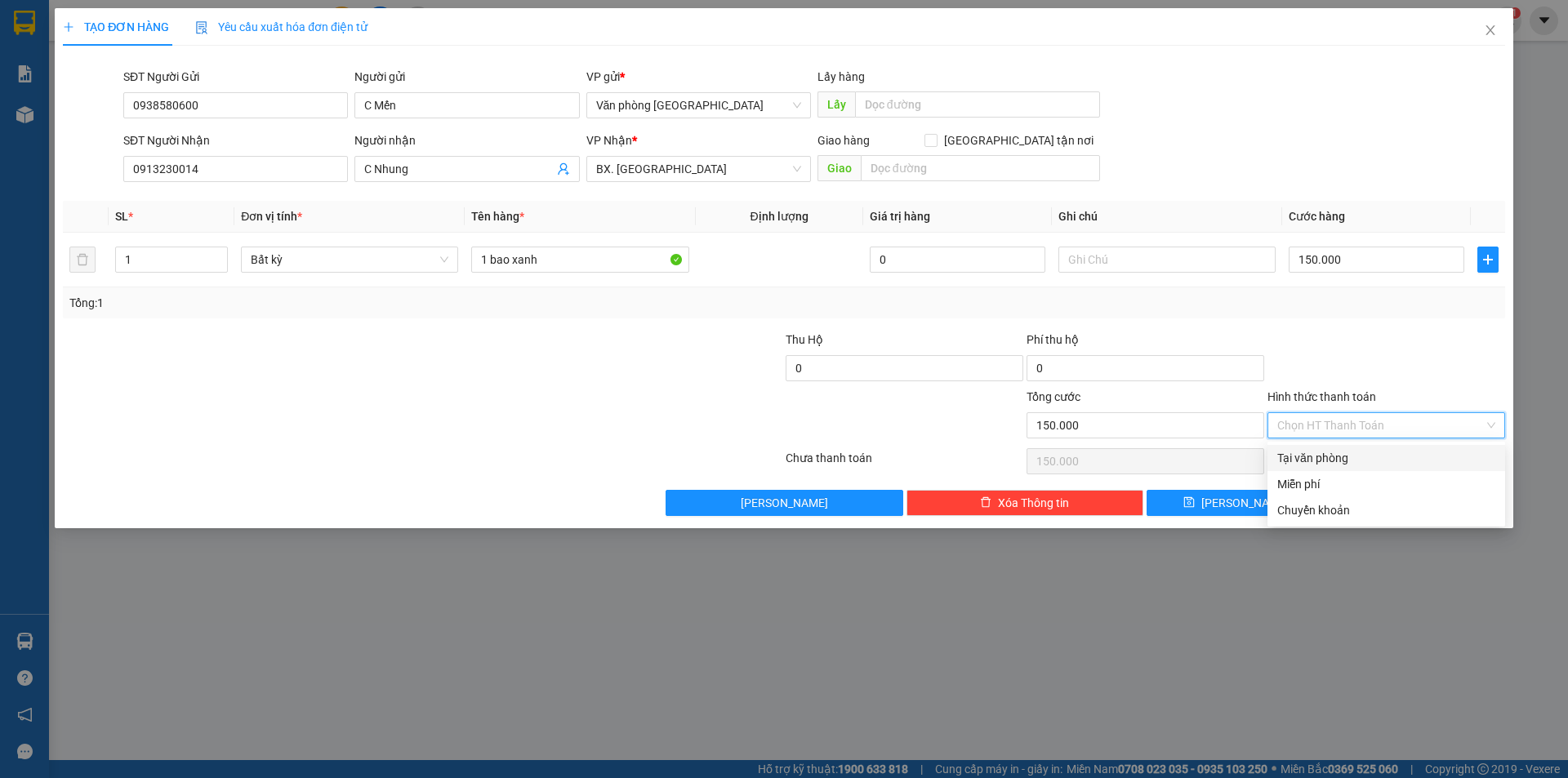
click at [1307, 457] on div "Tại văn phòng" at bounding box center [1386, 458] width 218 height 18
type input "0"
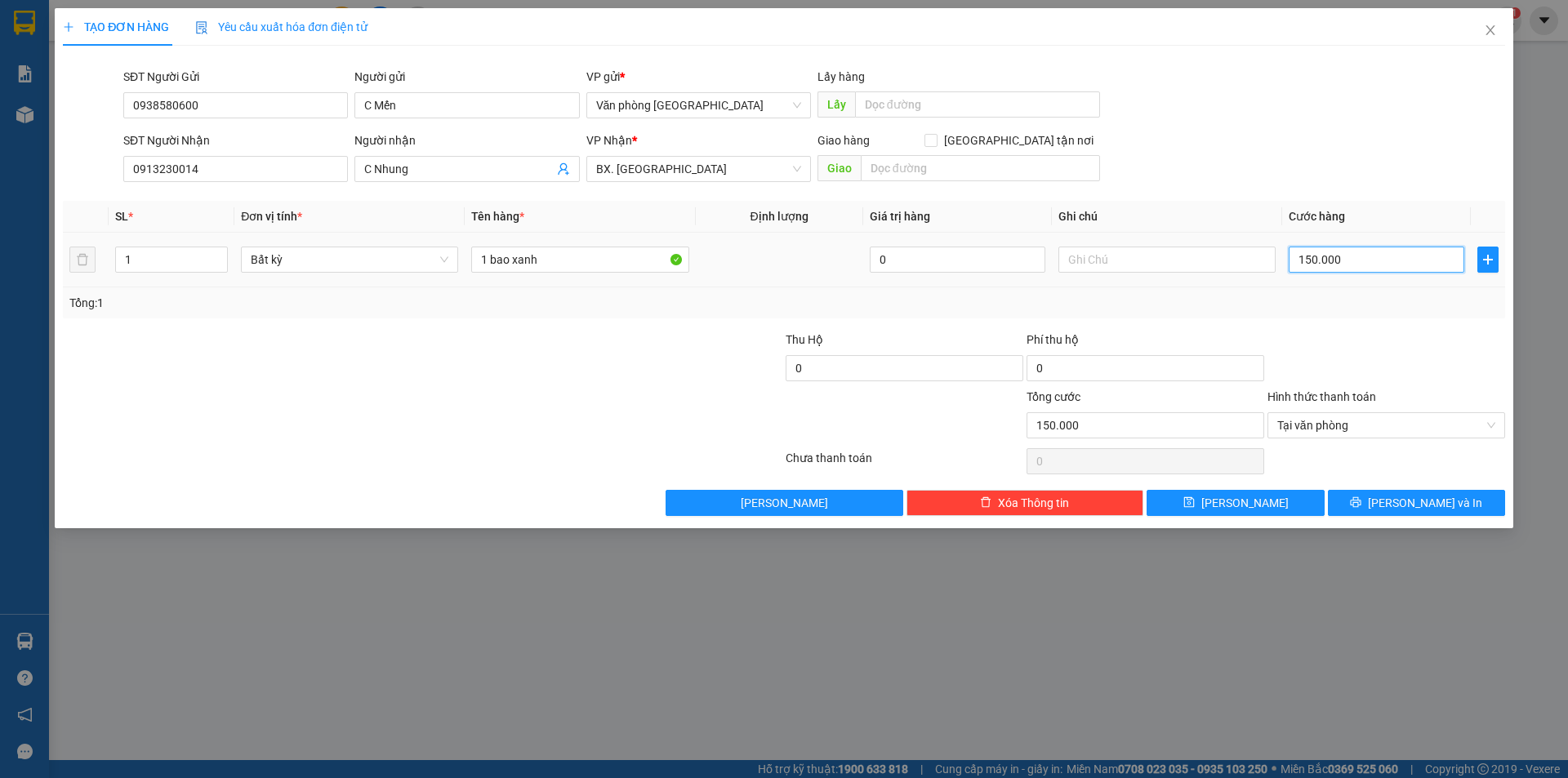
click at [1342, 262] on input "150.000" at bounding box center [1376, 259] width 175 height 26
type input "0"
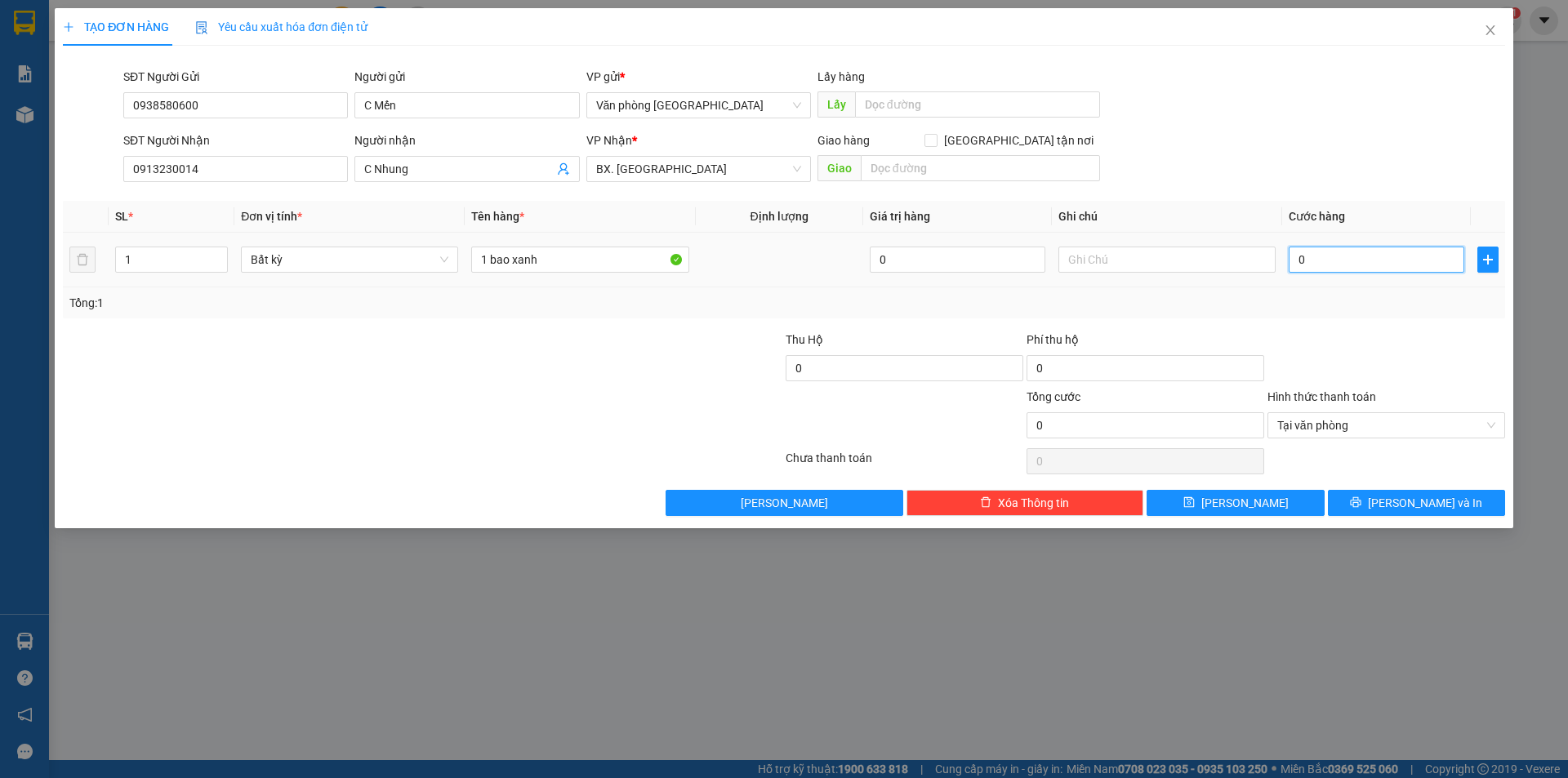
type input "8"
click at [1304, 262] on input "08" at bounding box center [1376, 259] width 175 height 26
type input "8"
click at [1340, 265] on input "8" at bounding box center [1376, 259] width 175 height 26
type input "80"
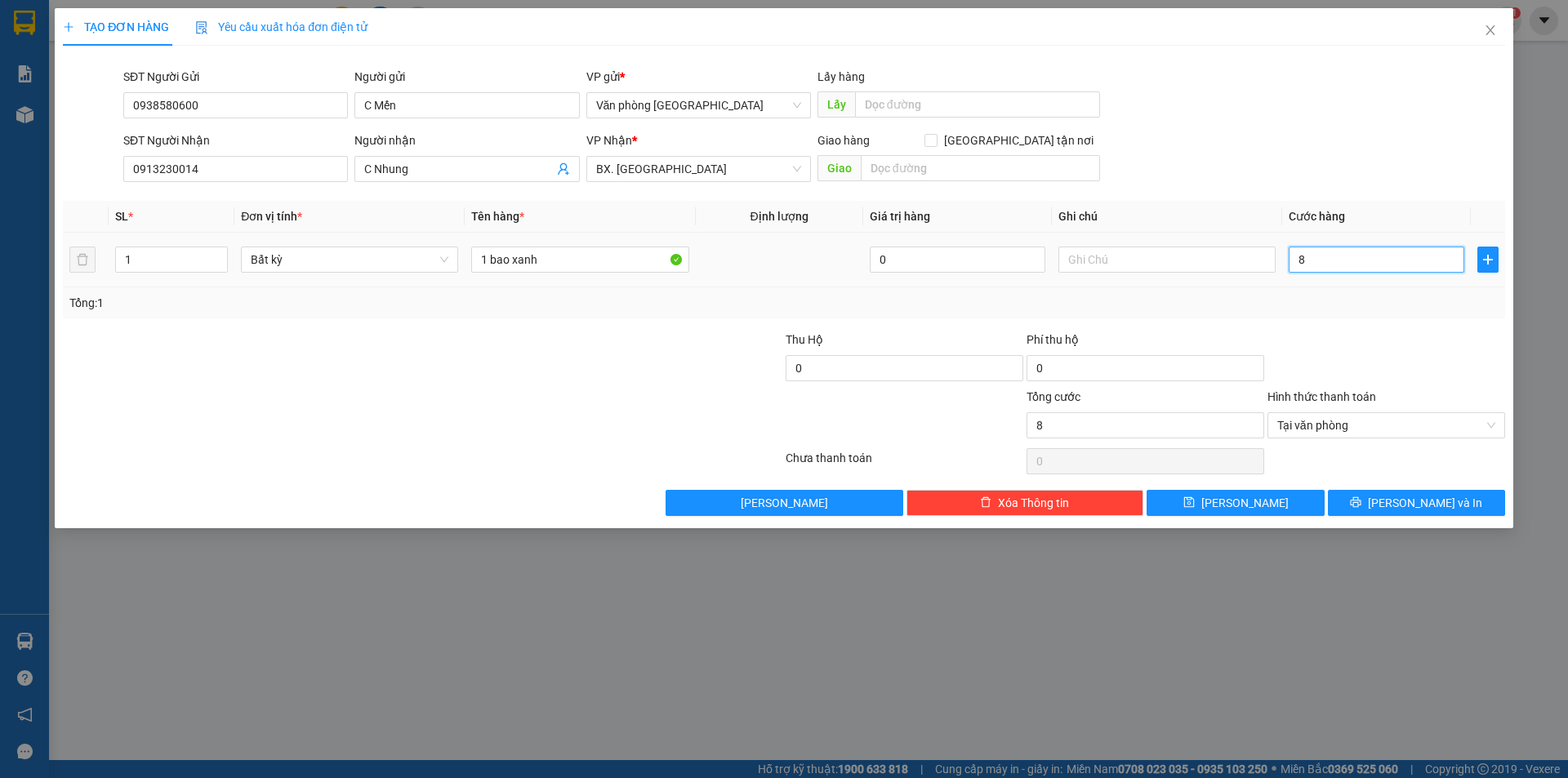
type input "80"
type input "800"
type input "8.000"
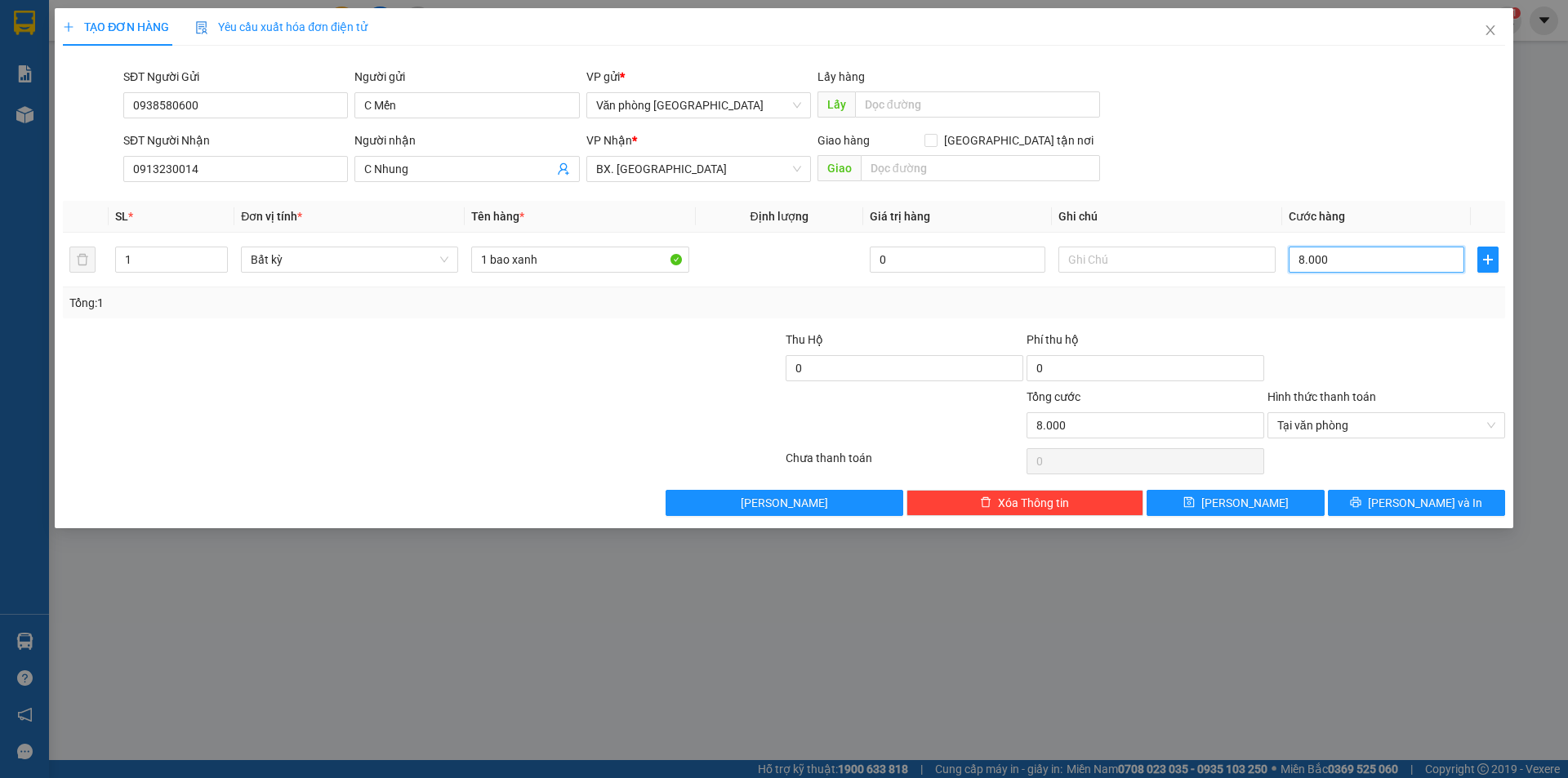
type input "80.000"
click at [1379, 505] on button "[PERSON_NAME] và In" at bounding box center [1416, 503] width 177 height 26
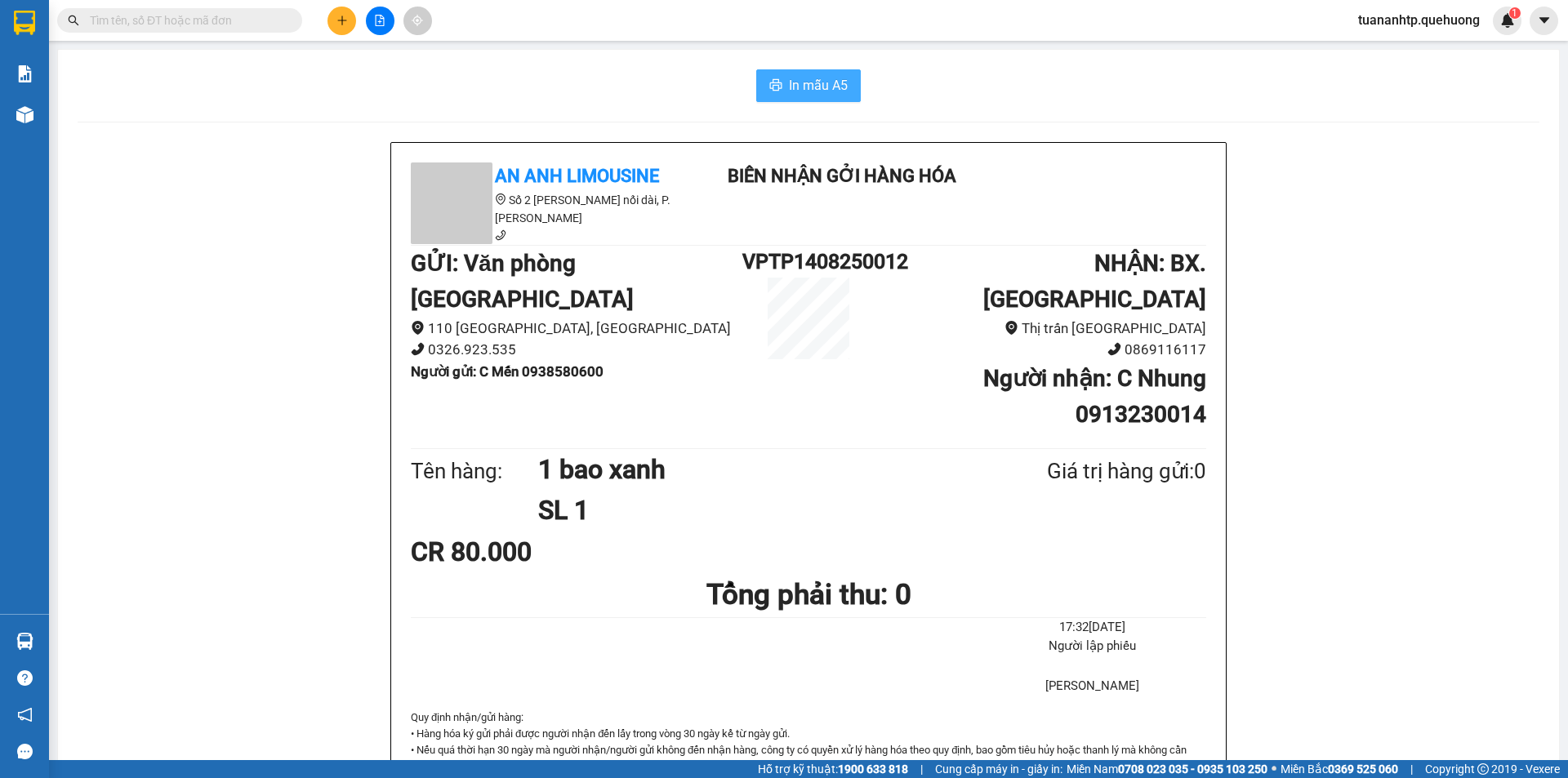
click at [801, 85] on span "In mẫu A5" at bounding box center [818, 85] width 58 height 21
